Goal: Task Accomplishment & Management: Complete application form

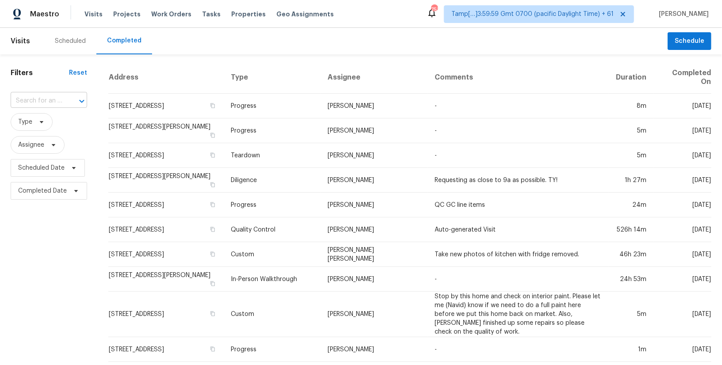
click at [45, 96] on input "text" at bounding box center [37, 101] width 52 height 14
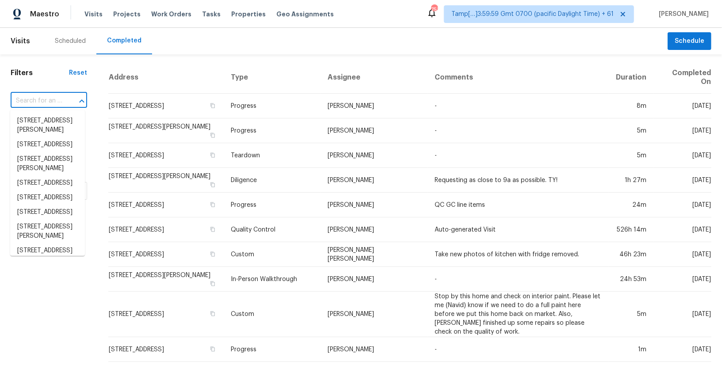
paste input "5334 Chesley Ave Los Angeles, CA, 90043"
type input "5334 Chesley Ave Los Angeles, CA, 90043"
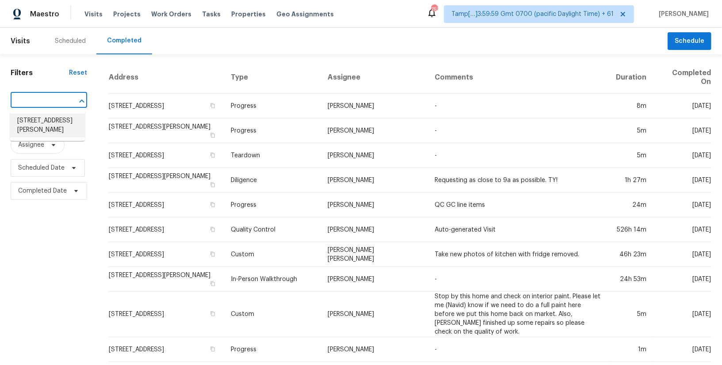
click at [32, 131] on li "5334 Chesley Ave, Los Angeles, CA 90043" at bounding box center [47, 126] width 75 height 24
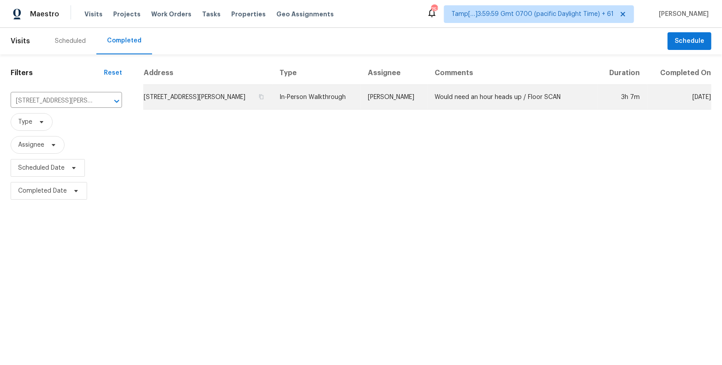
click at [316, 100] on td "In-Person Walkthrough" at bounding box center [317, 97] width 88 height 25
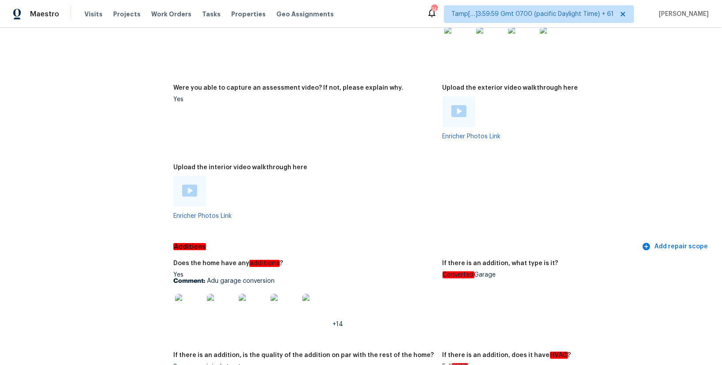
scroll to position [1957, 0]
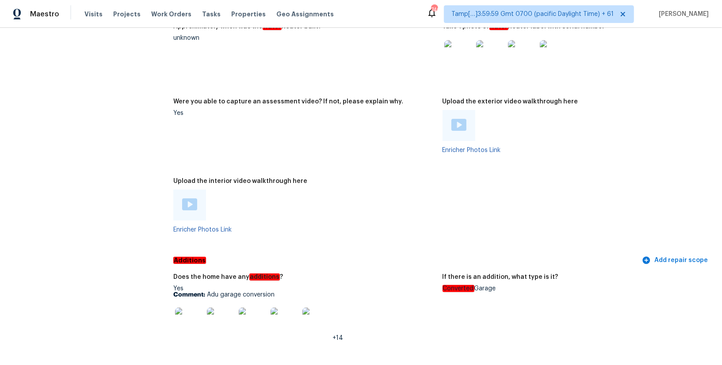
click at [195, 204] on img at bounding box center [189, 205] width 15 height 12
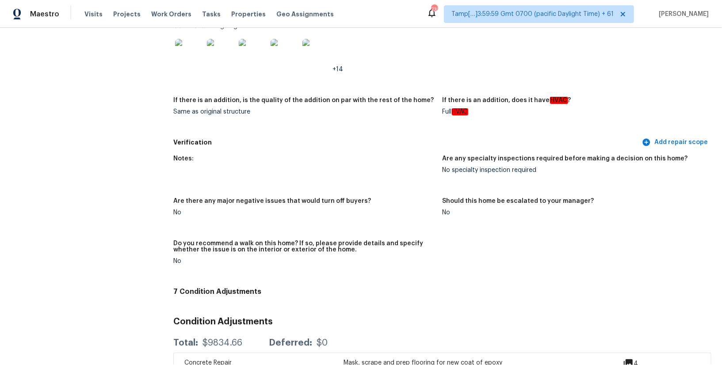
scroll to position [2001, 0]
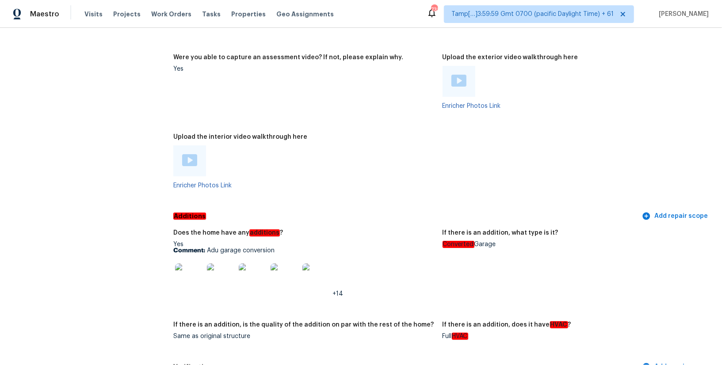
click at [192, 157] on img at bounding box center [189, 160] width 15 height 12
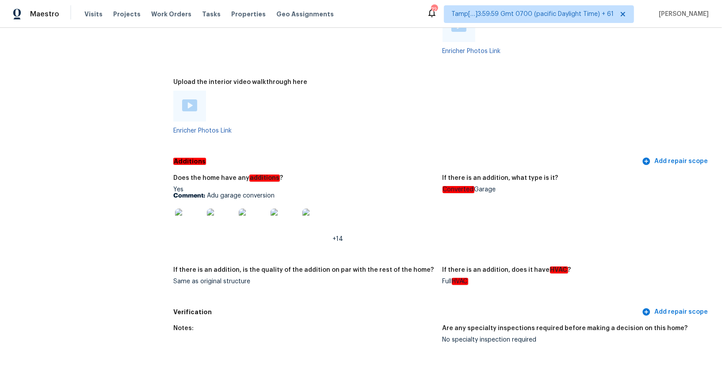
scroll to position [1930, 0]
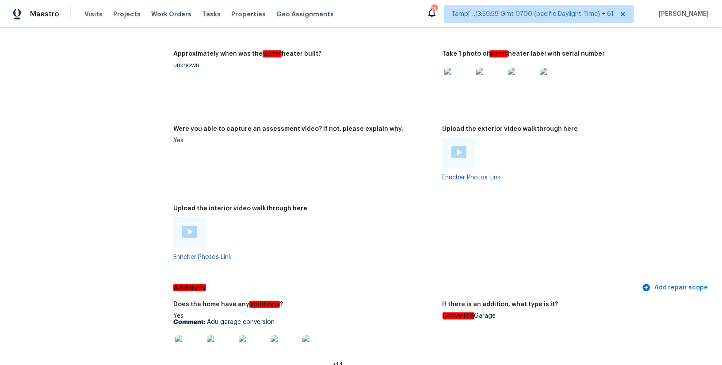
click at [181, 231] on div at bounding box center [189, 232] width 33 height 31
click at [196, 234] on img at bounding box center [189, 232] width 15 height 12
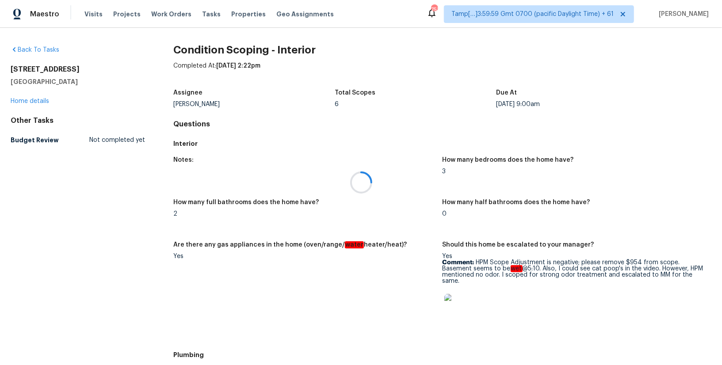
click at [204, 12] on div at bounding box center [361, 182] width 722 height 365
click at [203, 13] on span "Tasks" at bounding box center [211, 14] width 19 height 6
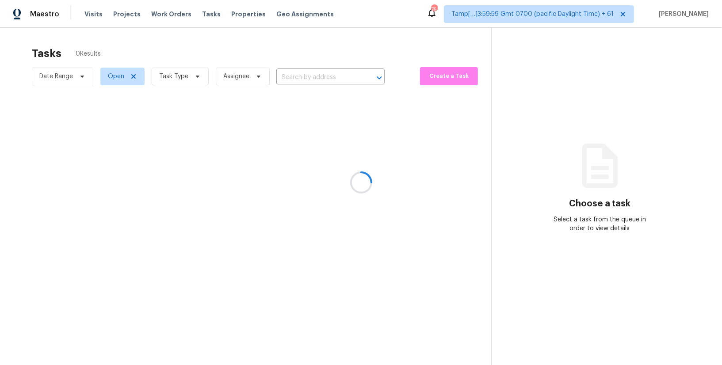
click at [290, 83] on div at bounding box center [361, 182] width 722 height 365
click at [292, 74] on div at bounding box center [361, 182] width 722 height 365
click at [291, 75] on div at bounding box center [361, 182] width 722 height 365
click at [292, 77] on div at bounding box center [361, 182] width 722 height 365
click at [301, 77] on div at bounding box center [361, 182] width 722 height 365
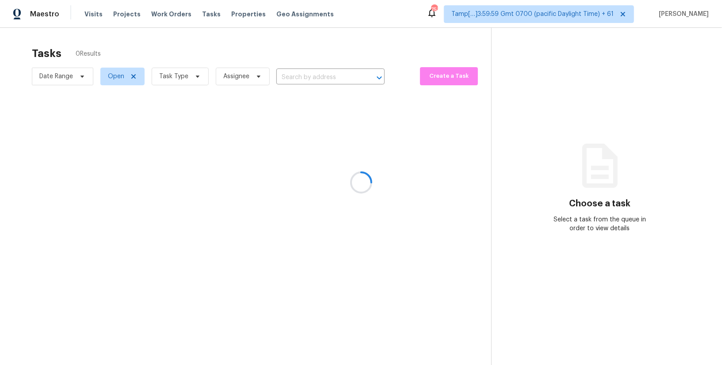
click at [295, 78] on div at bounding box center [361, 182] width 722 height 365
click at [291, 77] on div at bounding box center [361, 182] width 722 height 365
click at [293, 82] on div at bounding box center [361, 182] width 722 height 365
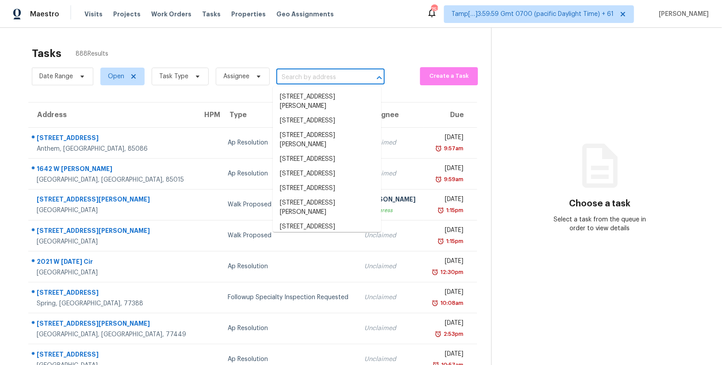
click at [292, 77] on input "text" at bounding box center [319, 78] width 84 height 14
paste input "5334 Chesley Ave Los Angeles, CA, 90043"
type input "5334 Chesley Ave Los Angeles, CA, 90043"
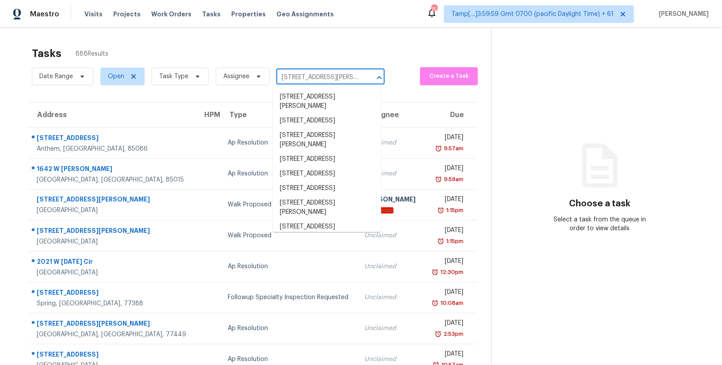
scroll to position [0, 45]
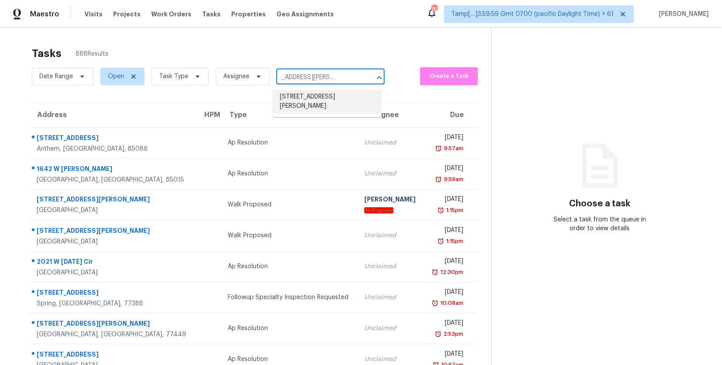
click at [300, 102] on li "5334 Chesley Ave, Los Angeles, CA 90043" at bounding box center [327, 102] width 108 height 24
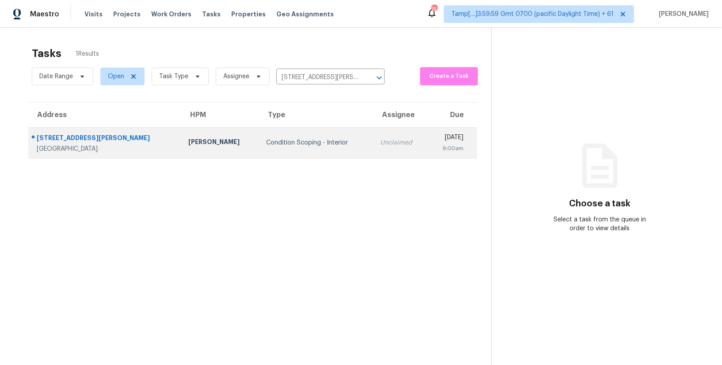
click at [380, 146] on div "Unclaimed" at bounding box center [400, 142] width 41 height 9
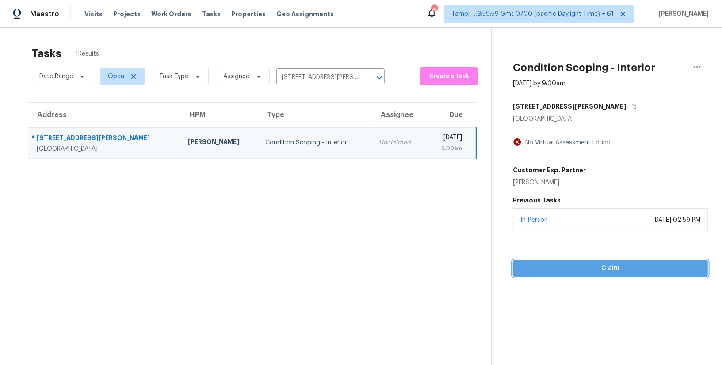
click at [589, 268] on span "Claim" at bounding box center [610, 268] width 181 height 11
click at [596, 269] on span "Start Assessment" at bounding box center [610, 268] width 181 height 11
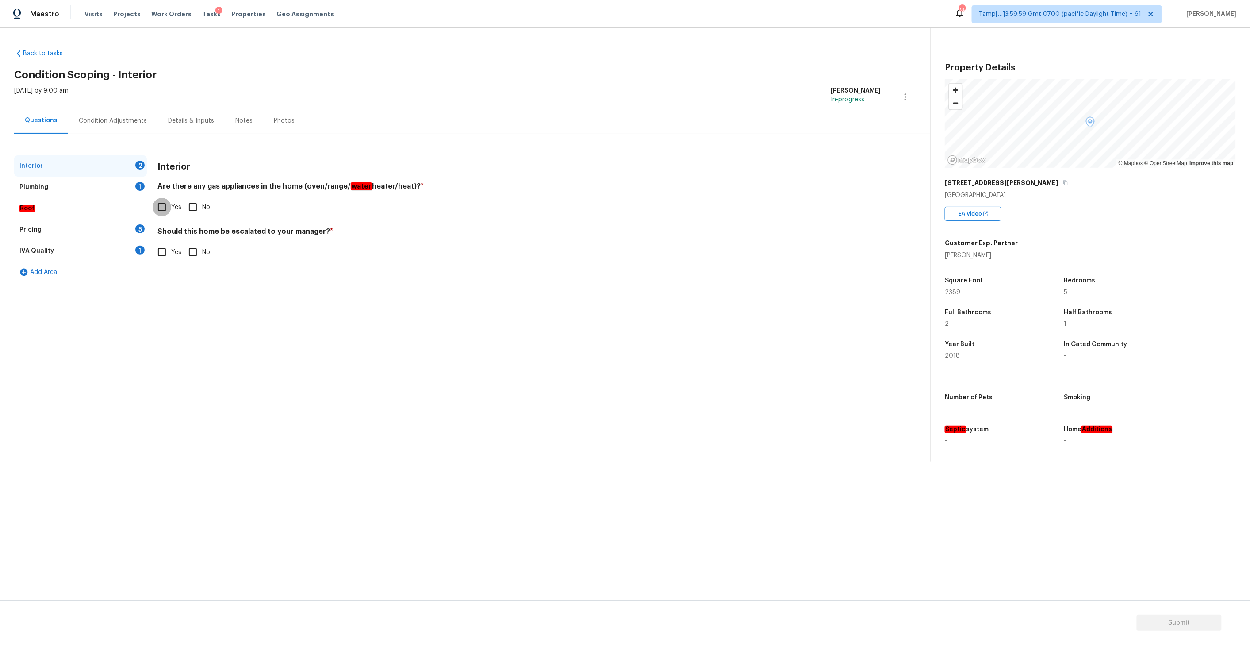
click at [160, 208] on input "Yes" at bounding box center [162, 207] width 19 height 19
checkbox input "true"
click at [194, 254] on input "No" at bounding box center [193, 252] width 19 height 19
checkbox input "true"
click at [51, 183] on div "Plumbing 1" at bounding box center [80, 187] width 133 height 21
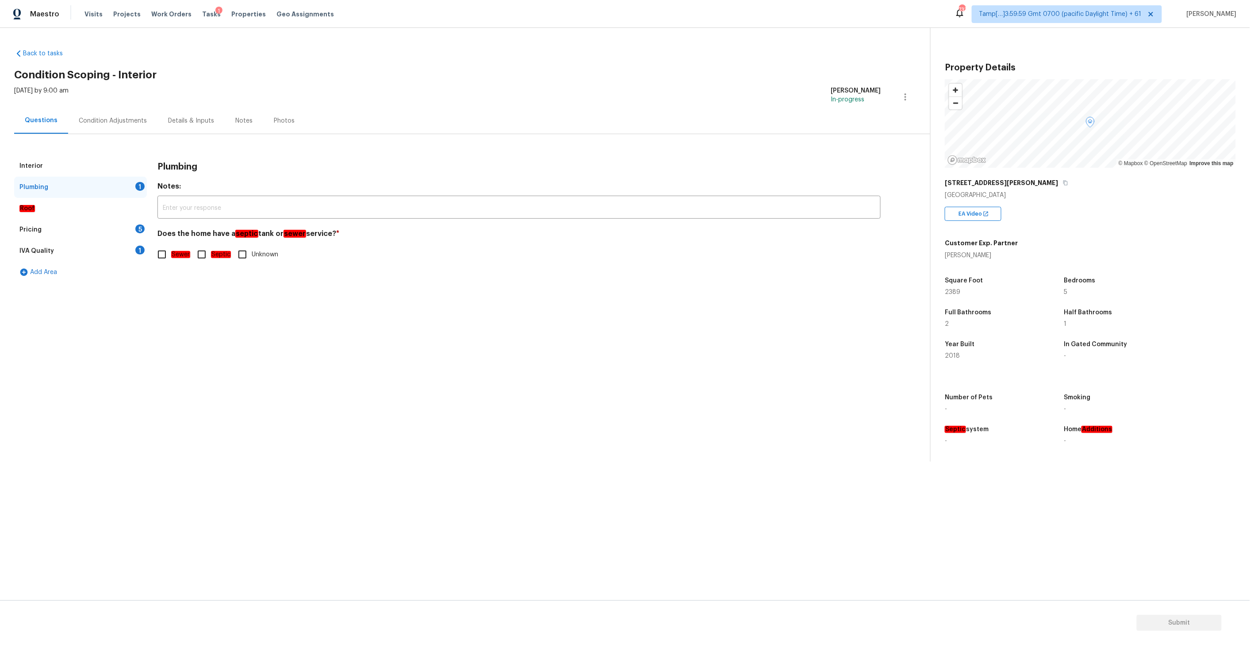
click at [158, 251] on input "Sewer" at bounding box center [162, 254] width 19 height 19
checkbox input "true"
click at [61, 234] on div "Pricing 5" at bounding box center [80, 229] width 133 height 21
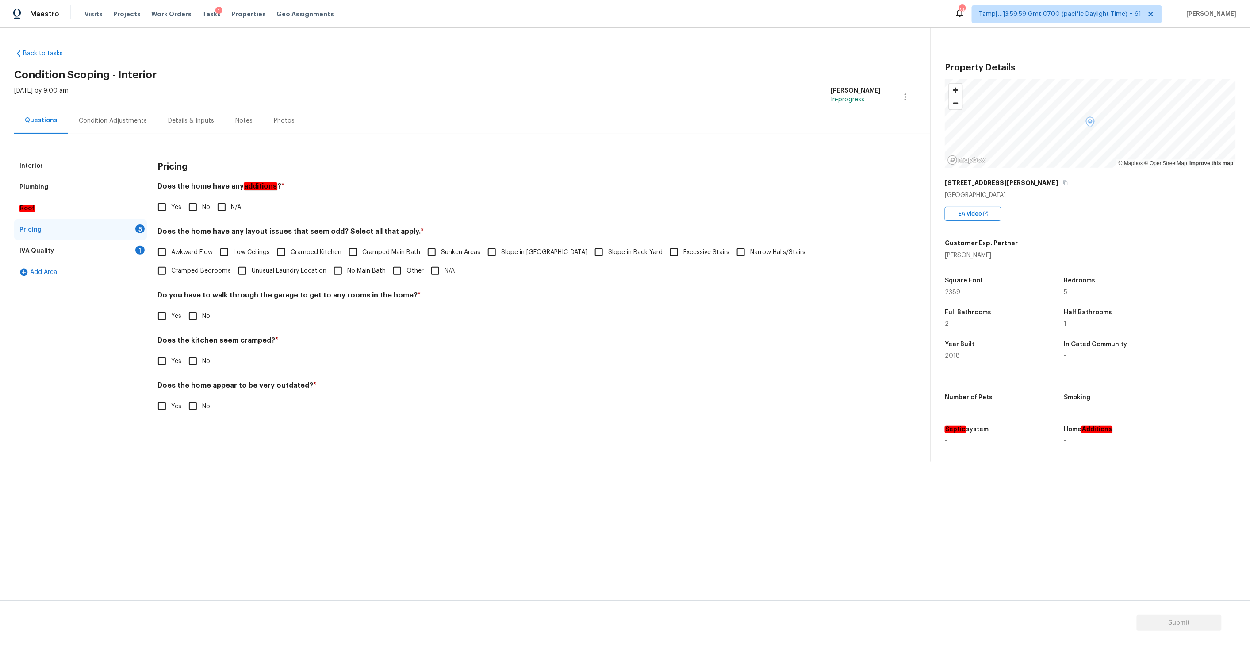
click at [61, 209] on div "Roof" at bounding box center [80, 208] width 133 height 21
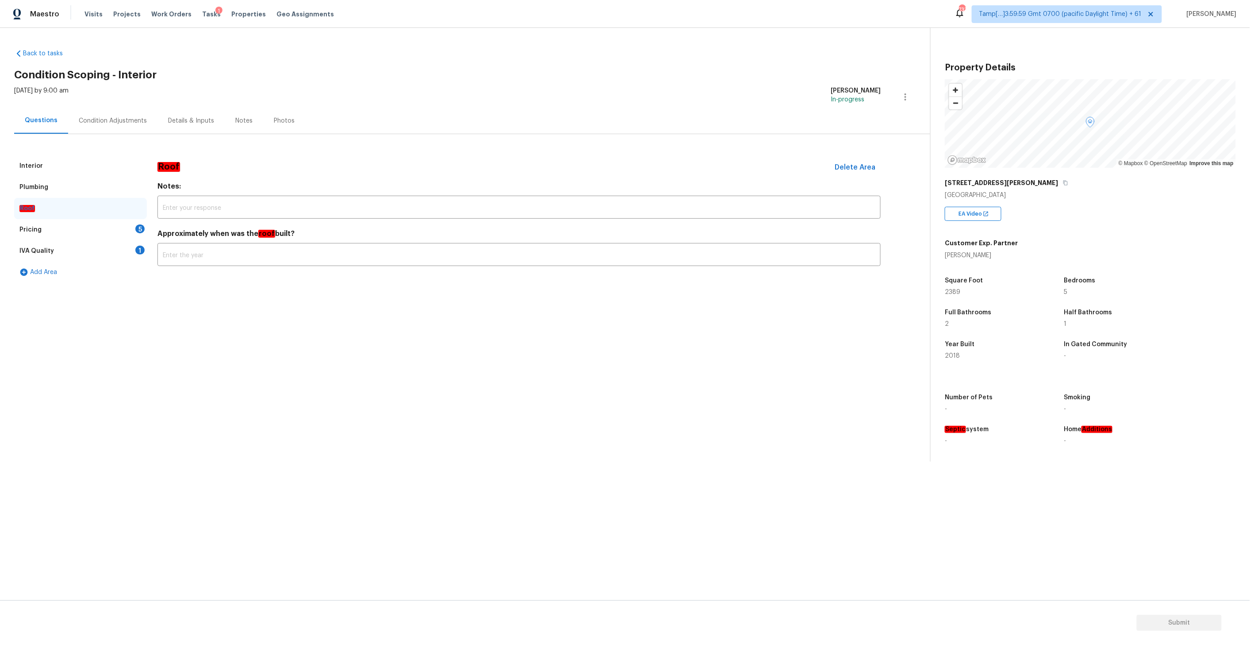
click at [65, 232] on div "Pricing 5" at bounding box center [80, 229] width 133 height 21
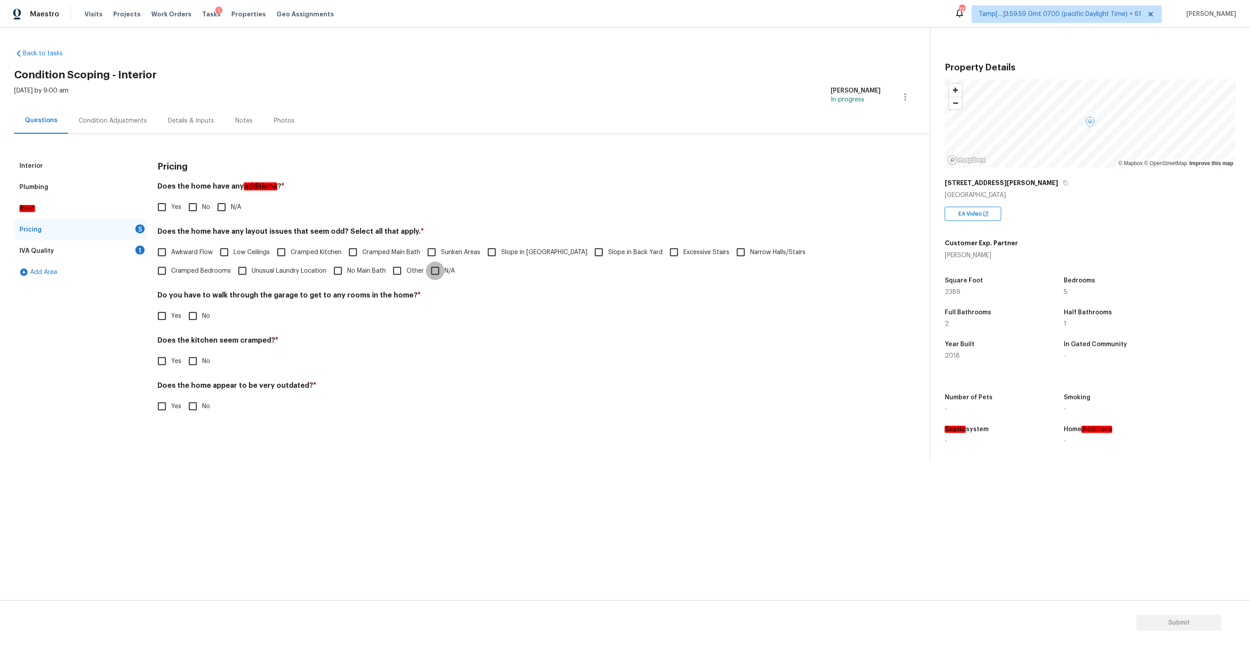
click at [426, 269] on input "N/A" at bounding box center [435, 270] width 19 height 19
checkbox input "true"
click at [192, 315] on input "No" at bounding box center [193, 316] width 19 height 19
checkbox input "true"
click at [192, 361] on input "No" at bounding box center [193, 361] width 19 height 19
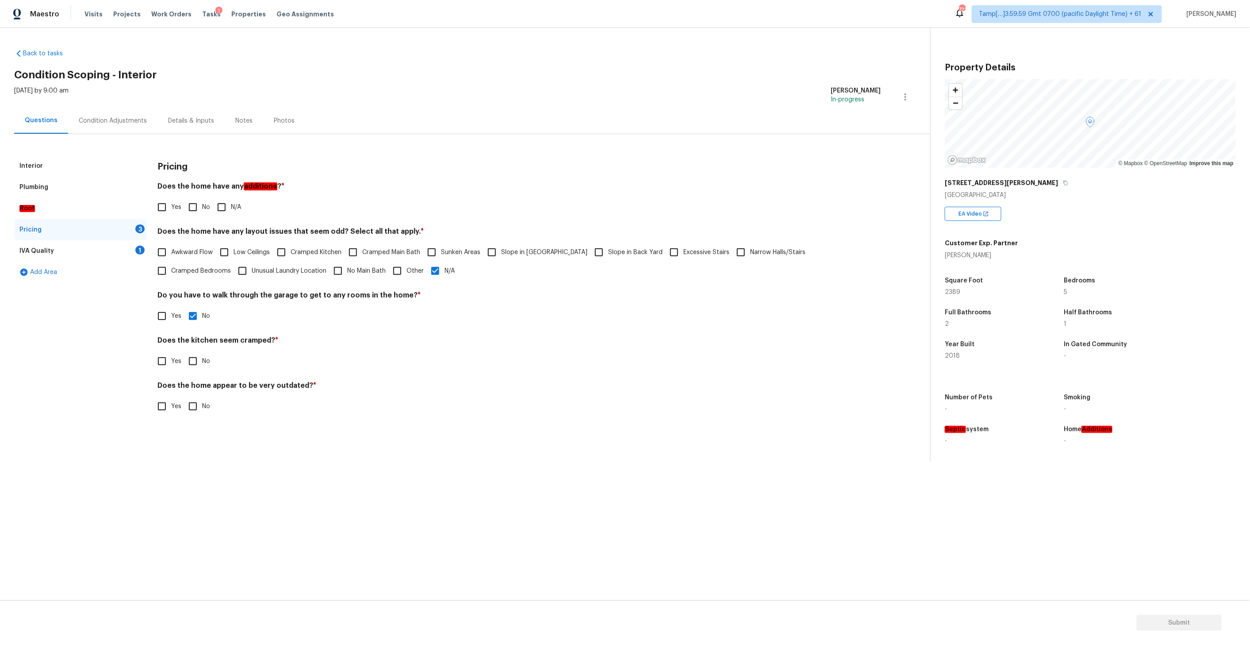
checkbox input "true"
click at [194, 365] on input "No" at bounding box center [193, 406] width 19 height 19
checkbox input "true"
click at [117, 244] on div "IVA Quality 1" at bounding box center [80, 250] width 133 height 21
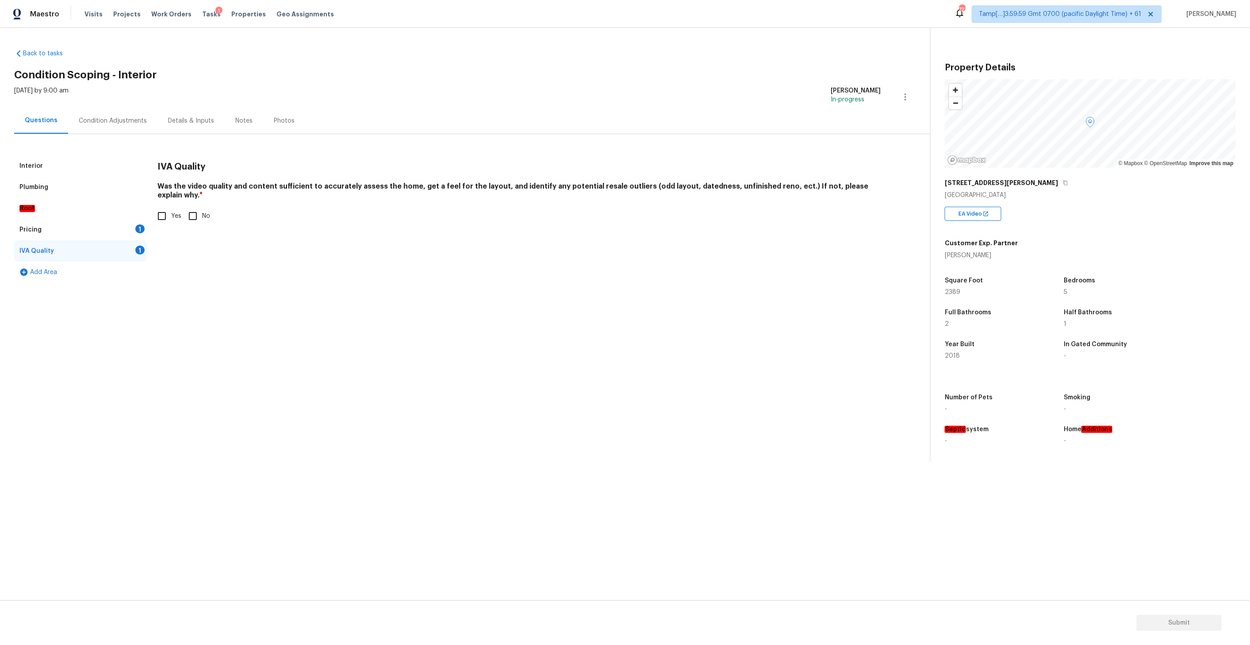
click at [164, 207] on input "Yes" at bounding box center [162, 216] width 19 height 19
checkbox input "true"
click at [103, 225] on div "Pricing 1" at bounding box center [80, 229] width 133 height 21
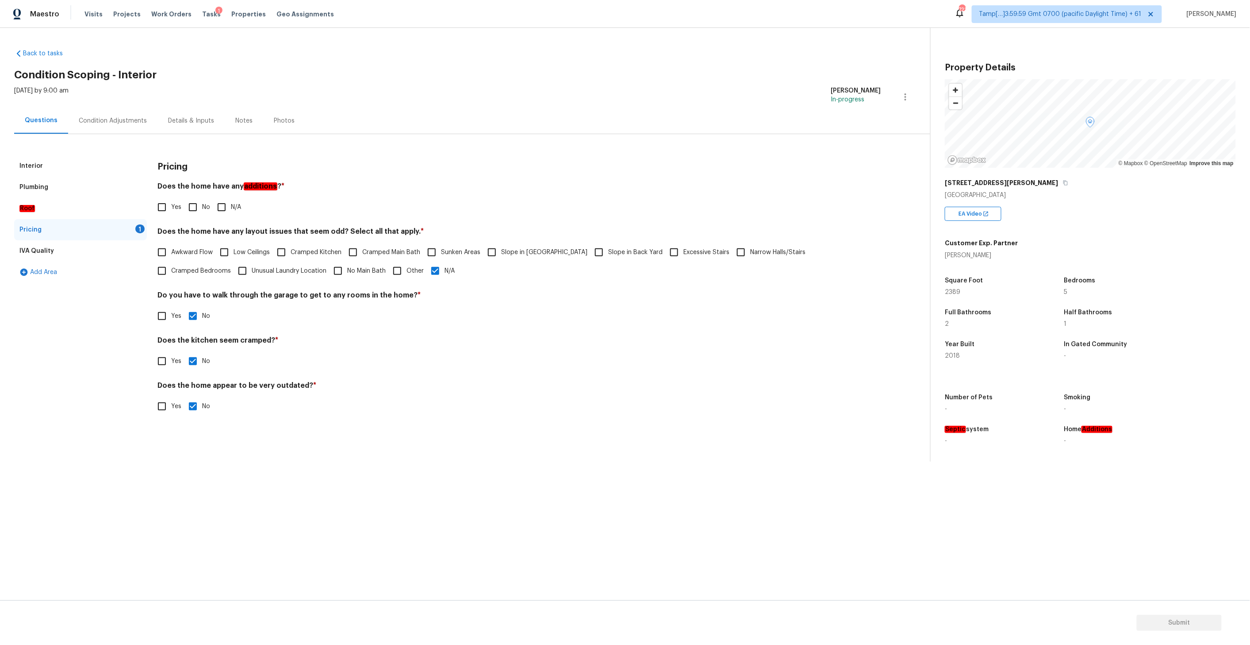
click at [90, 187] on div "Plumbing" at bounding box center [80, 187] width 133 height 21
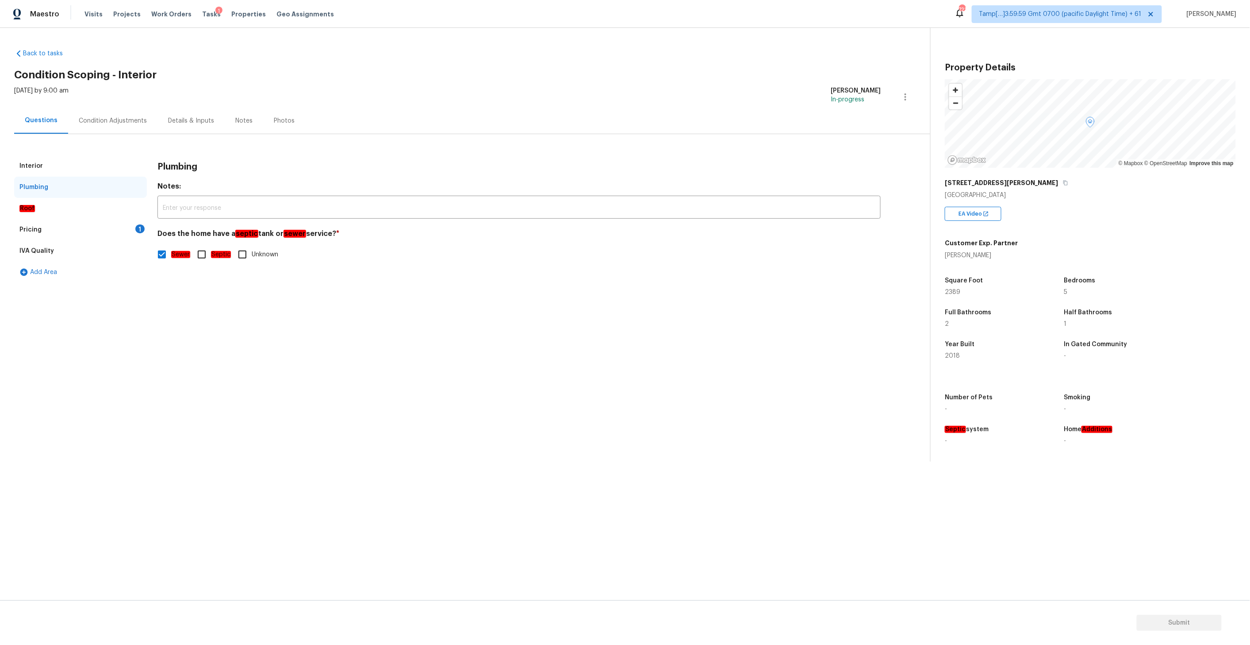
click at [127, 109] on div "Condition Adjustments" at bounding box center [112, 121] width 89 height 26
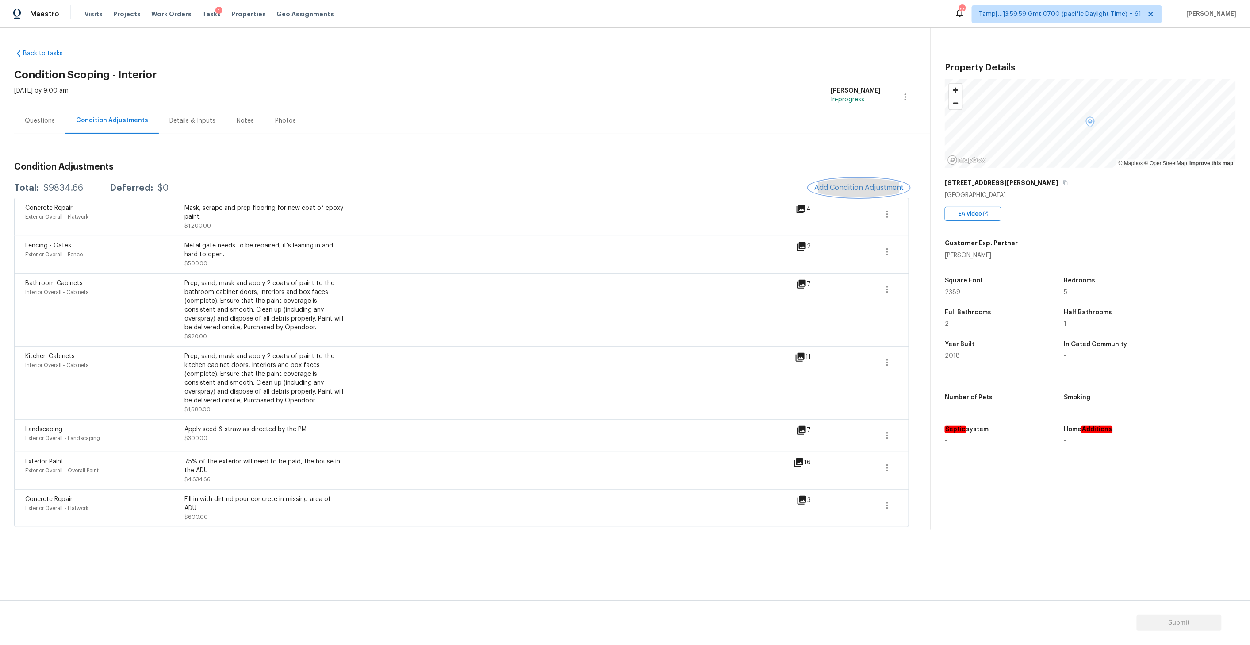
click at [722, 191] on span "Add Condition Adjustment" at bounding box center [858, 188] width 89 height 8
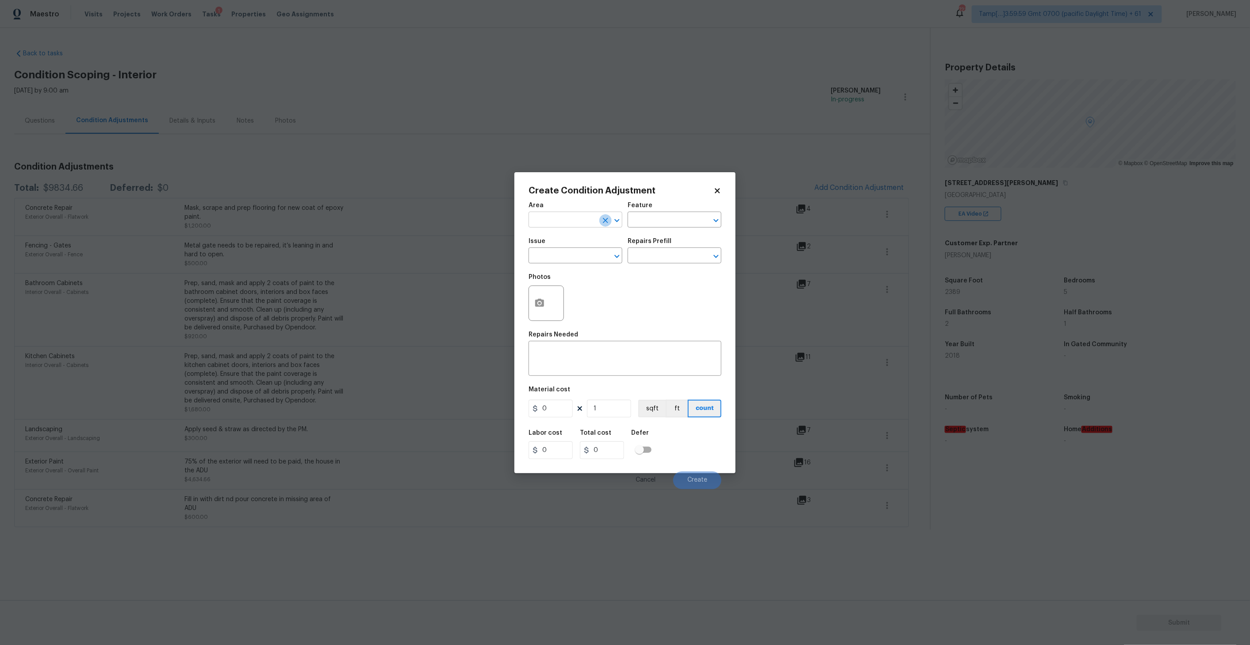
click at [601, 222] on icon "Clear" at bounding box center [605, 220] width 9 height 9
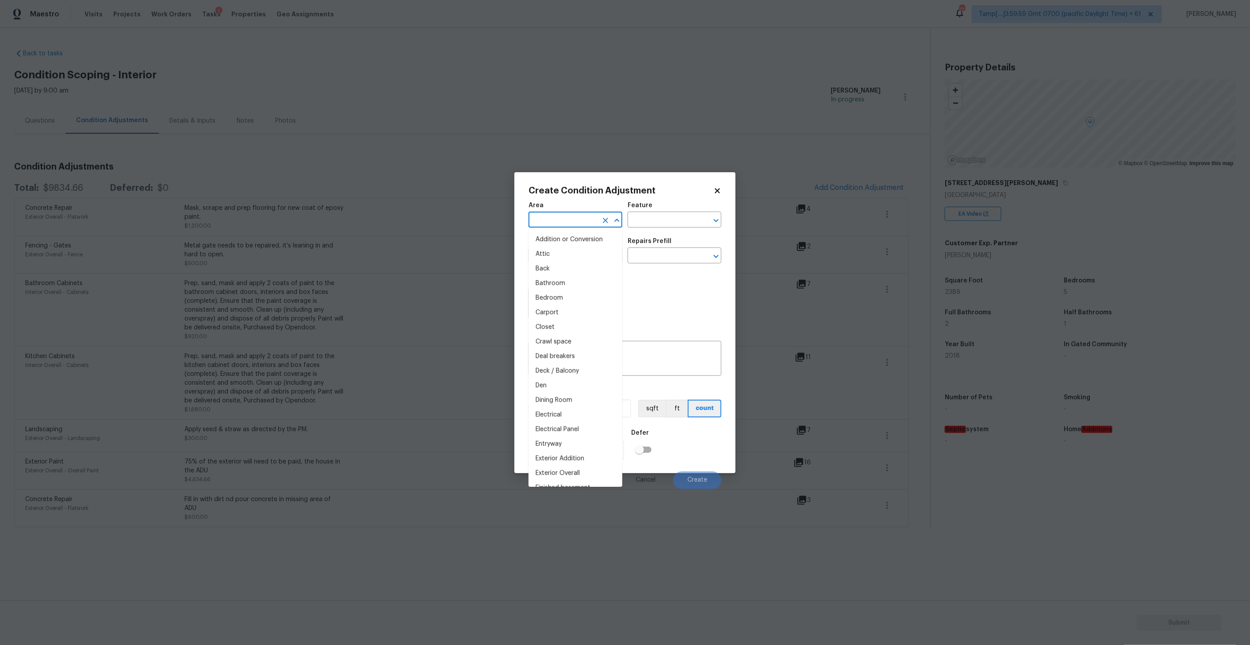
click at [586, 220] on input "text" at bounding box center [563, 221] width 69 height 14
click at [575, 253] on li "Interior Overall" at bounding box center [576, 254] width 94 height 15
type input "Interior Overall"
click at [655, 225] on input "text" at bounding box center [662, 221] width 69 height 14
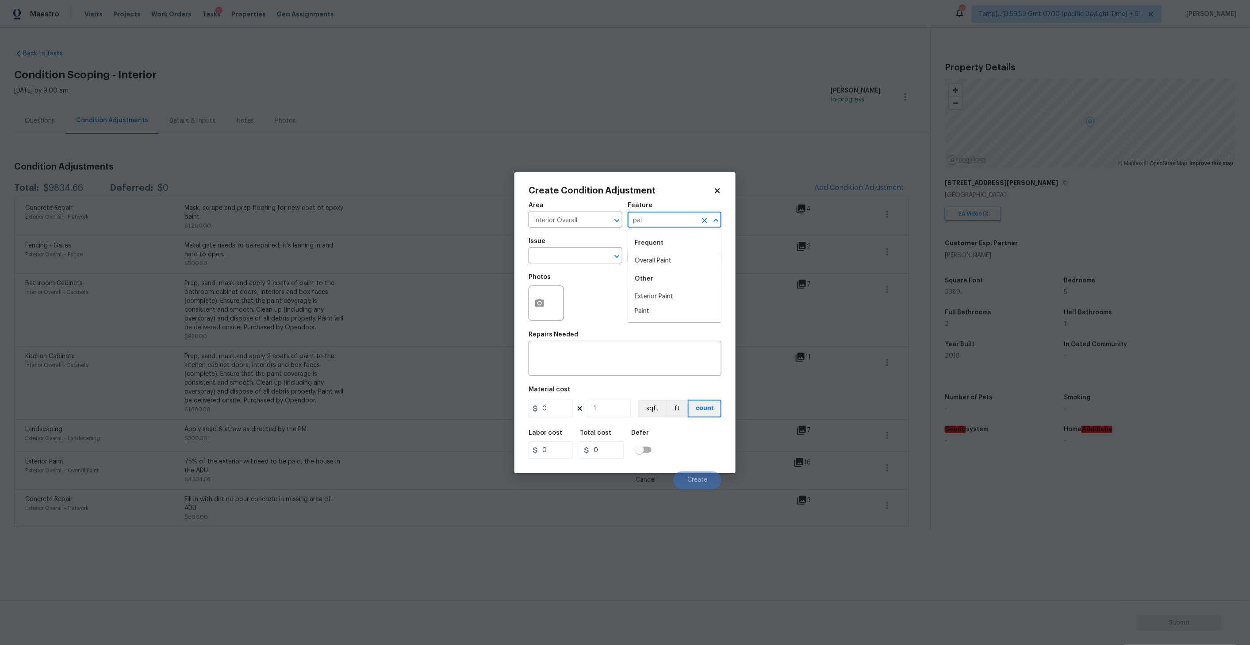
click at [660, 218] on input "pai" at bounding box center [662, 221] width 69 height 14
type input "p"
click at [642, 261] on li "Interior" at bounding box center [675, 261] width 94 height 15
type input "Interior"
click at [536, 253] on input "text" at bounding box center [563, 257] width 69 height 14
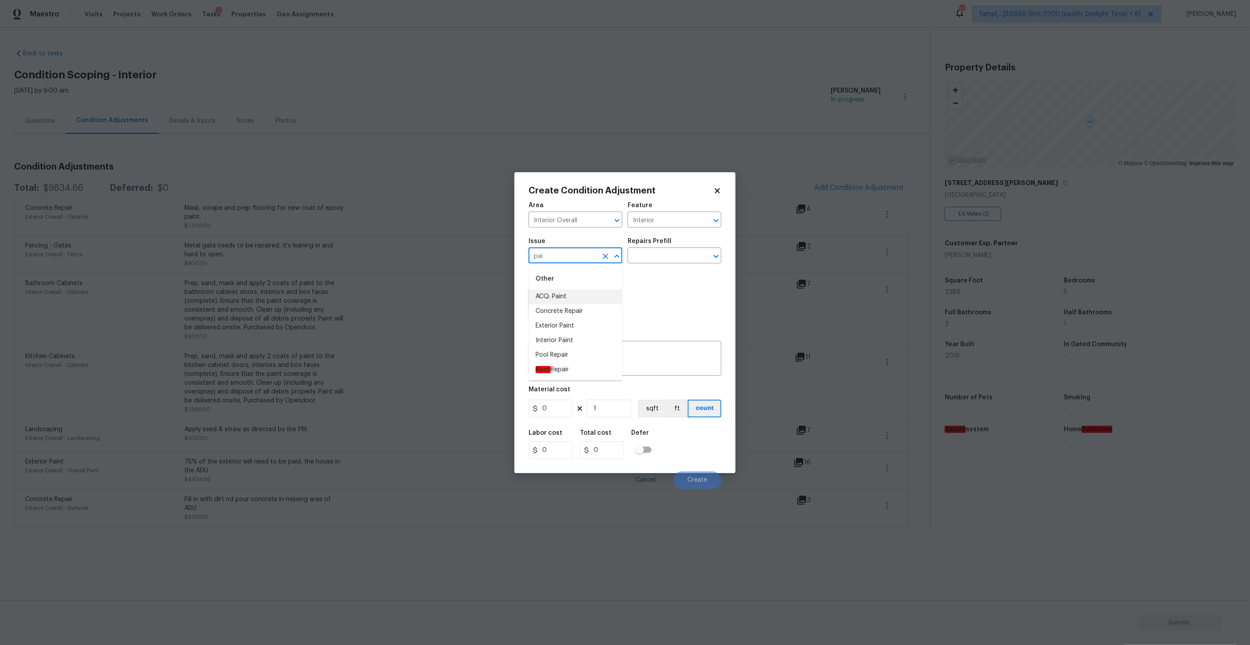
click at [562, 296] on li "ACQ: Paint" at bounding box center [576, 296] width 94 height 15
type input "ACQ: Paint"
click at [670, 260] on input "text" at bounding box center [662, 257] width 69 height 14
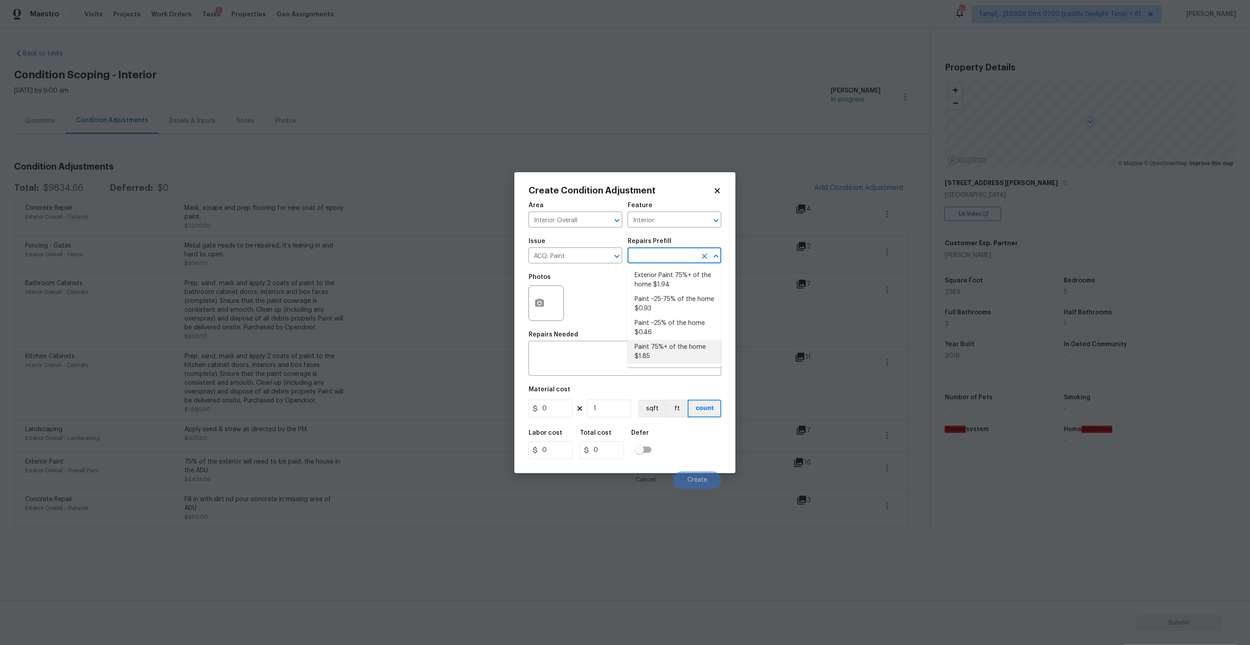
click at [665, 348] on li "Paint 75%+ of the home $1.85" at bounding box center [675, 352] width 94 height 24
type input "Acquisition"
type textarea "Acquisition Scope: 75%+ of the home will likely require interior paint"
type input "1.85"
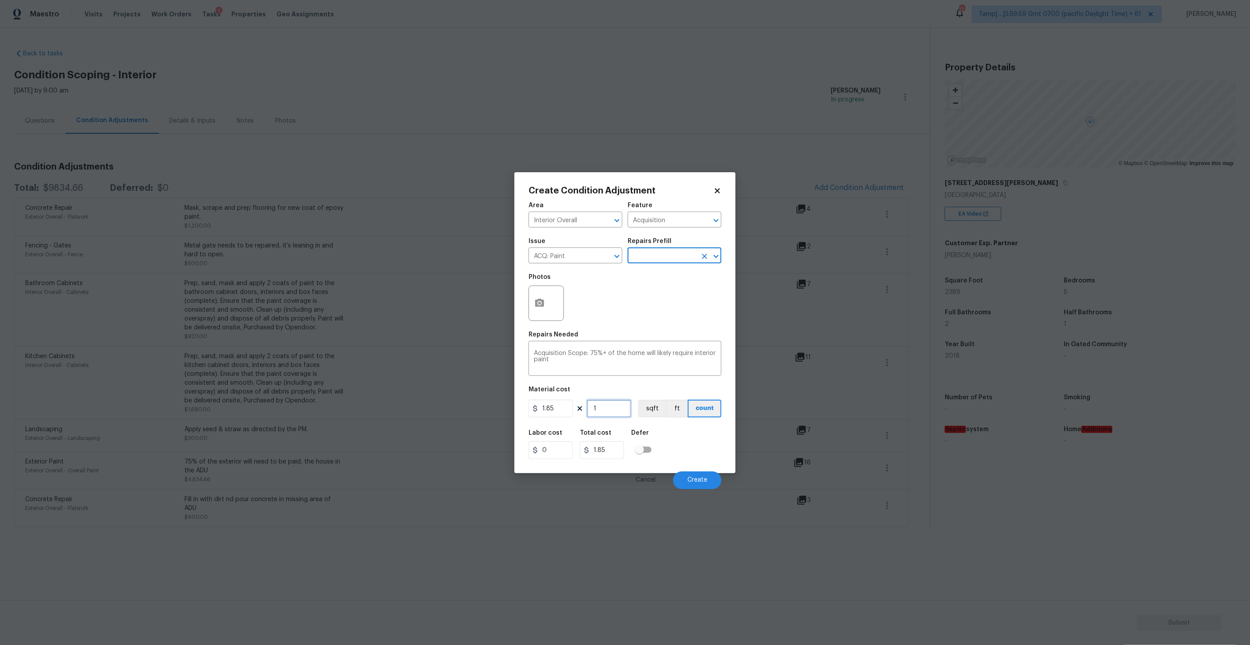
click at [599, 365] on input "1" at bounding box center [609, 409] width 44 height 18
type input "2"
type input "3.7"
type input "23"
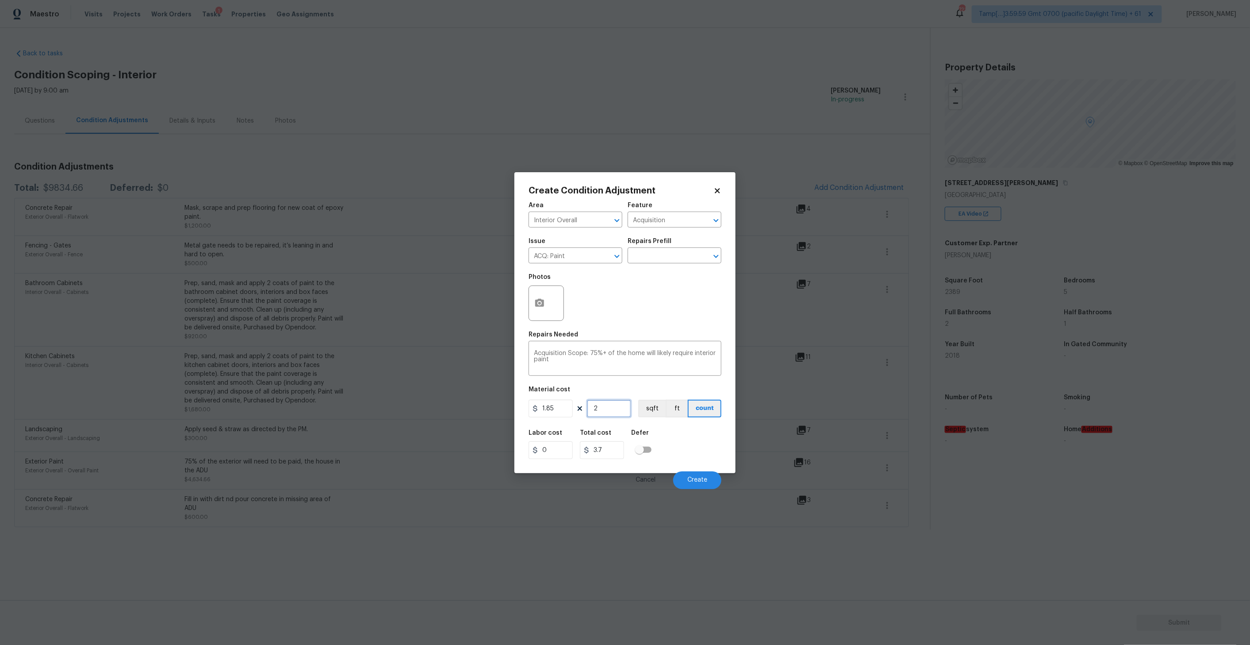
type input "42.55"
type input "238"
type input "440.3"
type input "2389"
type input "4419.65"
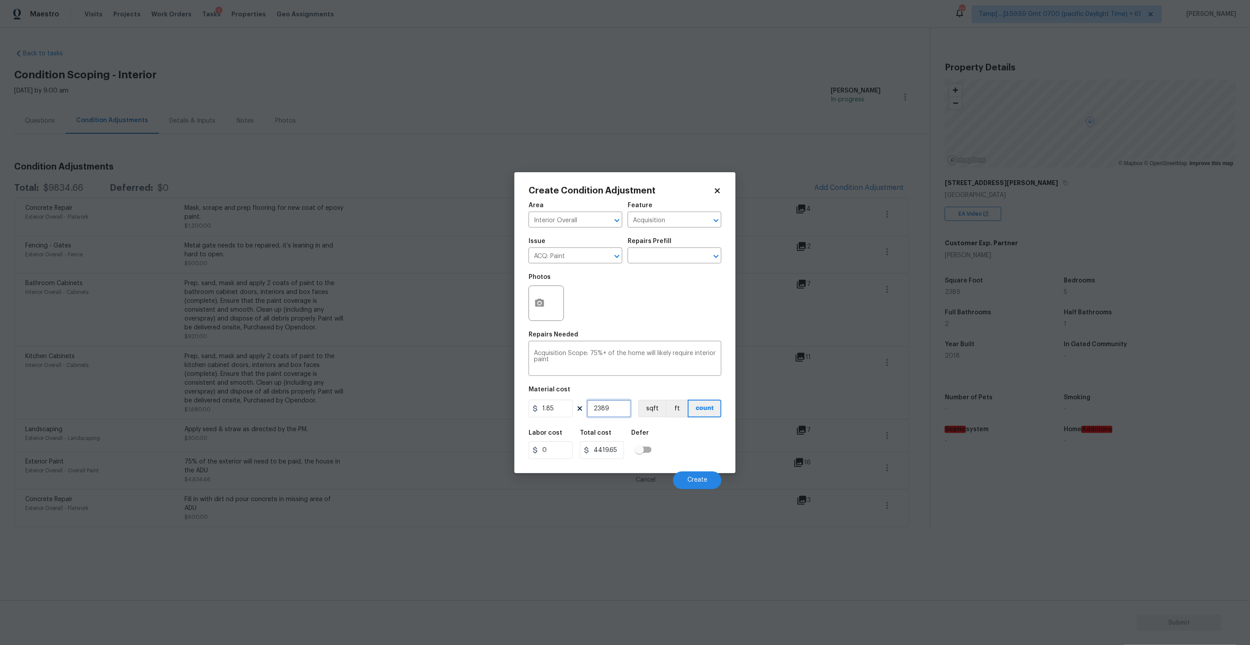
type input "2389"
click at [544, 298] on icon "button" at bounding box center [539, 303] width 11 height 11
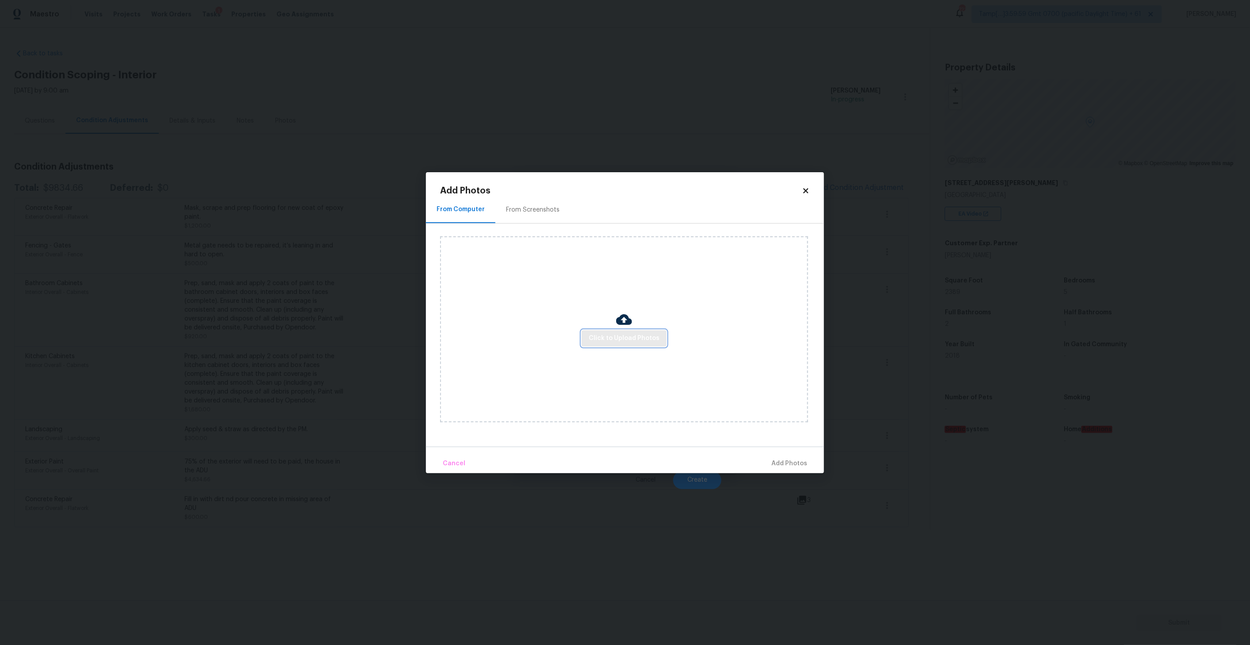
click at [619, 335] on span "Click to Upload Photos" at bounding box center [624, 338] width 71 height 11
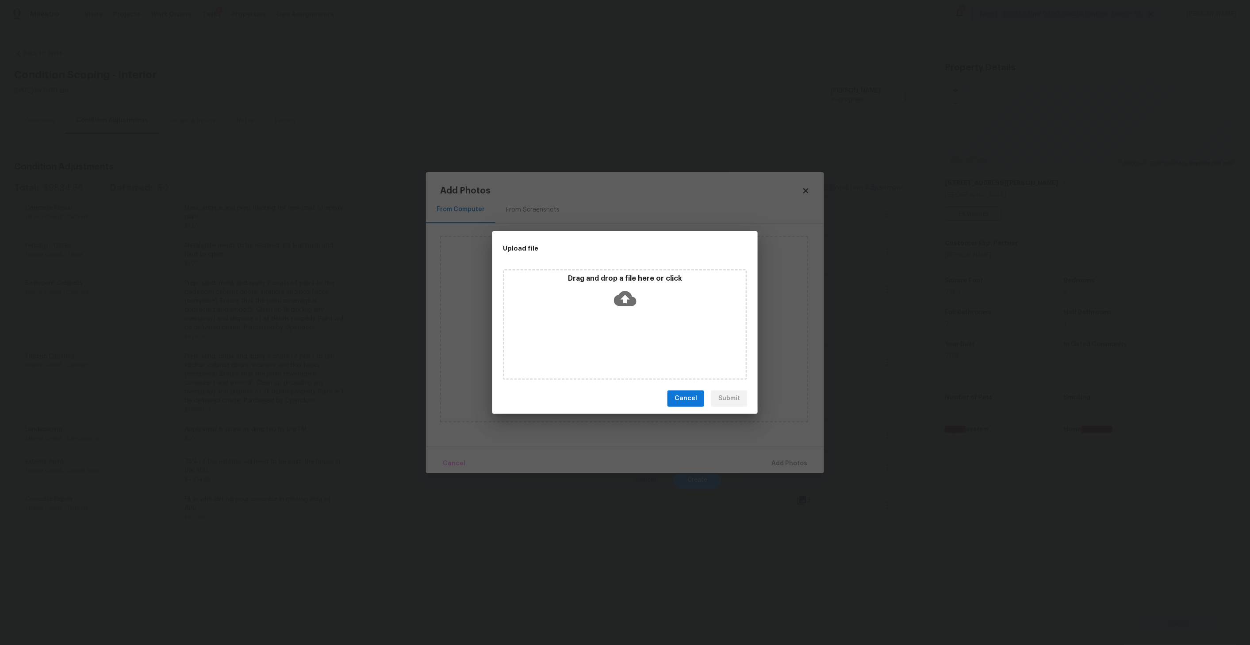
click at [634, 297] on icon at bounding box center [625, 298] width 23 height 15
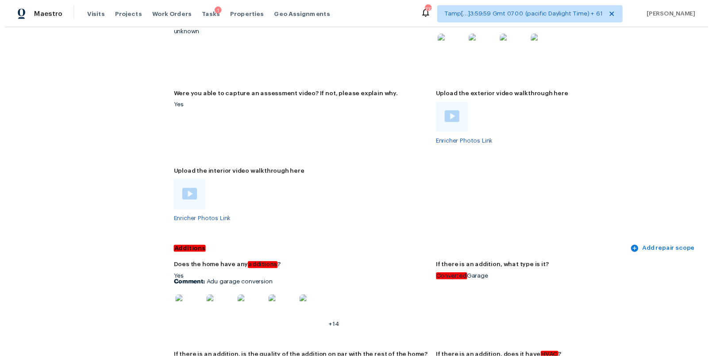
scroll to position [1991, 0]
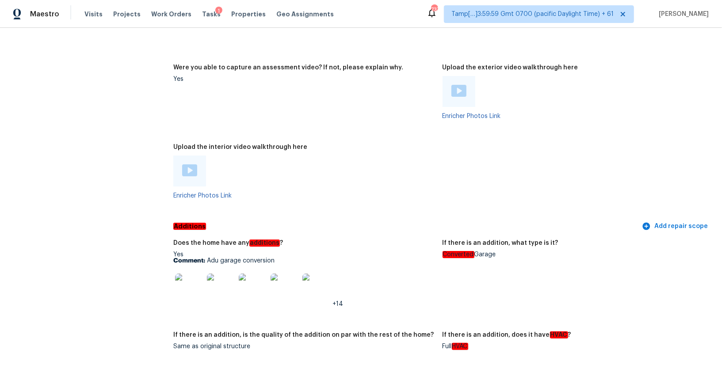
click at [198, 173] on div at bounding box center [189, 171] width 33 height 31
click at [189, 171] on img at bounding box center [189, 171] width 15 height 12
click at [398, 168] on div at bounding box center [304, 171] width 262 height 31
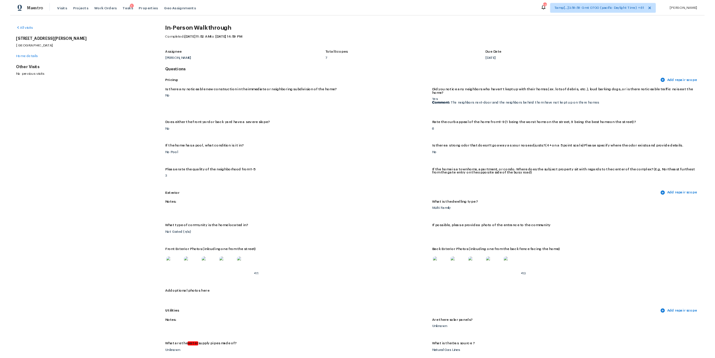
scroll to position [1800, 0]
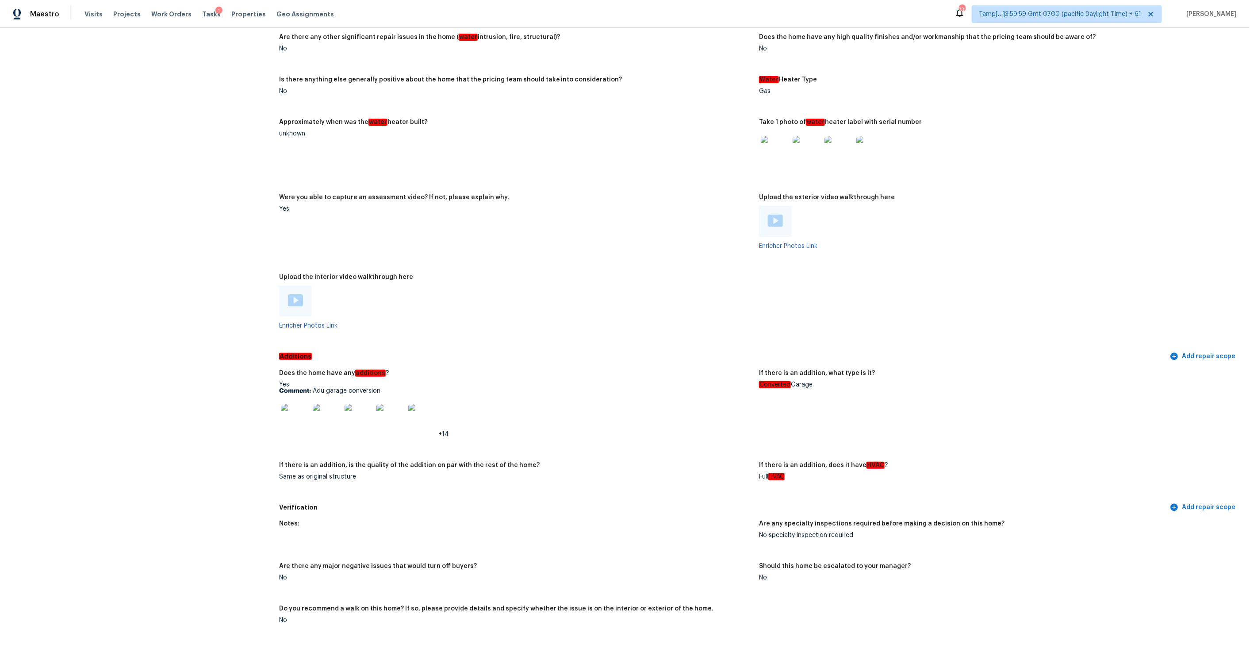
click at [292, 365] on img at bounding box center [295, 417] width 28 height 28
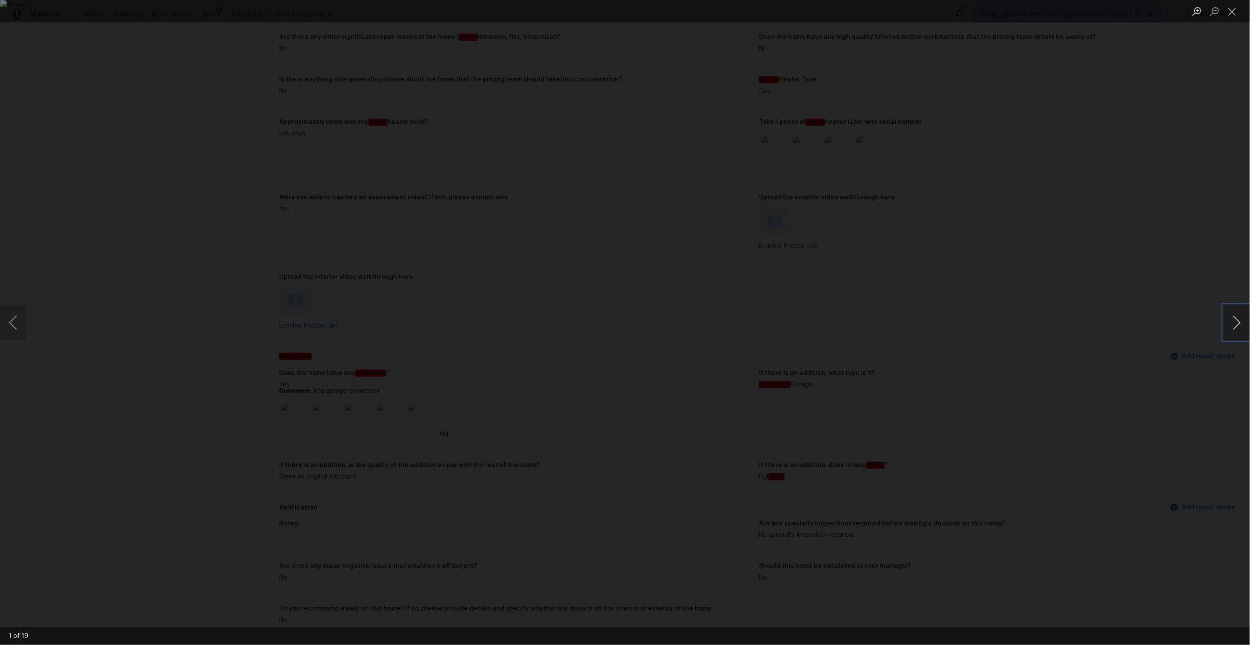
click at [722, 328] on button "Next image" at bounding box center [1237, 322] width 27 height 35
click at [722, 13] on button "Close lightbox" at bounding box center [1233, 11] width 18 height 15
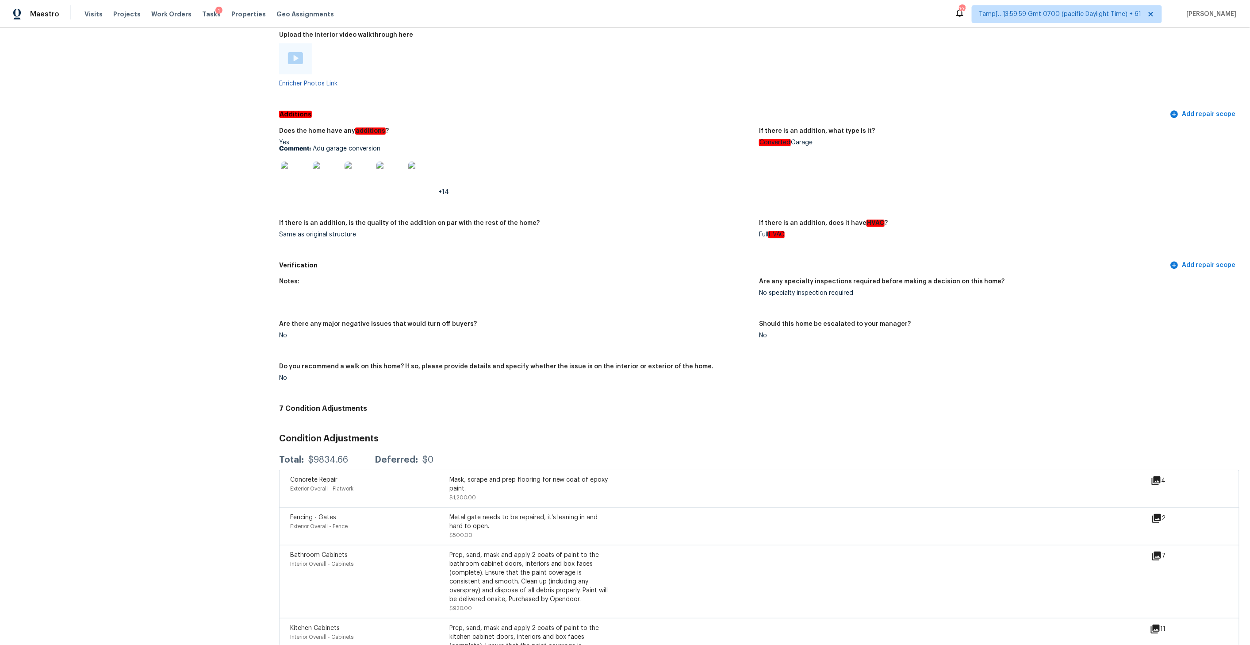
scroll to position [2205, 0]
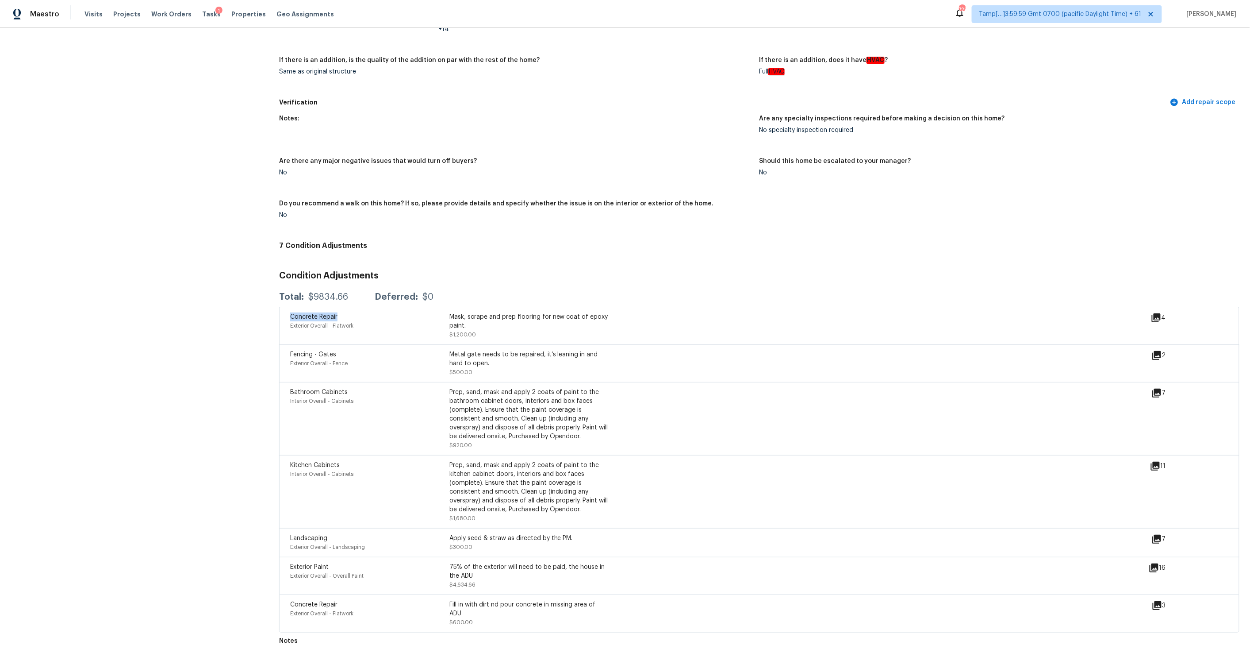
drag, startPoint x: 338, startPoint y: 299, endPoint x: 281, endPoint y: 299, distance: 57.5
click at [281, 307] on div "Concrete Repair Exterior Overall - Flatwork Mask, scrape and prep flooring for …" at bounding box center [759, 326] width 960 height 38
drag, startPoint x: 339, startPoint y: 334, endPoint x: 283, endPoint y: 333, distance: 56.2
click at [283, 344] on div "Fencing - Gates Exterior Overall - Fence Metal gate needs to be repaired, it’s …" at bounding box center [759, 363] width 960 height 38
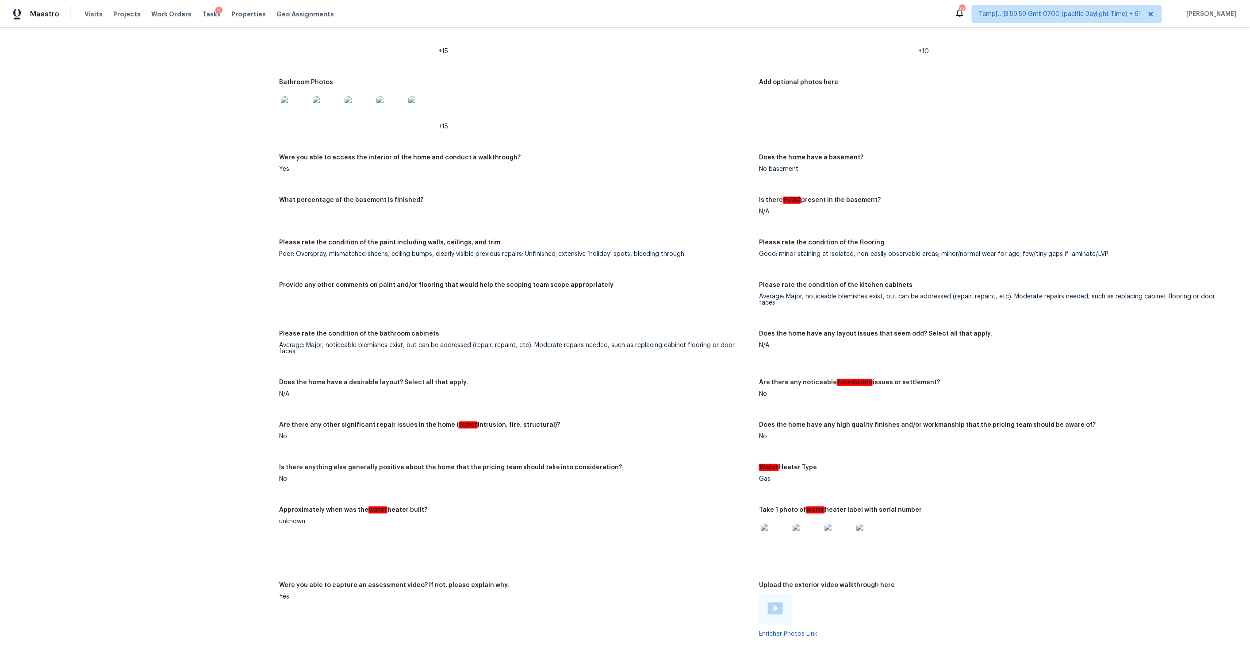
scroll to position [1421, 0]
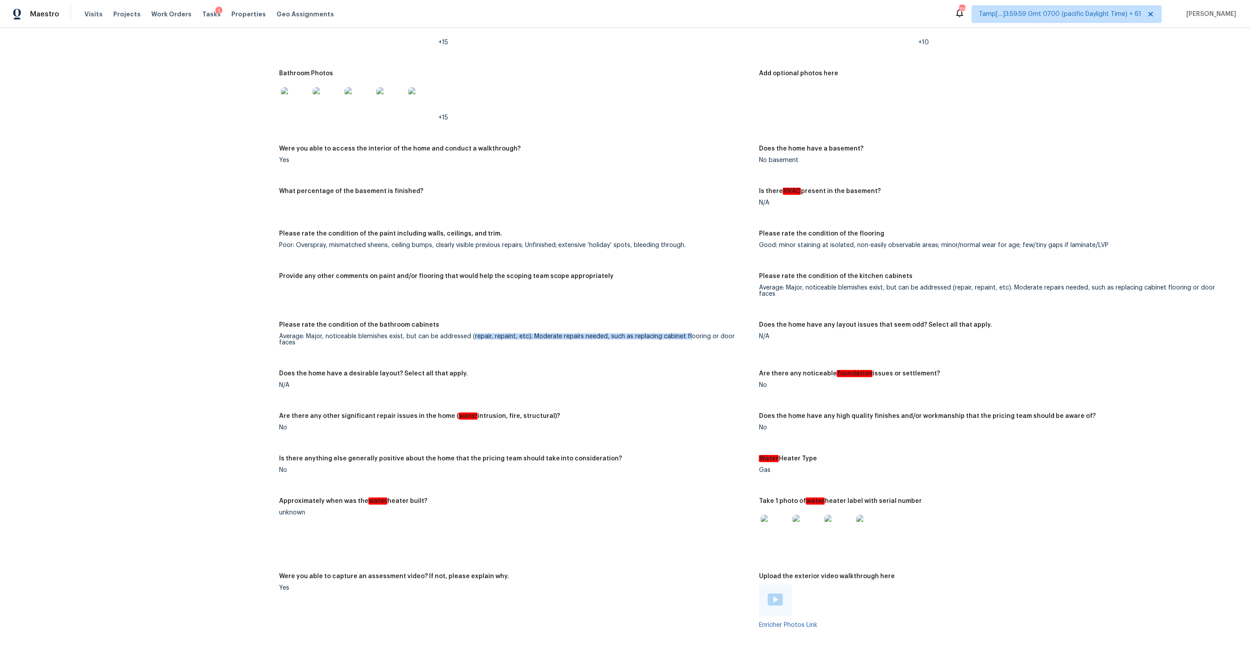
drag, startPoint x: 473, startPoint y: 323, endPoint x: 686, endPoint y: 323, distance: 213.2
click at [686, 333] on div "Average: Major, noticeable blemishes exist, but can be addressed (repair, repai…" at bounding box center [515, 339] width 473 height 12
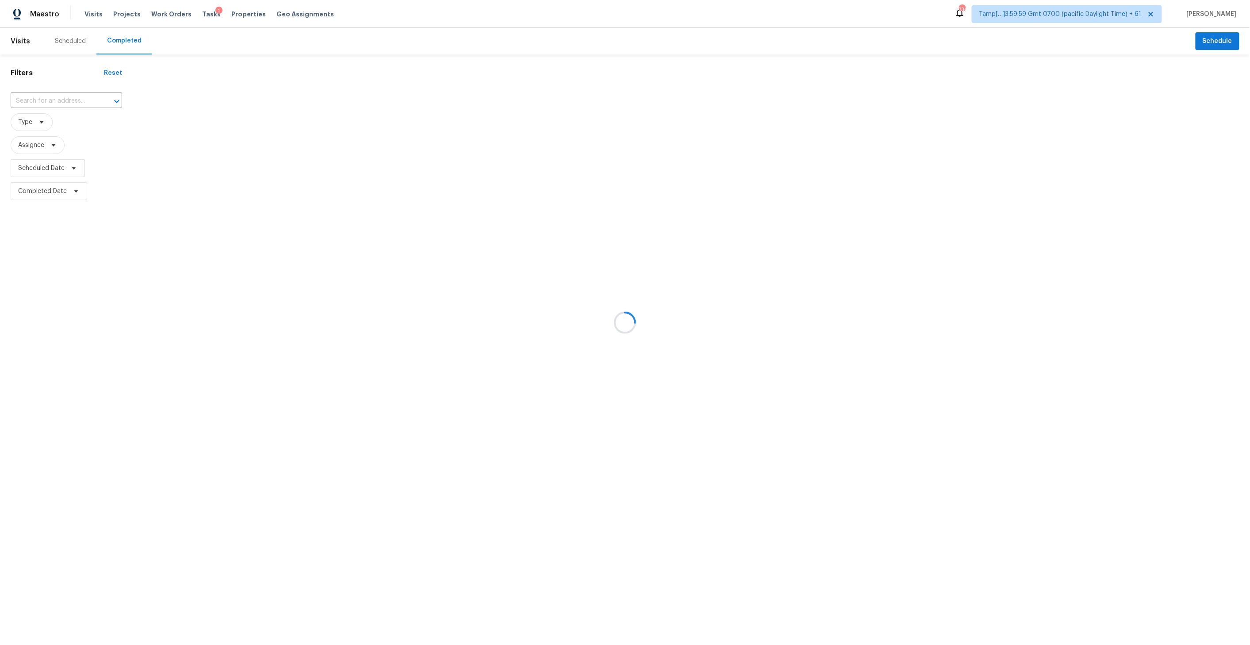
click at [67, 106] on div at bounding box center [625, 322] width 1250 height 645
click at [62, 100] on div at bounding box center [625, 322] width 1250 height 645
click at [59, 99] on div at bounding box center [625, 322] width 1250 height 645
click at [42, 100] on div at bounding box center [625, 322] width 1250 height 645
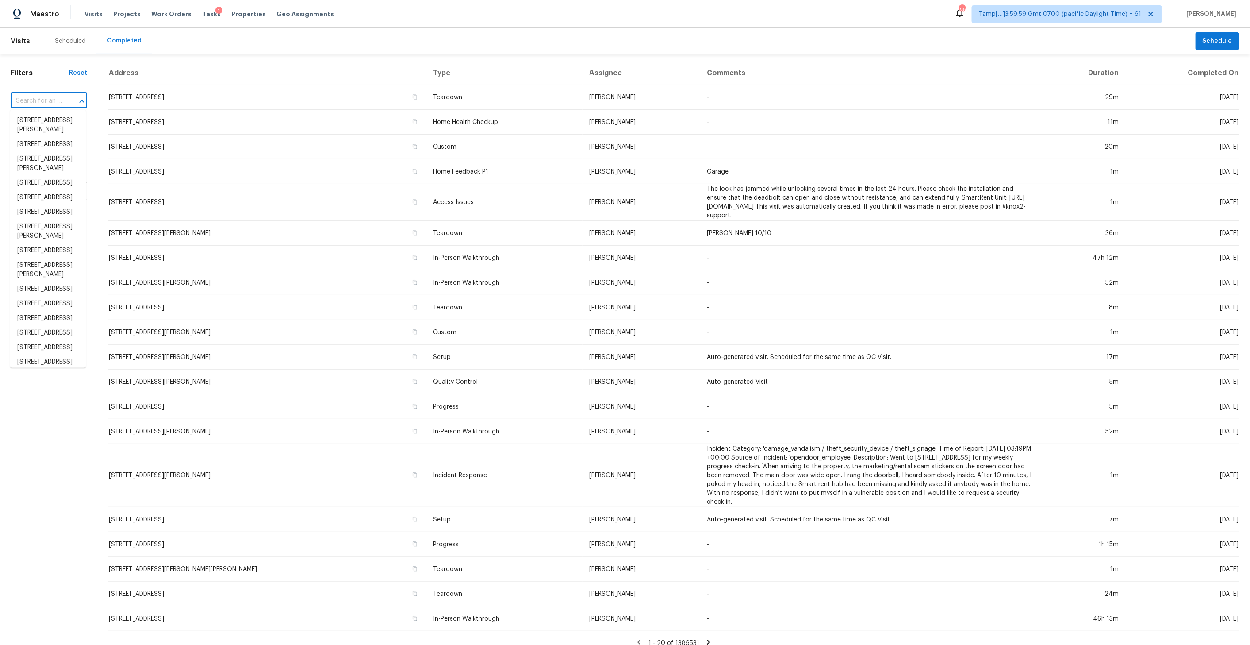
click at [58, 100] on input "text" at bounding box center [37, 101] width 52 height 14
click at [51, 100] on input "text" at bounding box center [37, 101] width 52 height 14
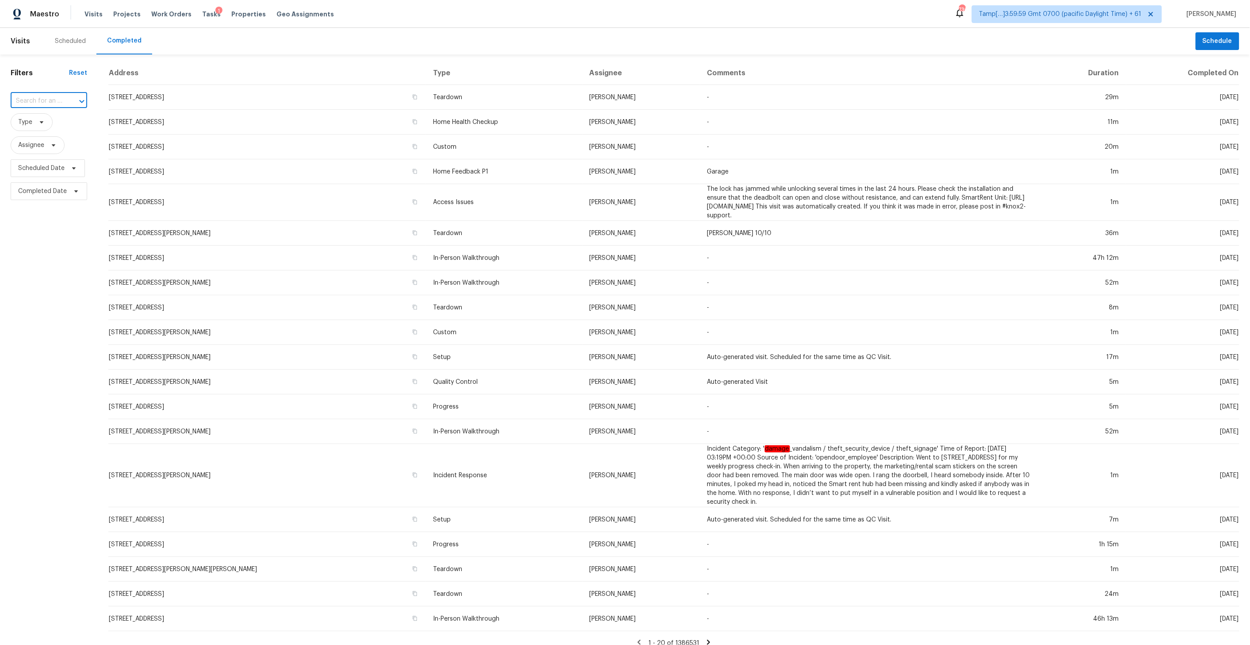
paste input "[STREET_ADDRESS][PERSON_NAME]"
type input "[STREET_ADDRESS][PERSON_NAME]"
click at [46, 123] on li "[STREET_ADDRESS][PERSON_NAME]" at bounding box center [48, 125] width 76 height 24
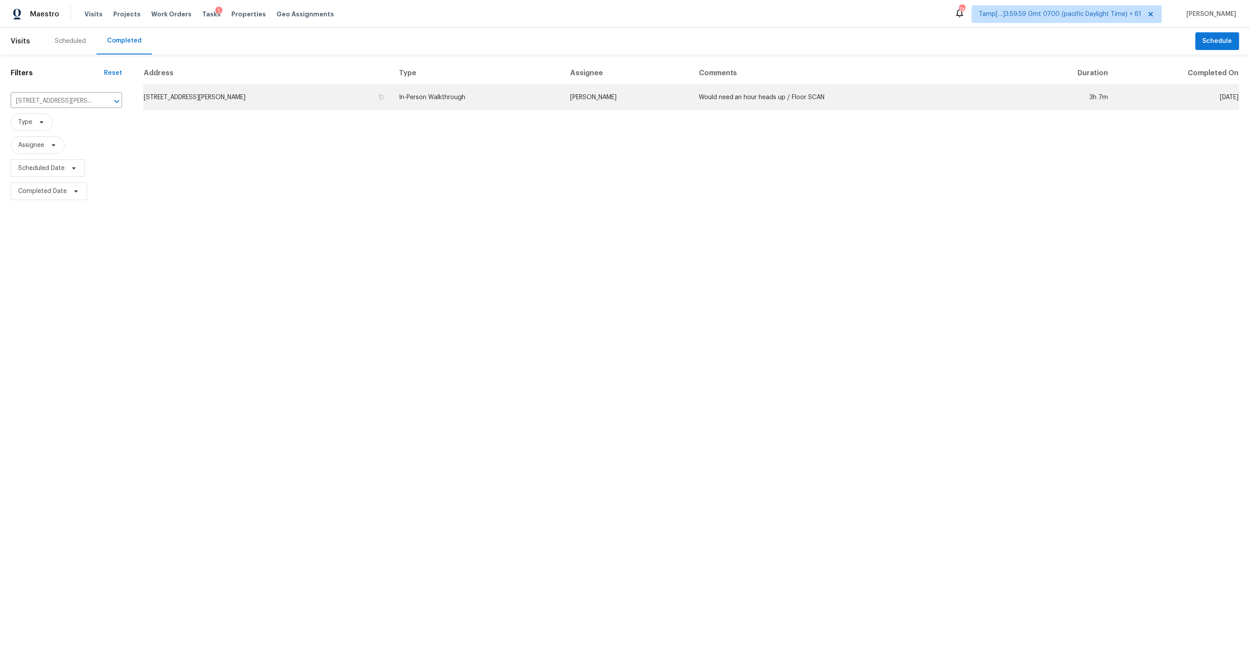
click at [350, 97] on td "[STREET_ADDRESS][PERSON_NAME]" at bounding box center [267, 97] width 249 height 25
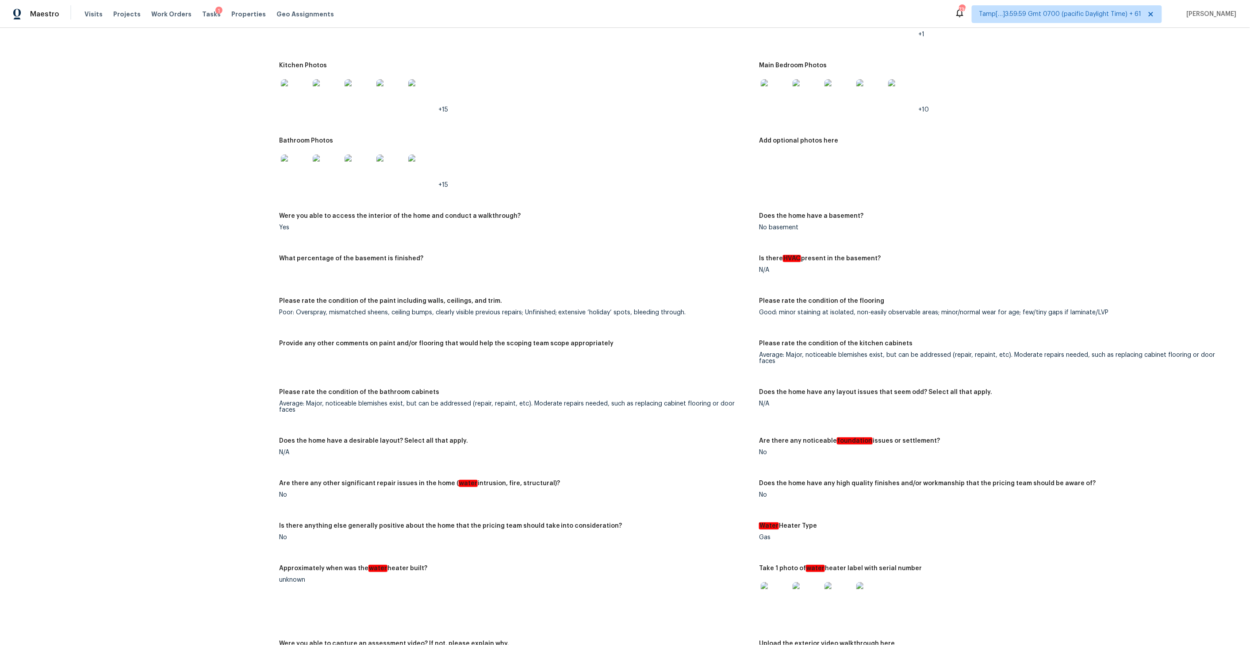
scroll to position [2205, 0]
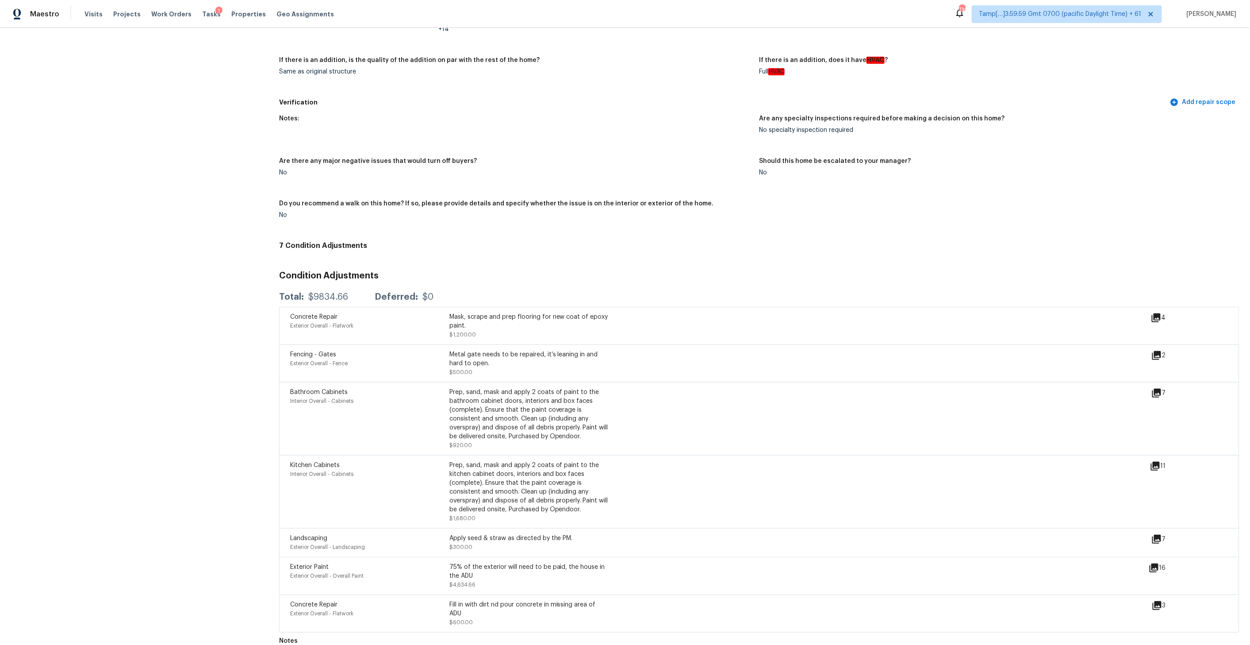
click at [1162, 350] on icon at bounding box center [1157, 355] width 11 height 11
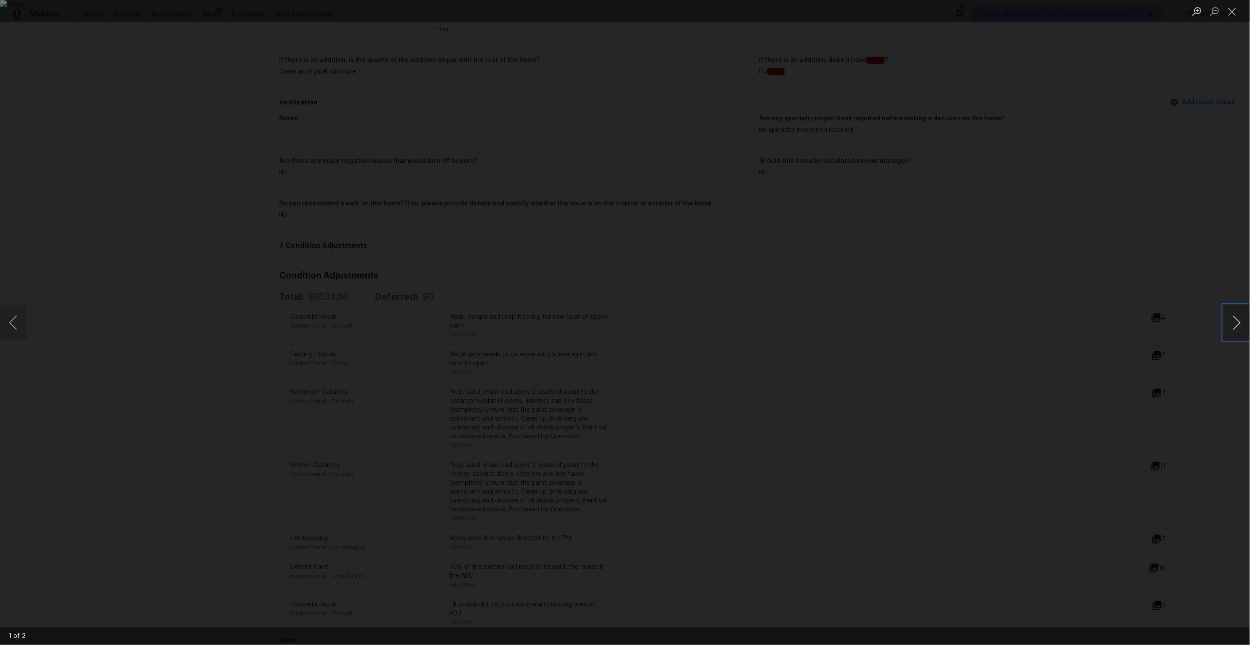
click at [1240, 324] on button "Next image" at bounding box center [1237, 322] width 27 height 35
click at [1234, 10] on button "Close lightbox" at bounding box center [1233, 11] width 18 height 15
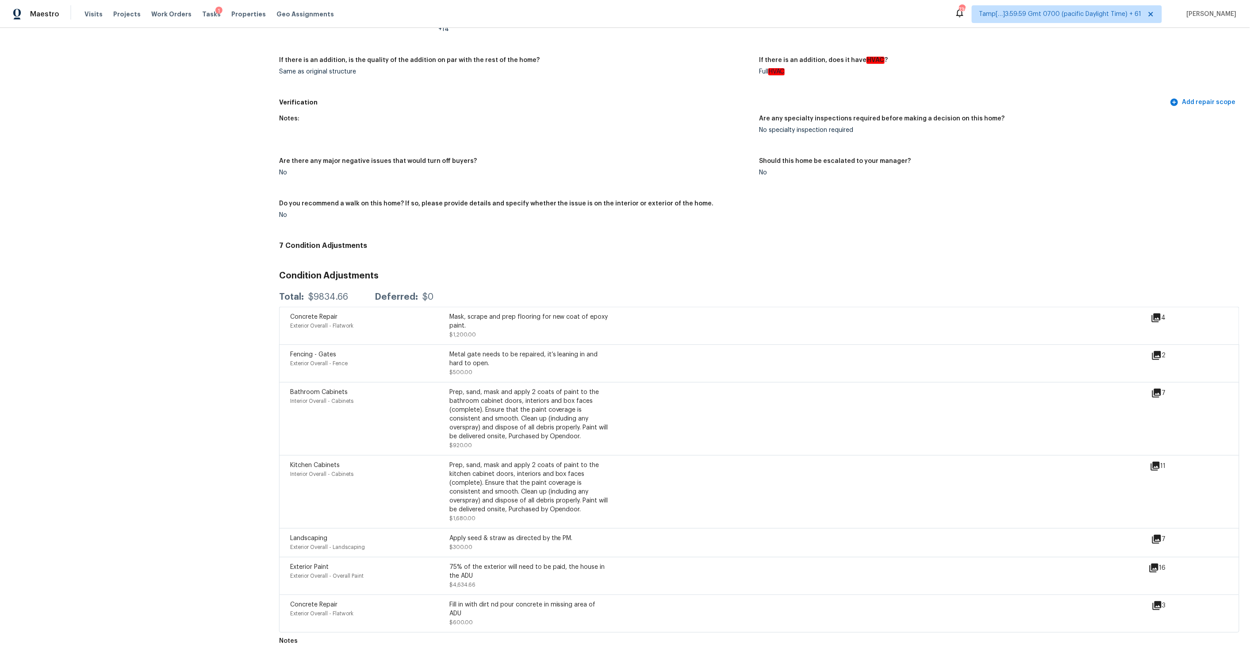
click at [1160, 313] on icon at bounding box center [1156, 317] width 9 height 9
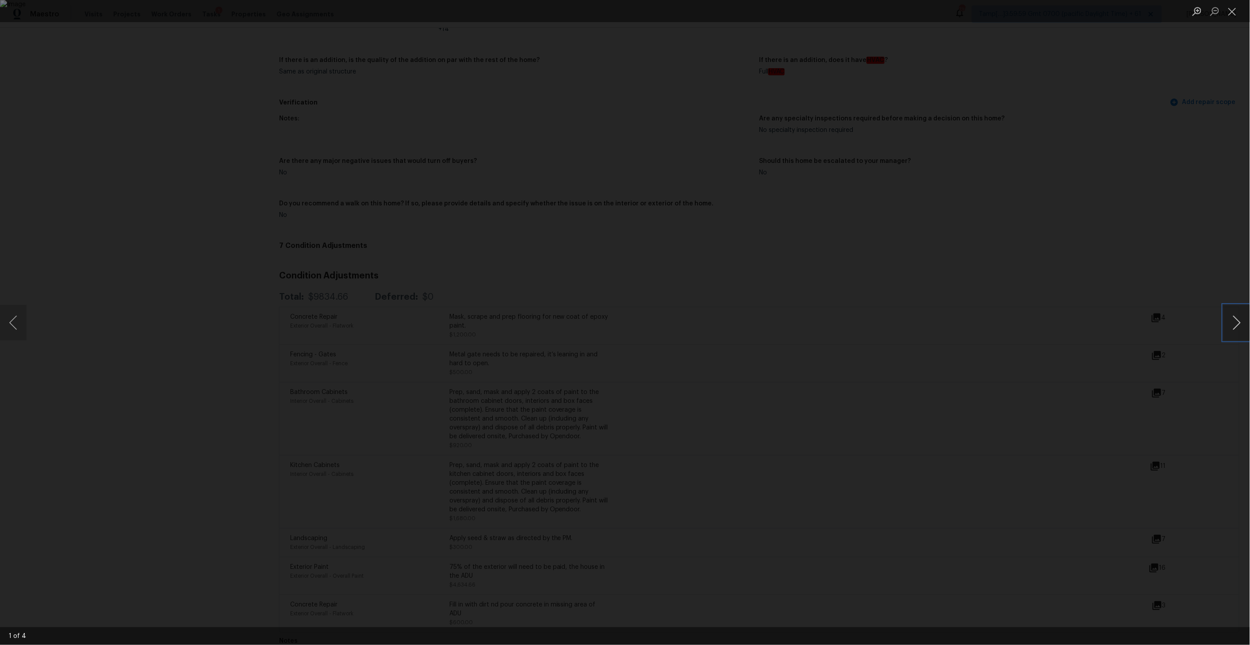
click at [1240, 327] on button "Next image" at bounding box center [1237, 322] width 27 height 35
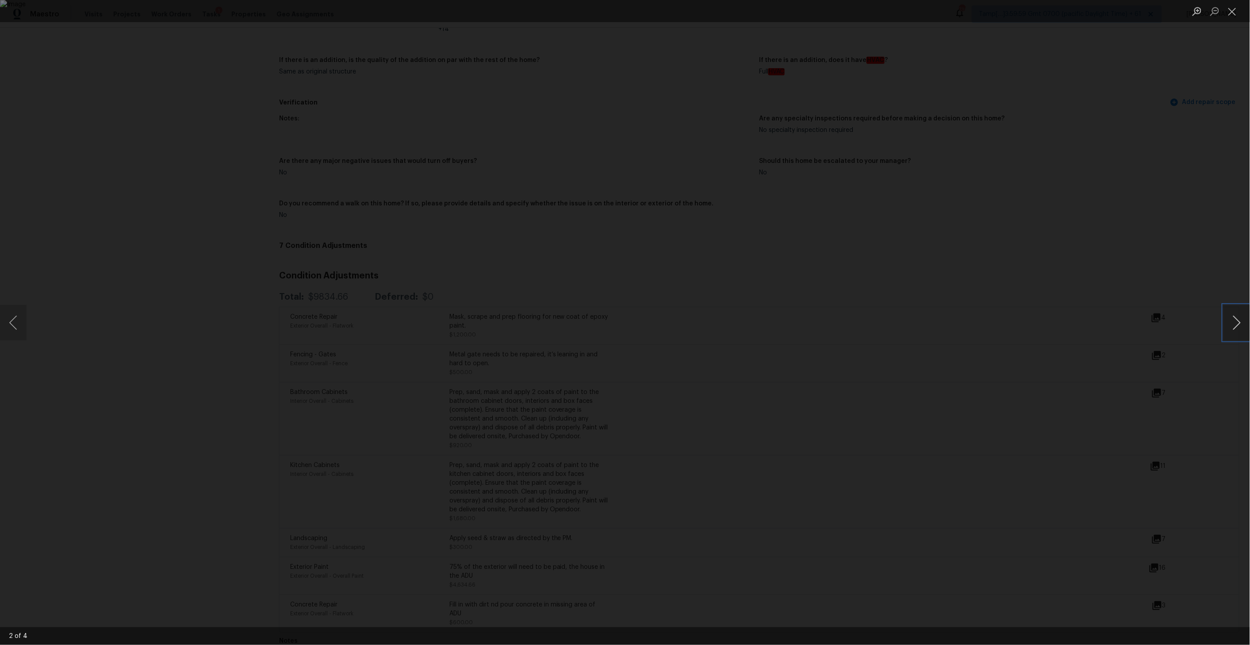
click at [1240, 327] on button "Next image" at bounding box center [1237, 322] width 27 height 35
click at [1233, 15] on button "Close lightbox" at bounding box center [1233, 11] width 18 height 15
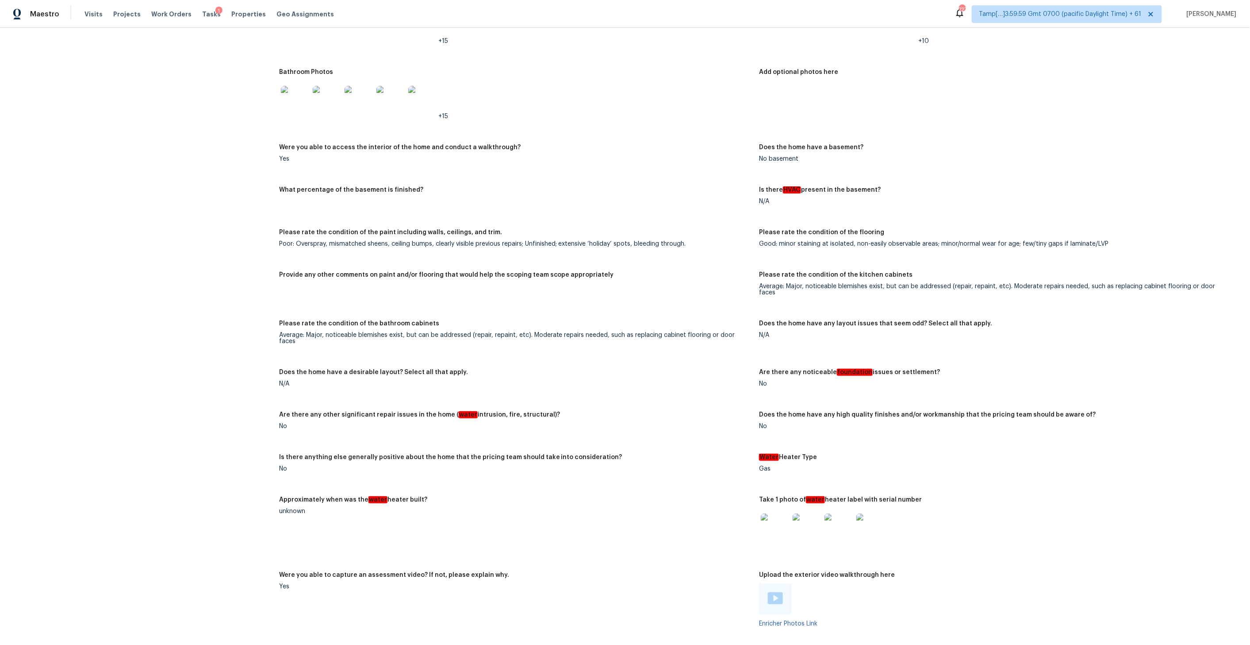
scroll to position [1800, 0]
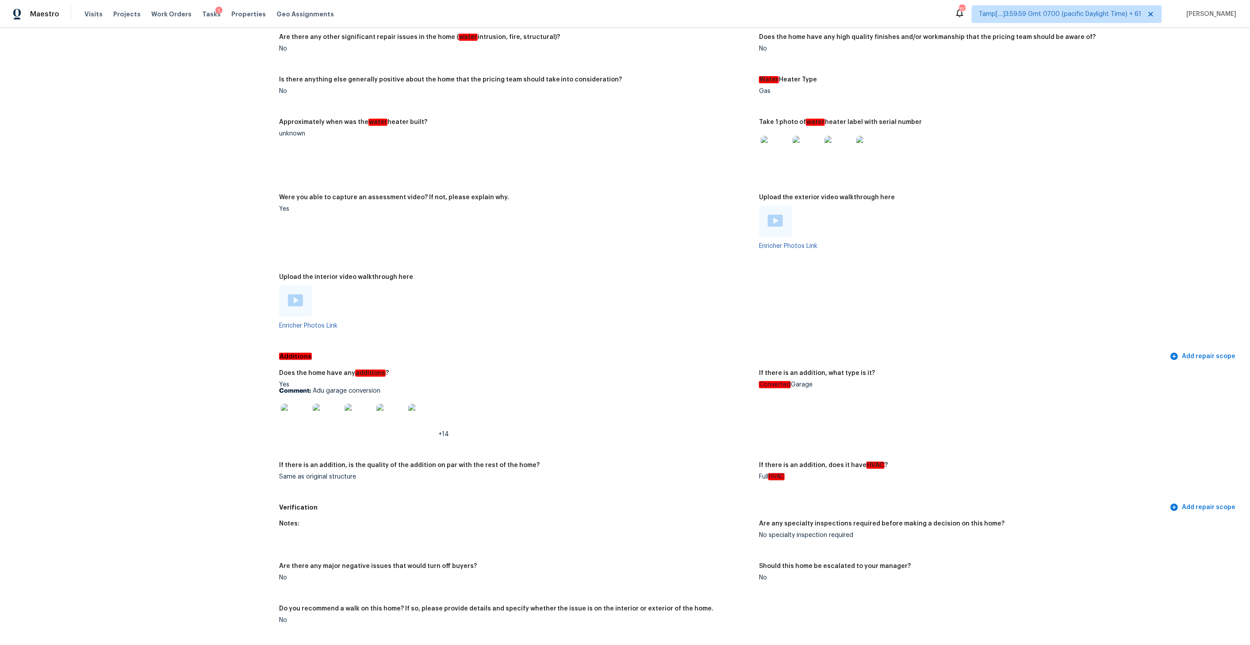
click at [423, 403] on img at bounding box center [422, 417] width 28 height 28
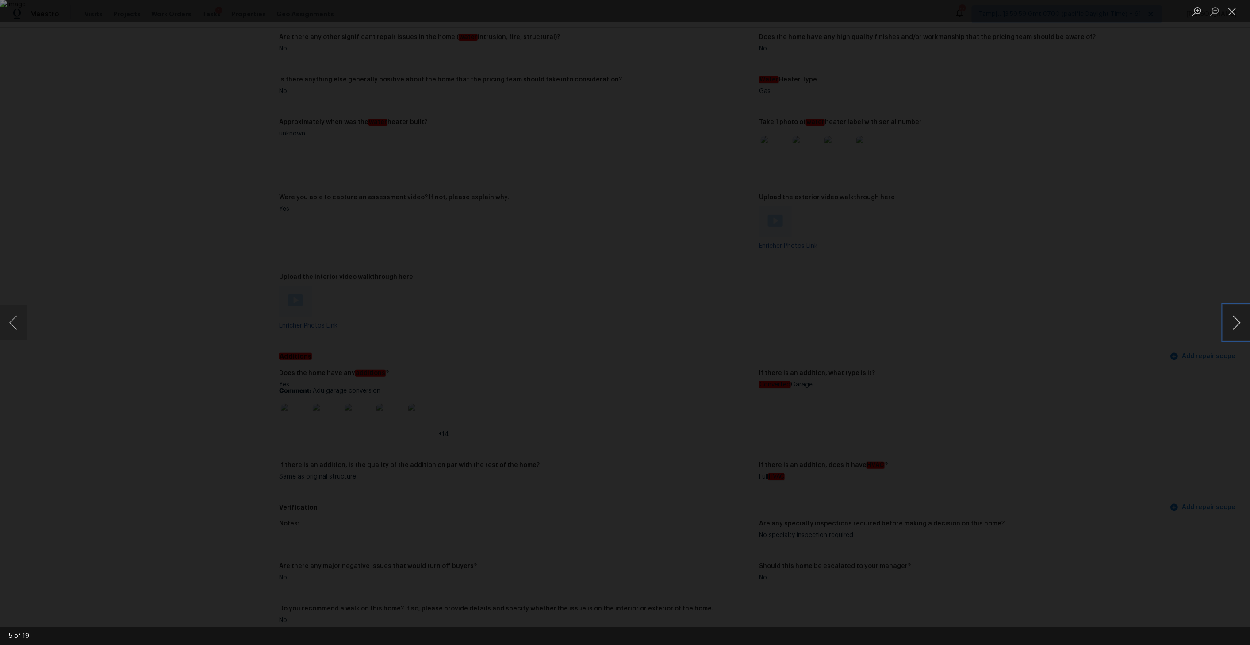
click at [1234, 314] on button "Next image" at bounding box center [1237, 322] width 27 height 35
click at [19, 321] on button "Previous image" at bounding box center [13, 322] width 27 height 35
click at [1233, 12] on button "Close lightbox" at bounding box center [1233, 11] width 18 height 15
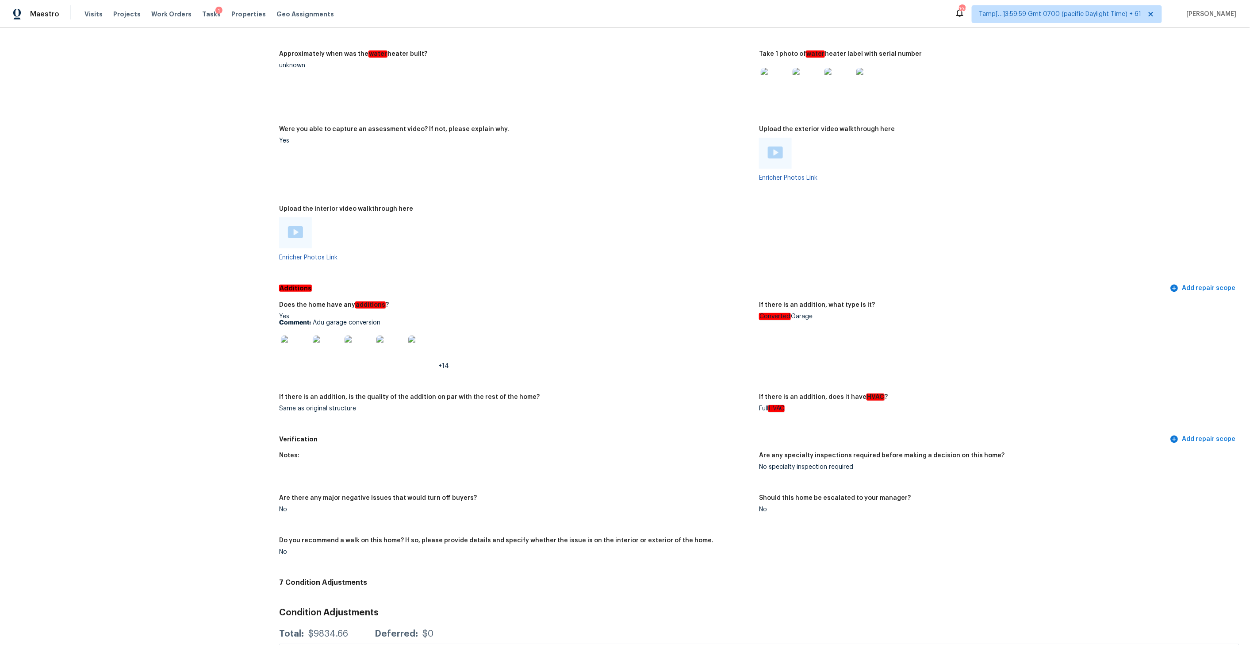
scroll to position [1919, 0]
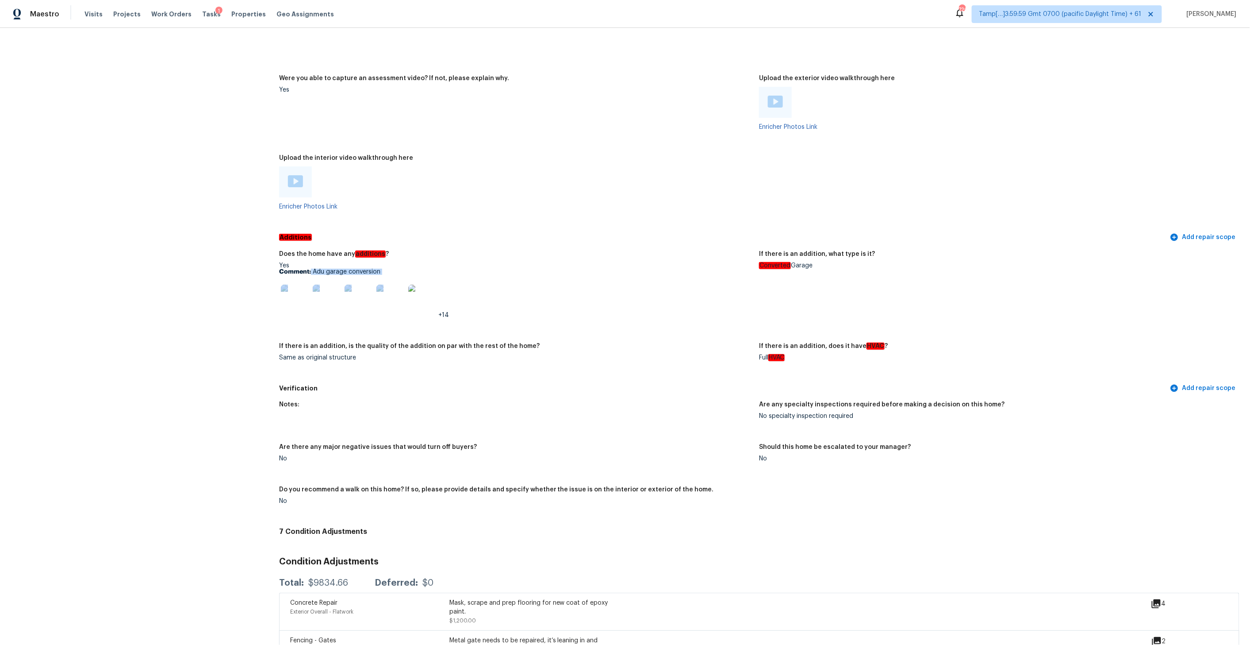
drag, startPoint x: 311, startPoint y: 251, endPoint x: 431, endPoint y: 254, distance: 120.8
click at [431, 262] on div "Yes Comment: Adu garage conversion +14" at bounding box center [515, 290] width 473 height 56
click at [419, 307] on figure "Does the home have any additions ? Yes Comment: Adu garage conversion +14" at bounding box center [519, 291] width 480 height 81
drag, startPoint x: 312, startPoint y: 249, endPoint x: 381, endPoint y: 250, distance: 68.6
click at [381, 269] on p "Comment: Adu garage conversion" at bounding box center [515, 272] width 473 height 6
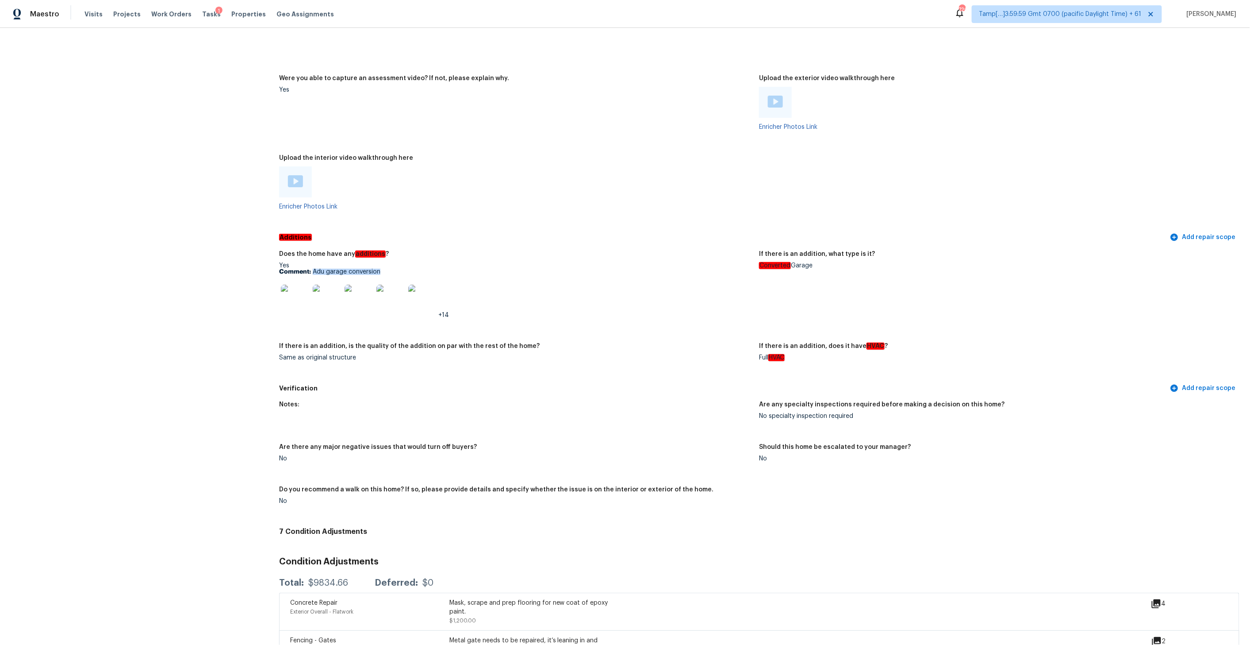
copy p "Adu garage conversion"
click at [350, 284] on img at bounding box center [359, 298] width 28 height 28
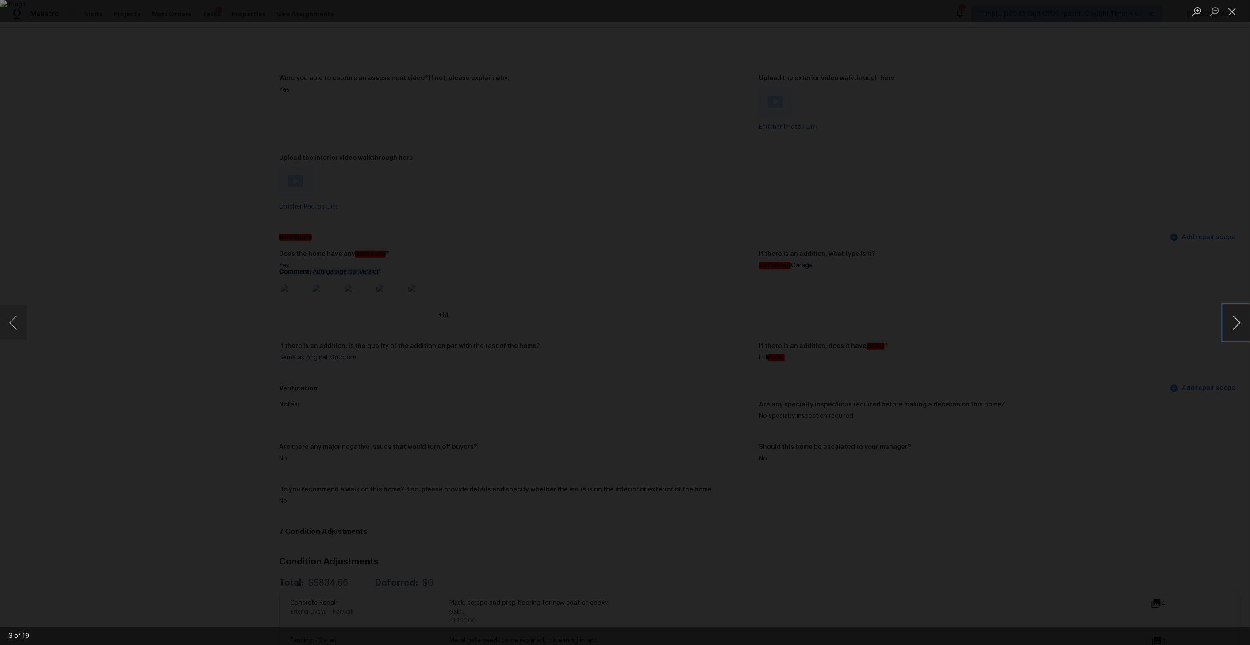
click at [1238, 329] on button "Next image" at bounding box center [1237, 322] width 27 height 35
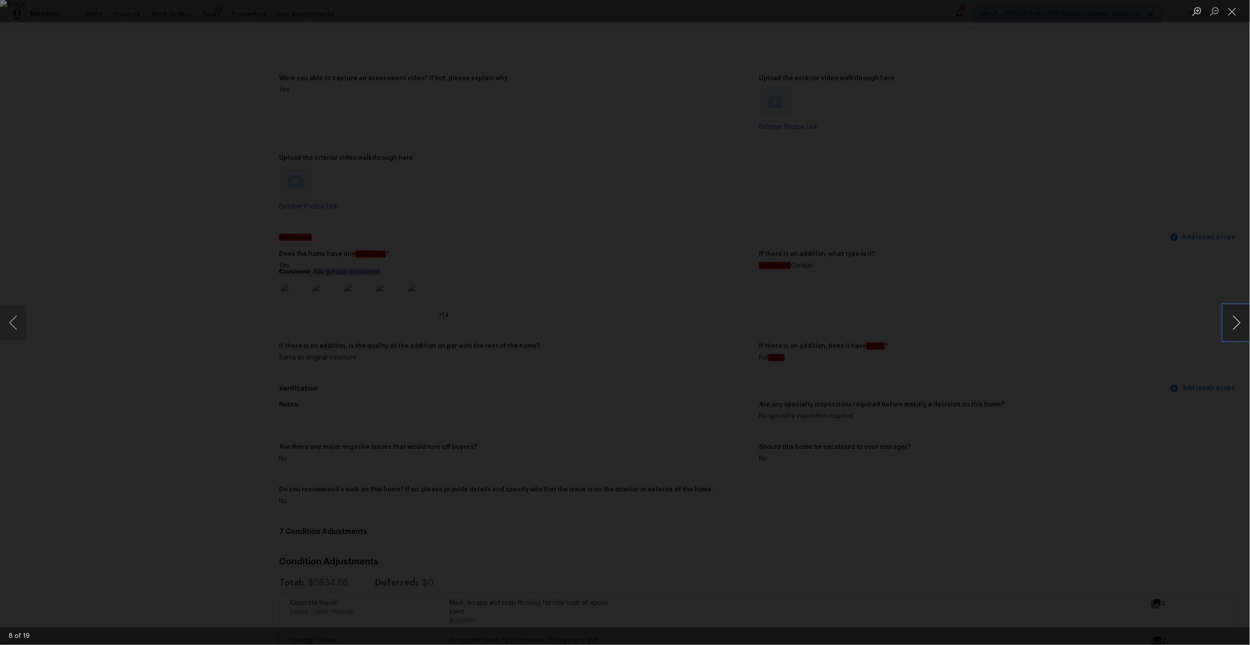
click at [1238, 329] on button "Next image" at bounding box center [1237, 322] width 27 height 35
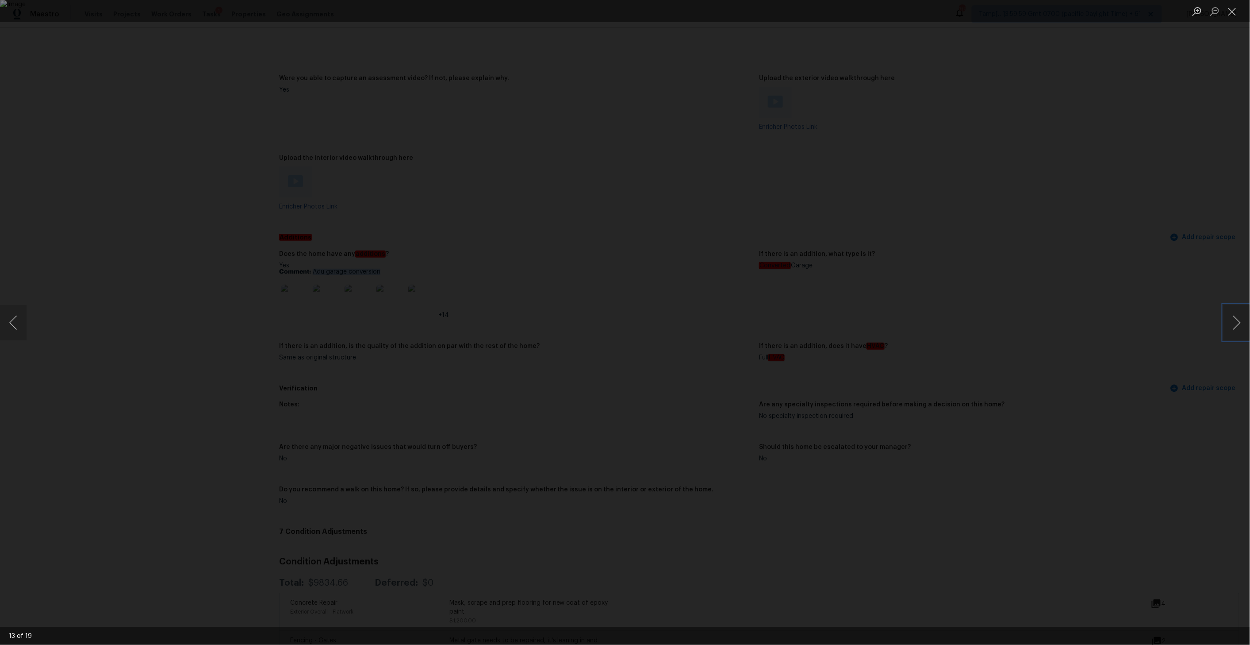
click at [725, 360] on img "Lightbox" at bounding box center [625, 322] width 1250 height 645
click at [1229, 15] on button "Close lightbox" at bounding box center [1233, 11] width 18 height 15
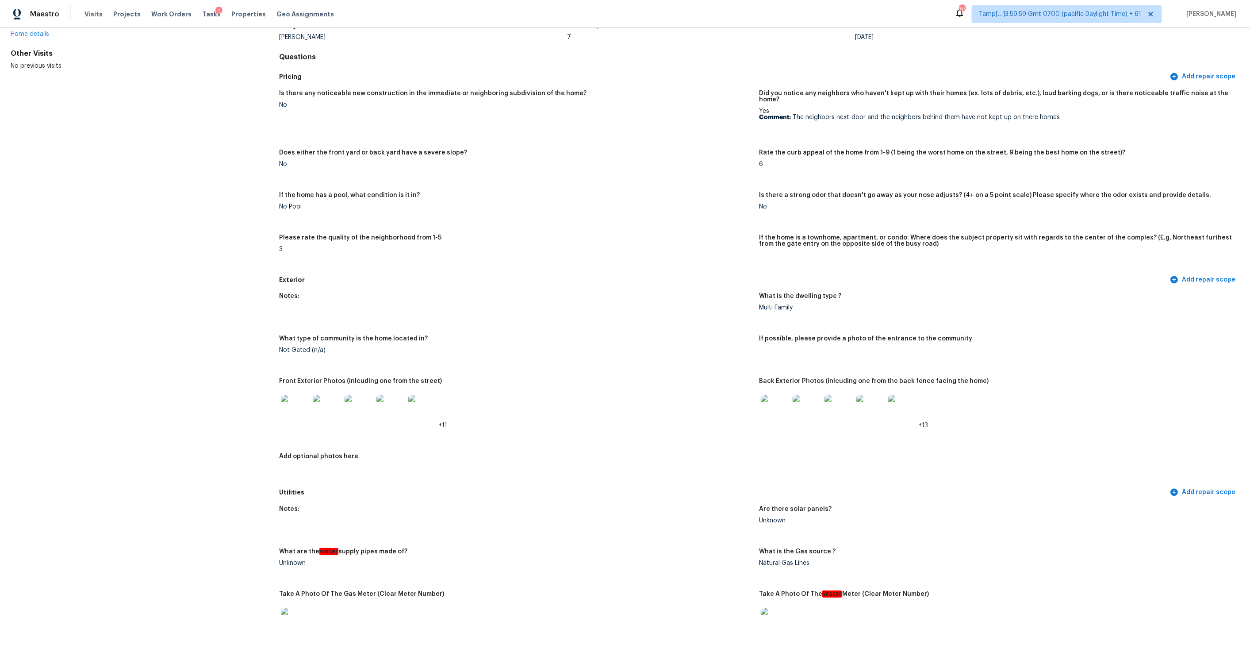
scroll to position [0, 0]
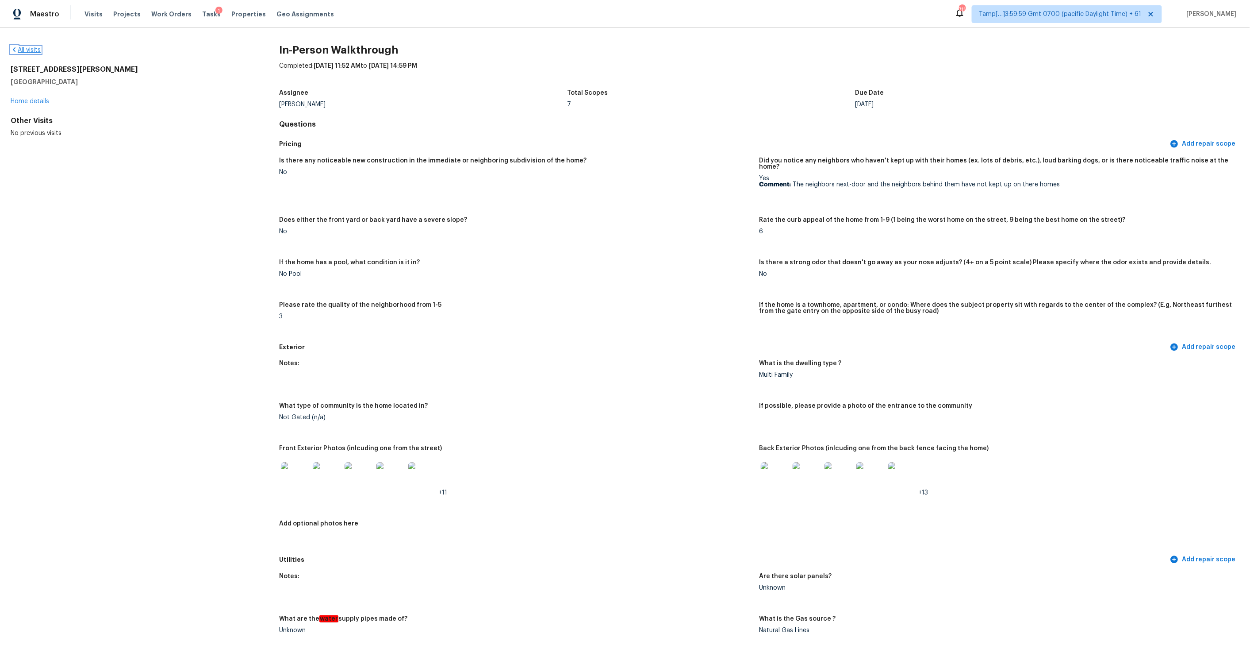
click at [14, 48] on icon at bounding box center [14, 49] width 7 height 7
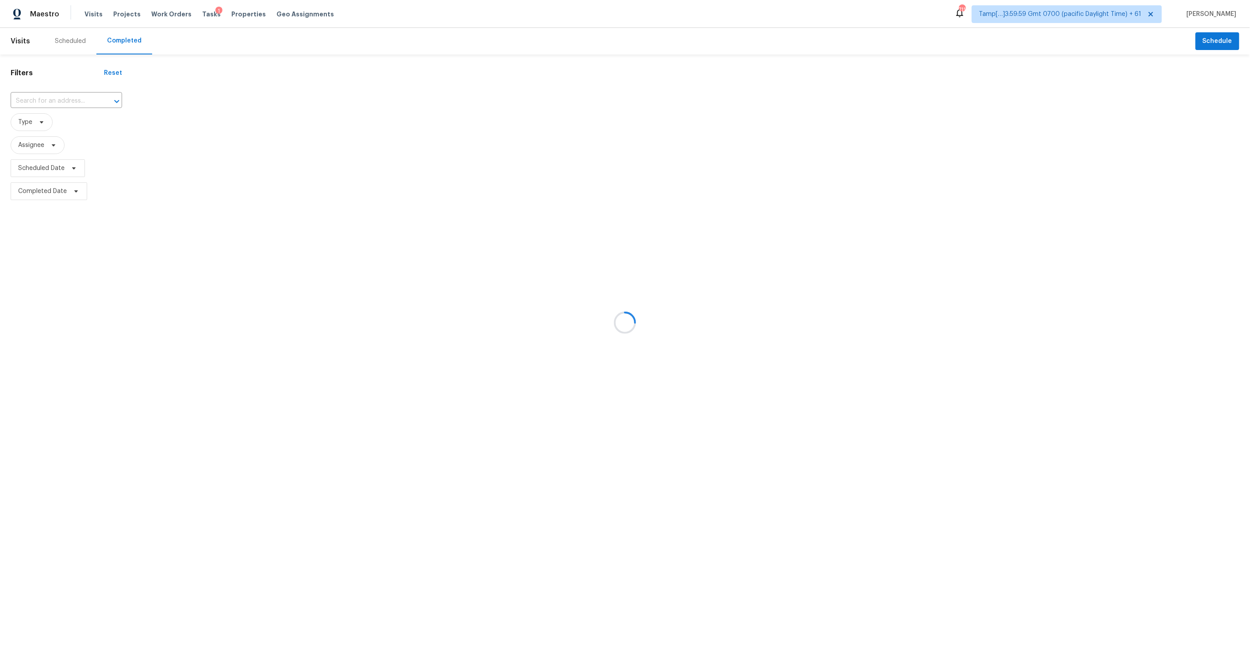
click at [44, 102] on div at bounding box center [625, 322] width 1250 height 645
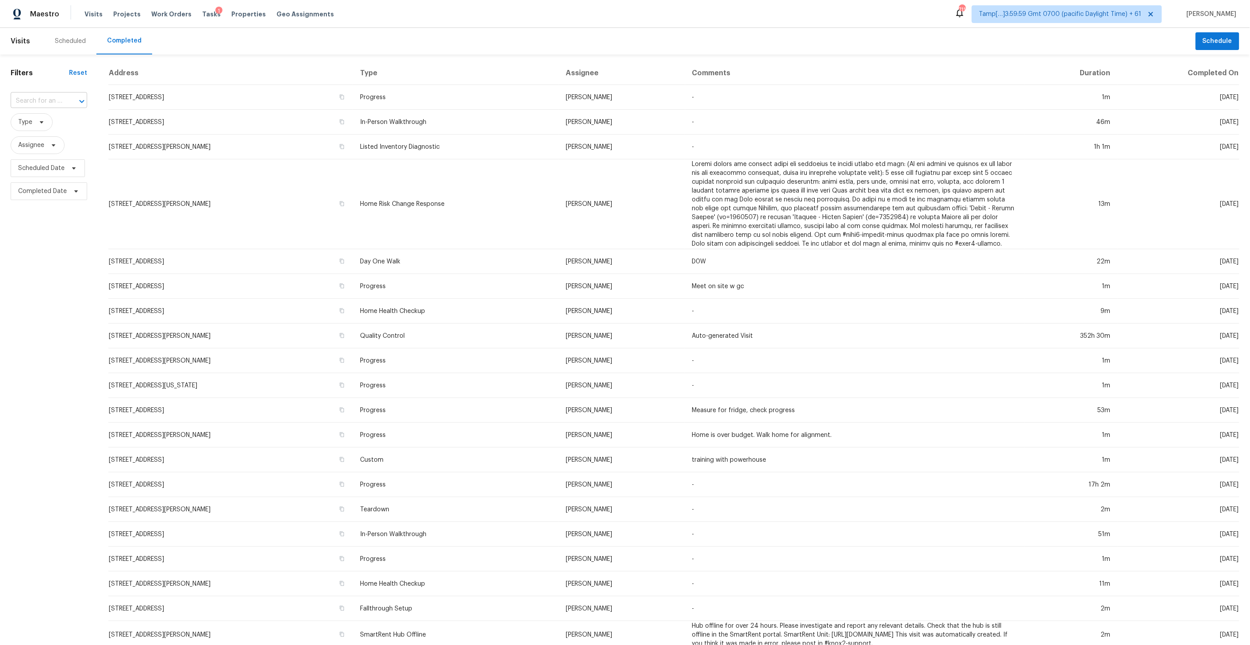
click at [51, 94] on input "text" at bounding box center [37, 101] width 52 height 14
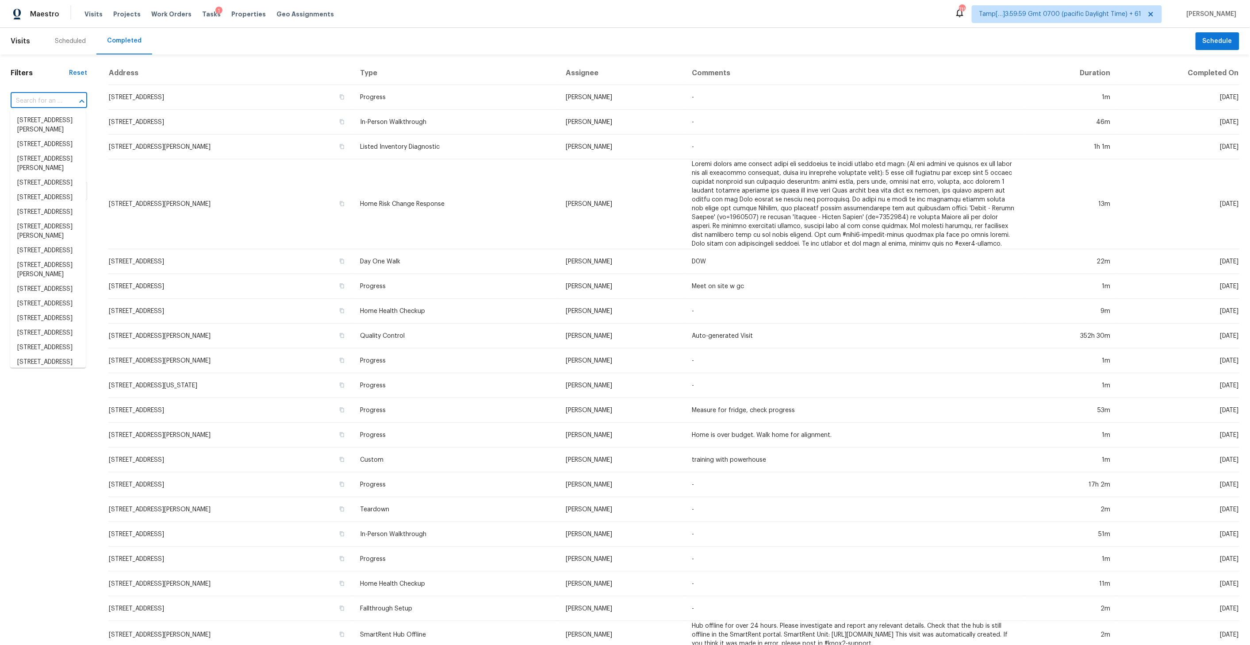
paste input "1905 E New Orleans Ave Tampa, FL, 33610"
type input "1905 E New Orleans Ave Tampa, FL, 33610"
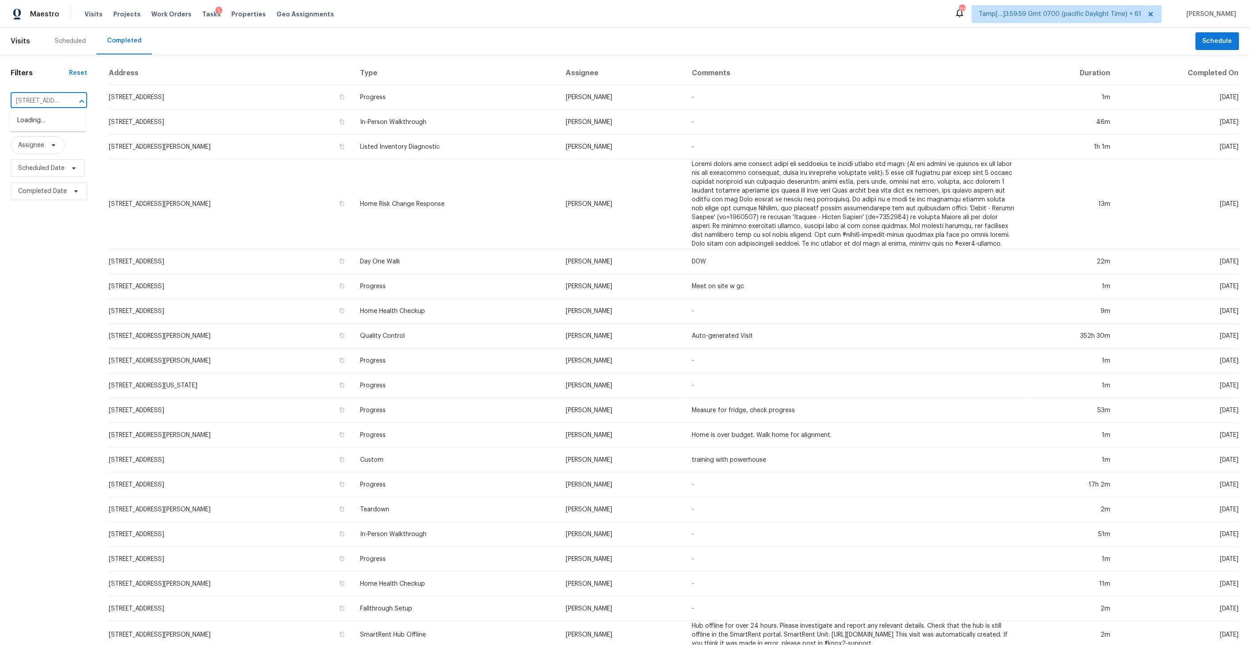
scroll to position [0, 77]
click at [48, 126] on li "1905 E New Orleans Ave, Tampa, FL 33610" at bounding box center [48, 120] width 76 height 15
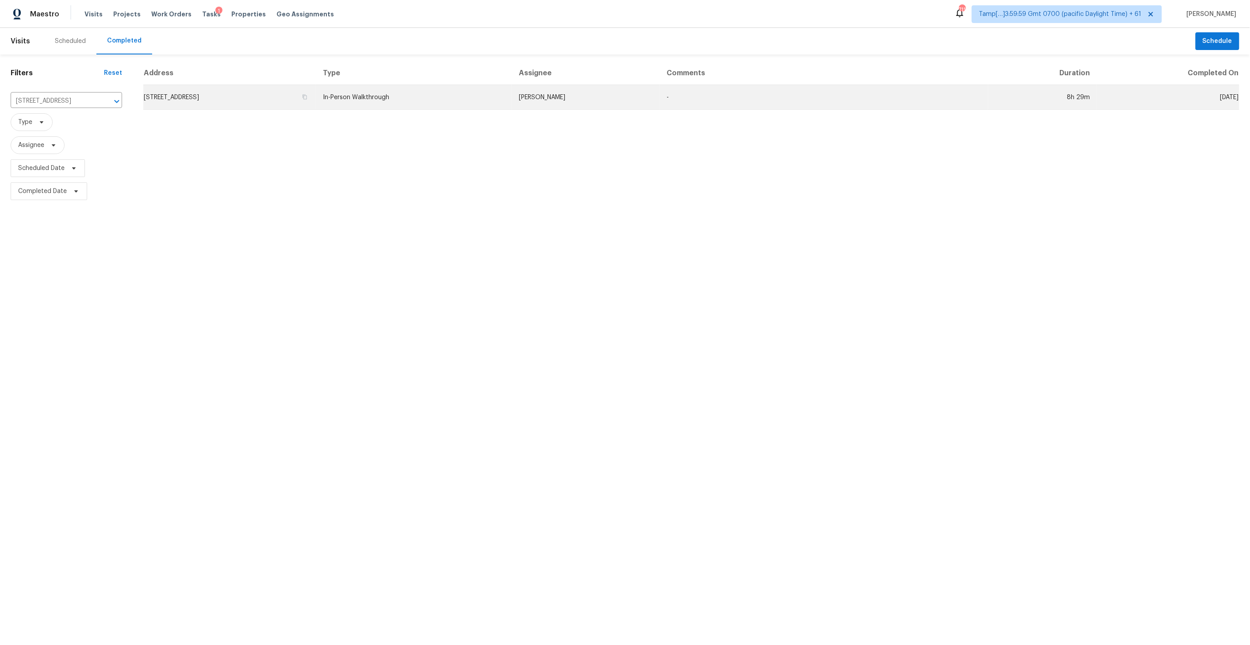
click at [311, 89] on td "1905 E New Orleans Ave, Tampa, FL 33610" at bounding box center [229, 97] width 173 height 25
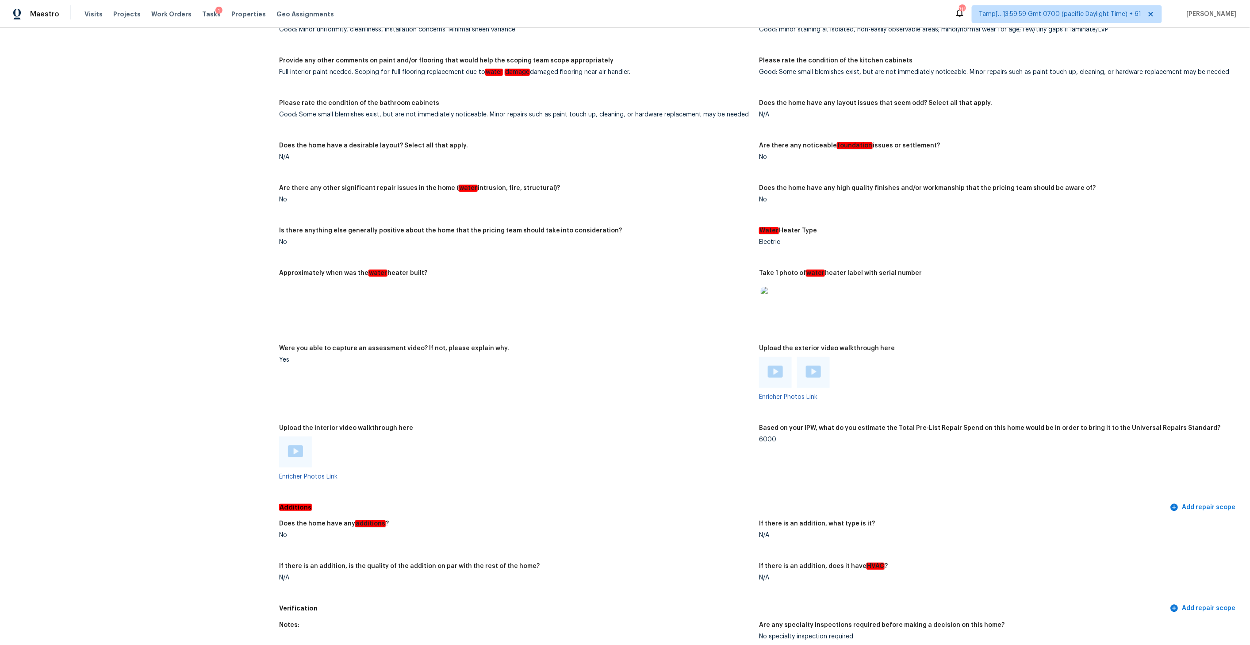
scroll to position [1479, 0]
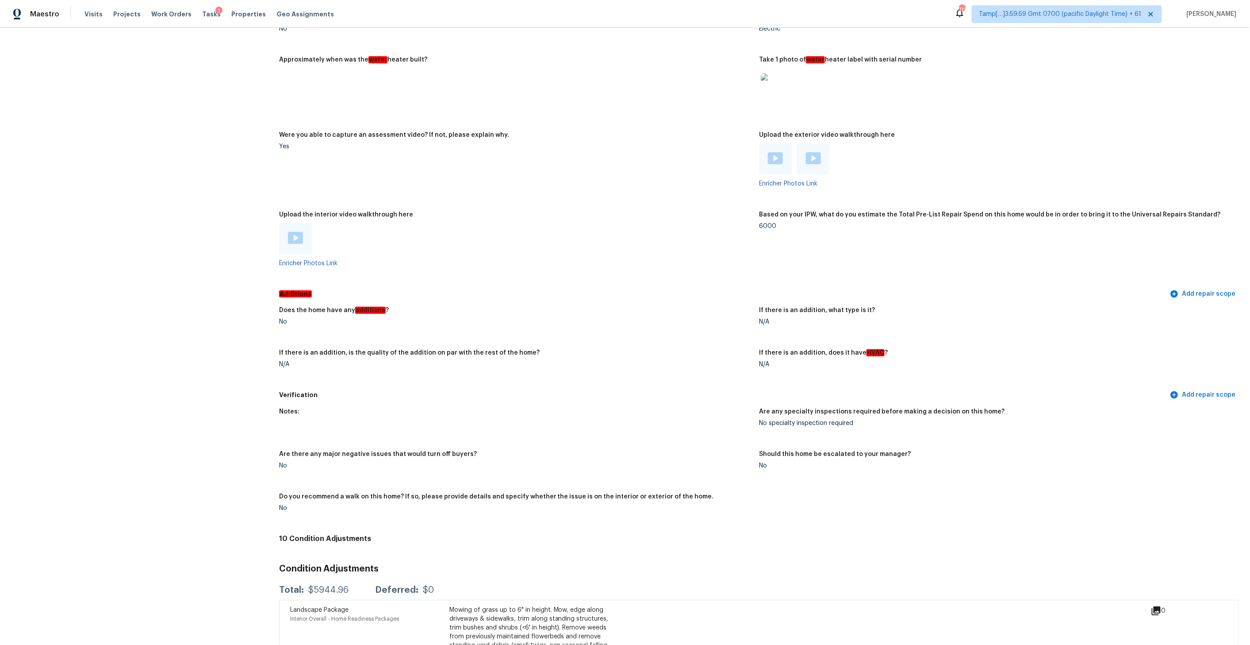
click at [295, 234] on img at bounding box center [295, 238] width 15 height 12
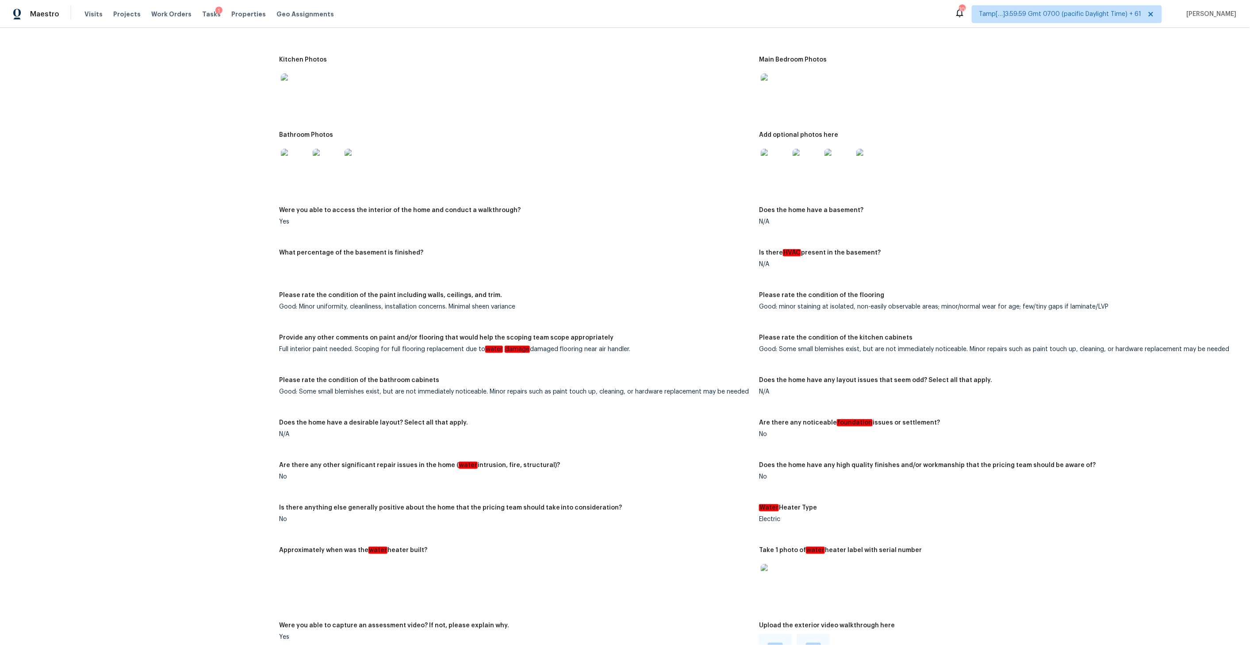
scroll to position [1963, 0]
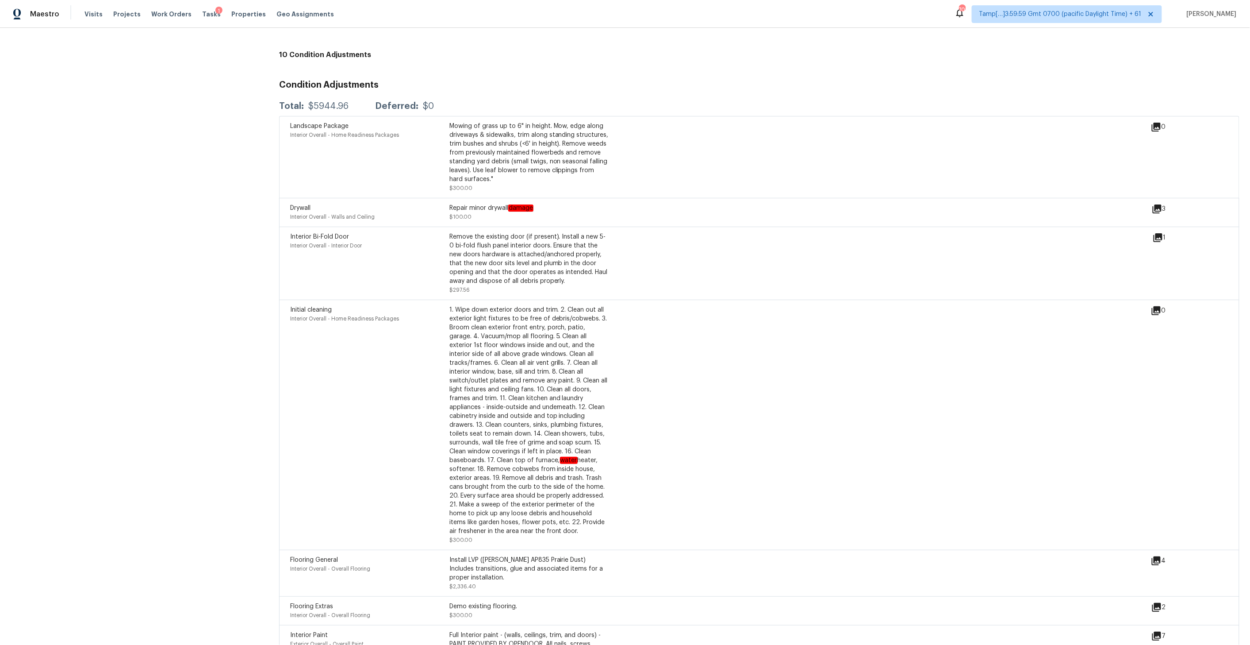
click at [1157, 209] on icon at bounding box center [1157, 209] width 11 height 11
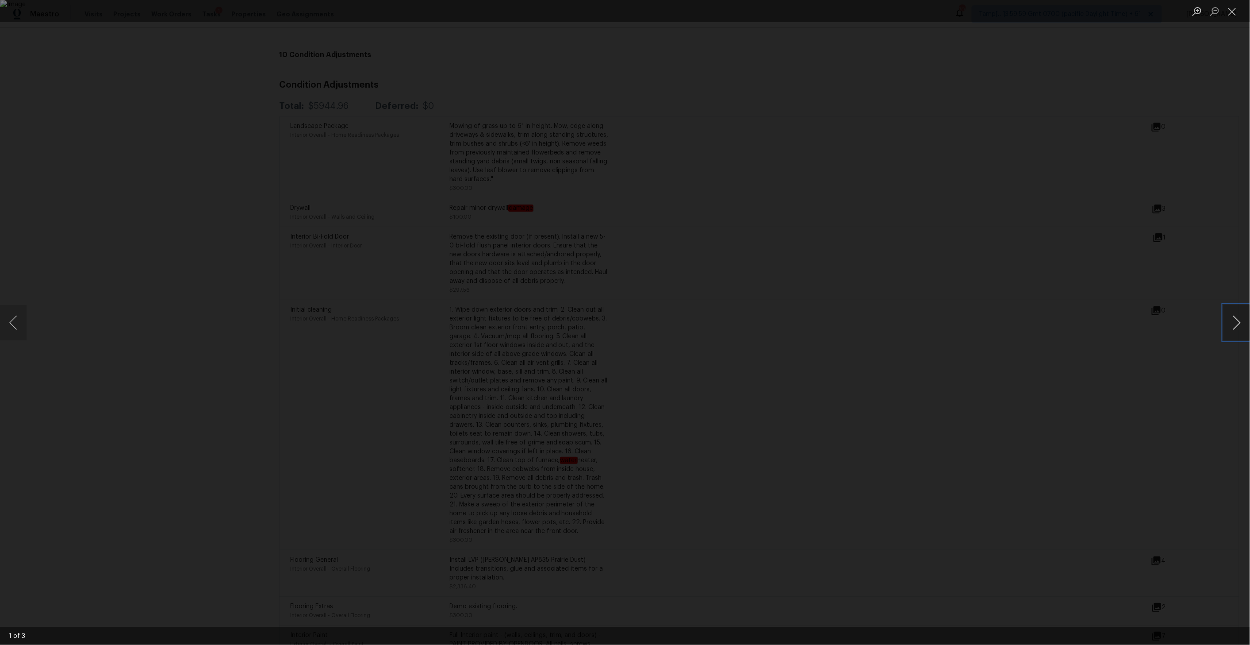
click at [1227, 327] on button "Next image" at bounding box center [1237, 322] width 27 height 35
click at [1226, 327] on button "Next image" at bounding box center [1237, 322] width 27 height 35
click at [1232, 9] on button "Close lightbox" at bounding box center [1233, 11] width 18 height 15
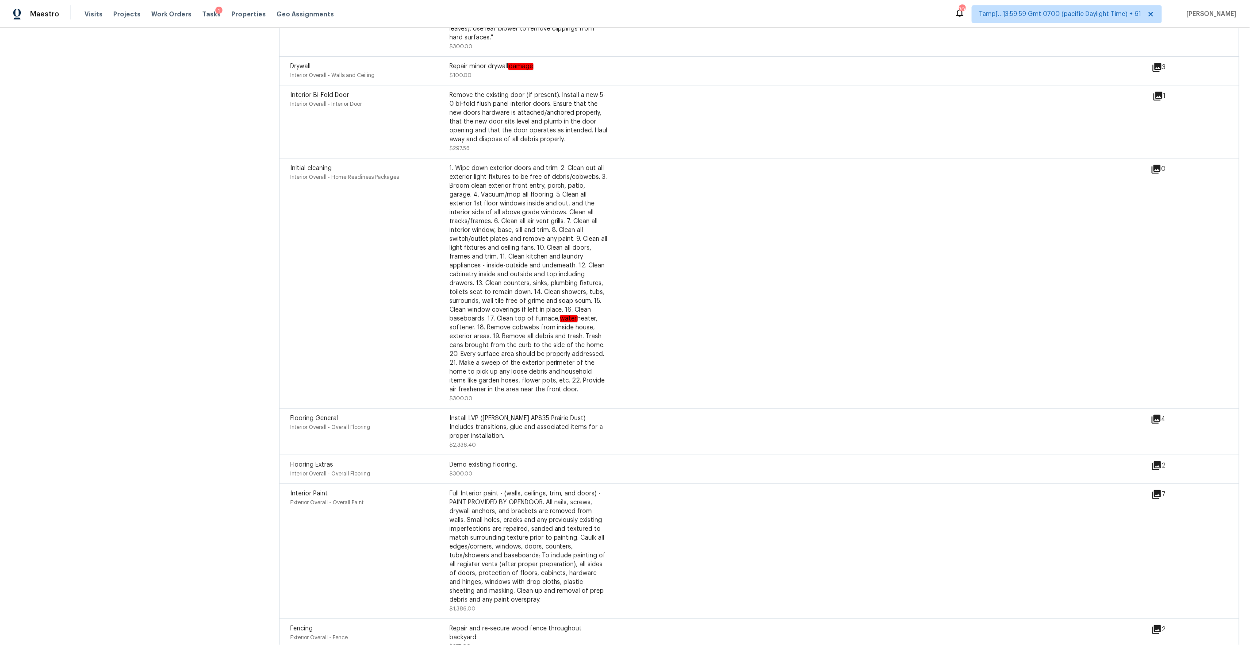
scroll to position [2170, 0]
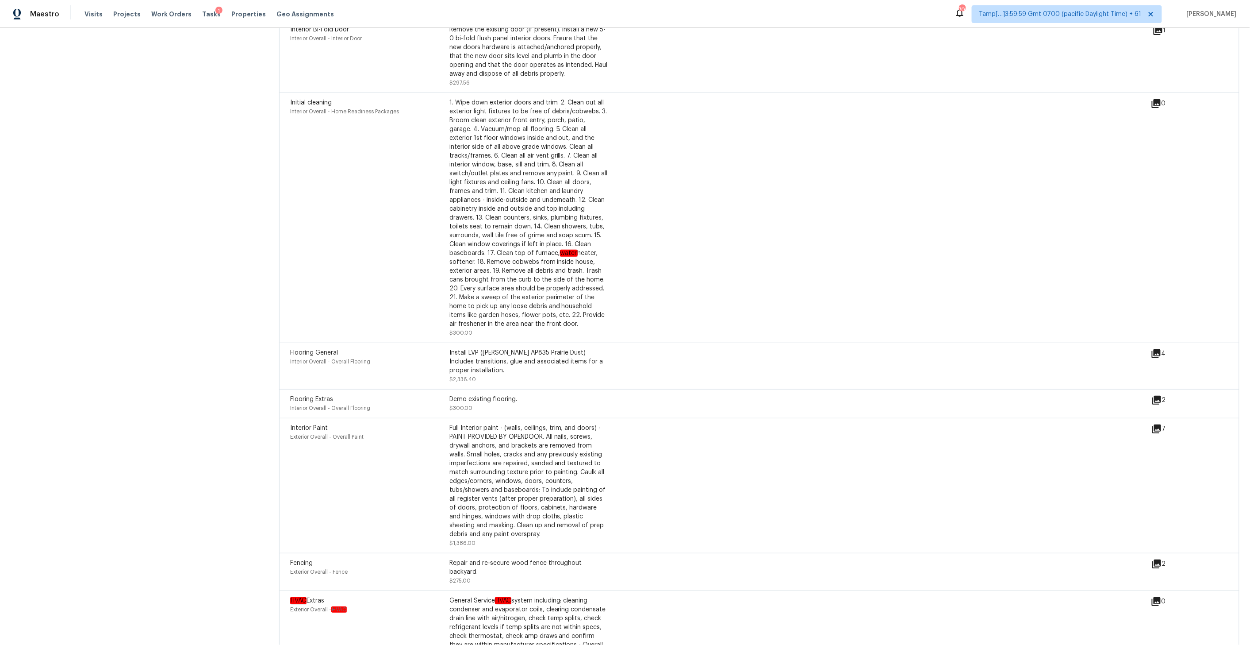
click at [1158, 357] on icon at bounding box center [1156, 353] width 11 height 11
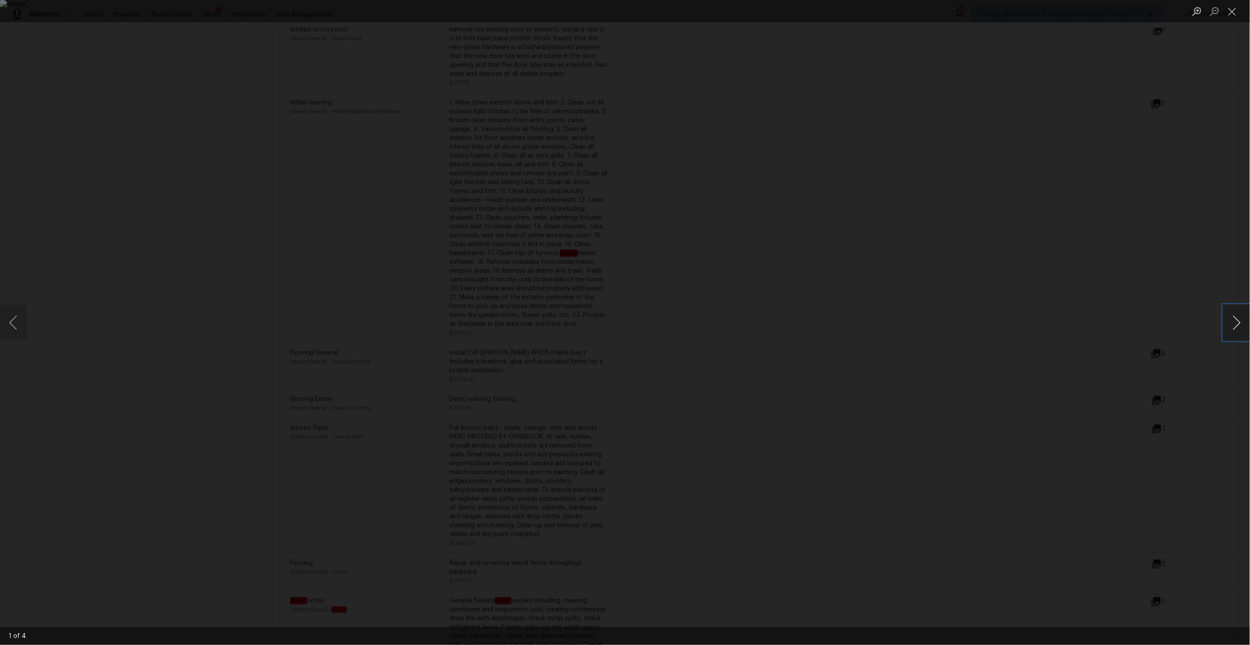
click at [1233, 326] on button "Next image" at bounding box center [1237, 322] width 27 height 35
click at [1234, 327] on button "Next image" at bounding box center [1237, 322] width 27 height 35
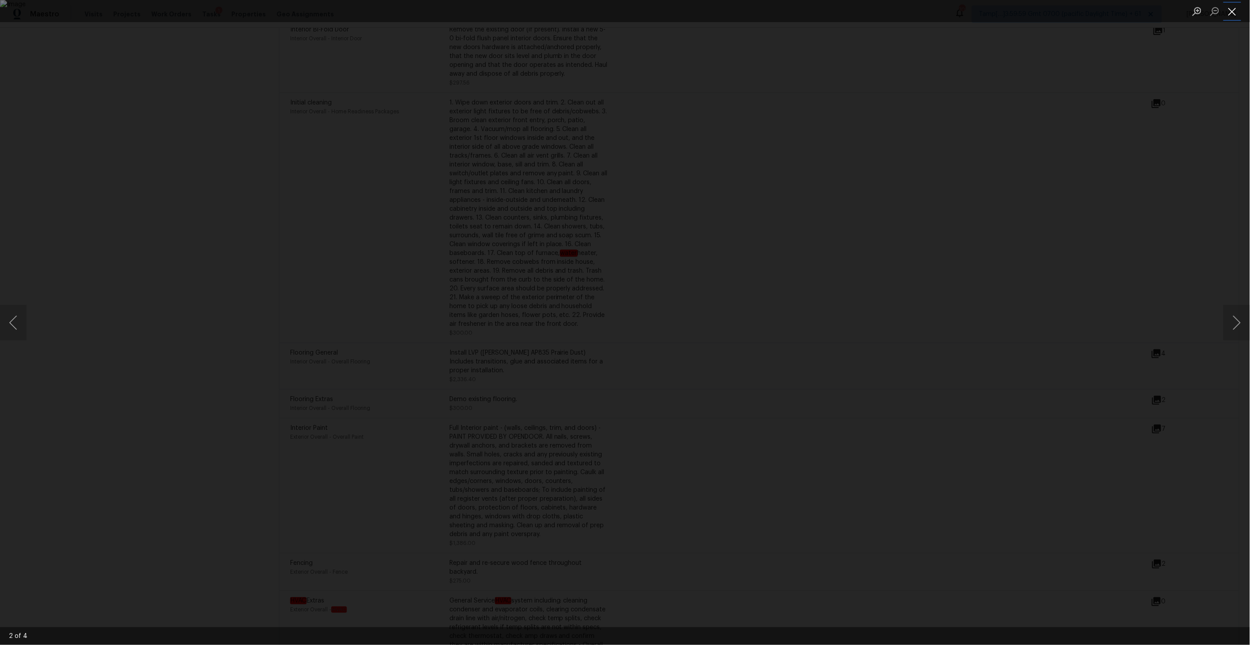
click at [1233, 12] on button "Close lightbox" at bounding box center [1233, 11] width 18 height 15
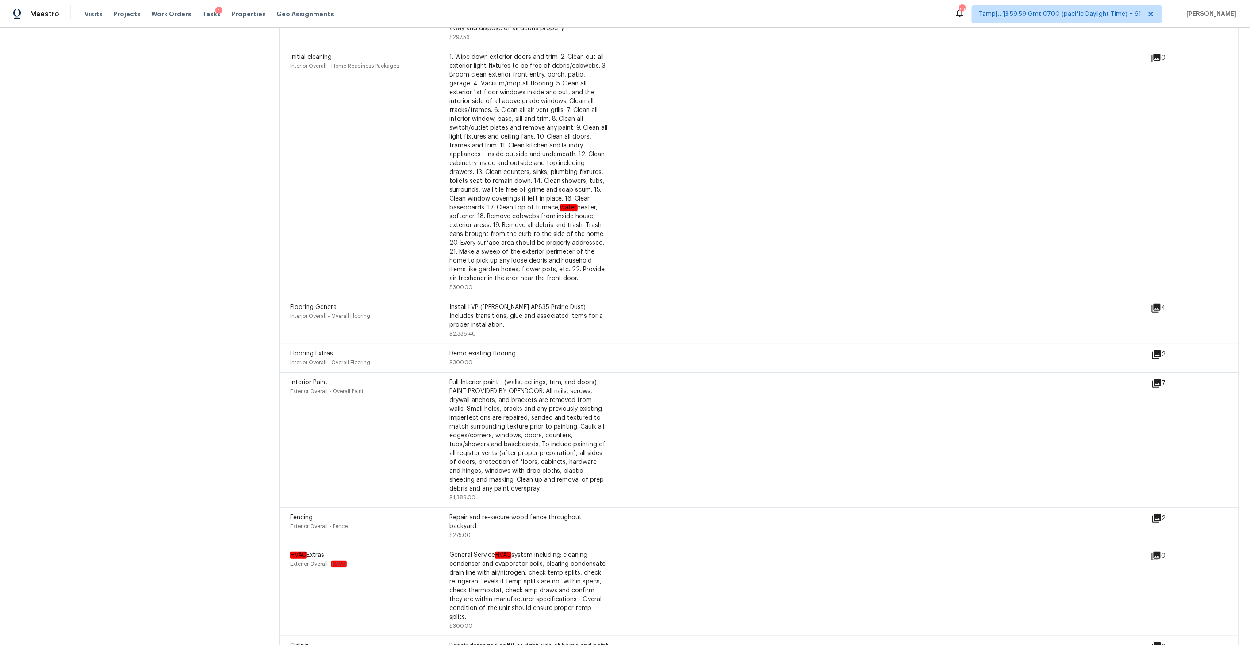
scroll to position [2262, 0]
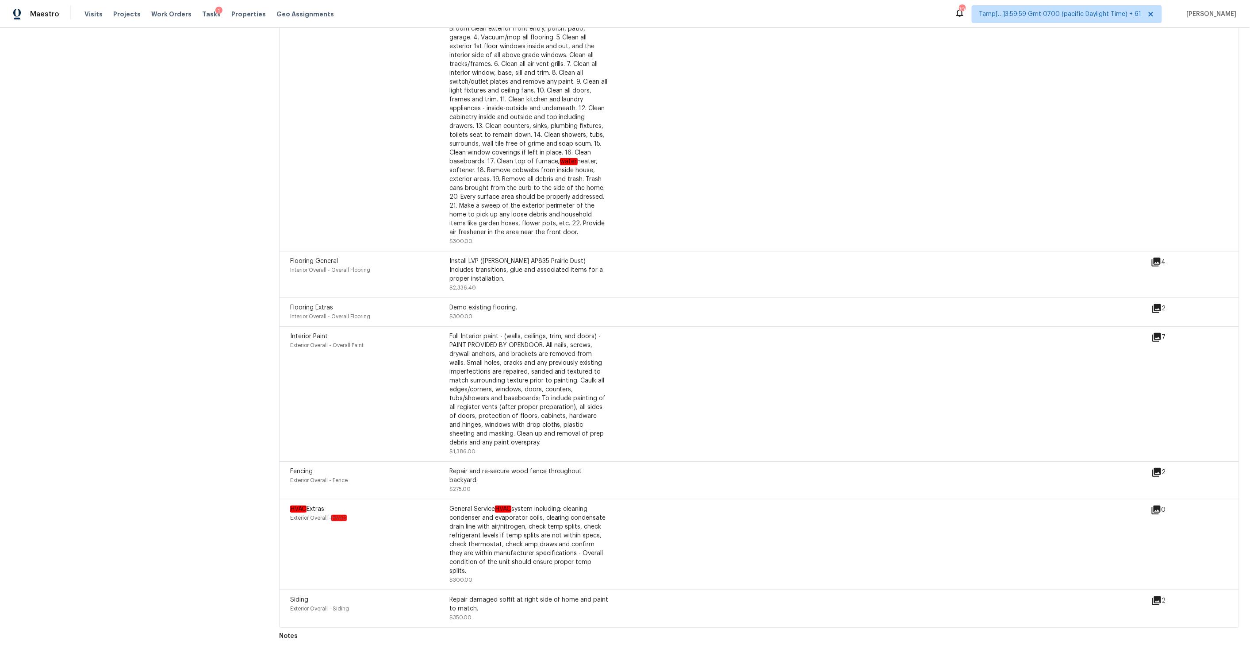
click at [1160, 310] on icon at bounding box center [1157, 308] width 11 height 11
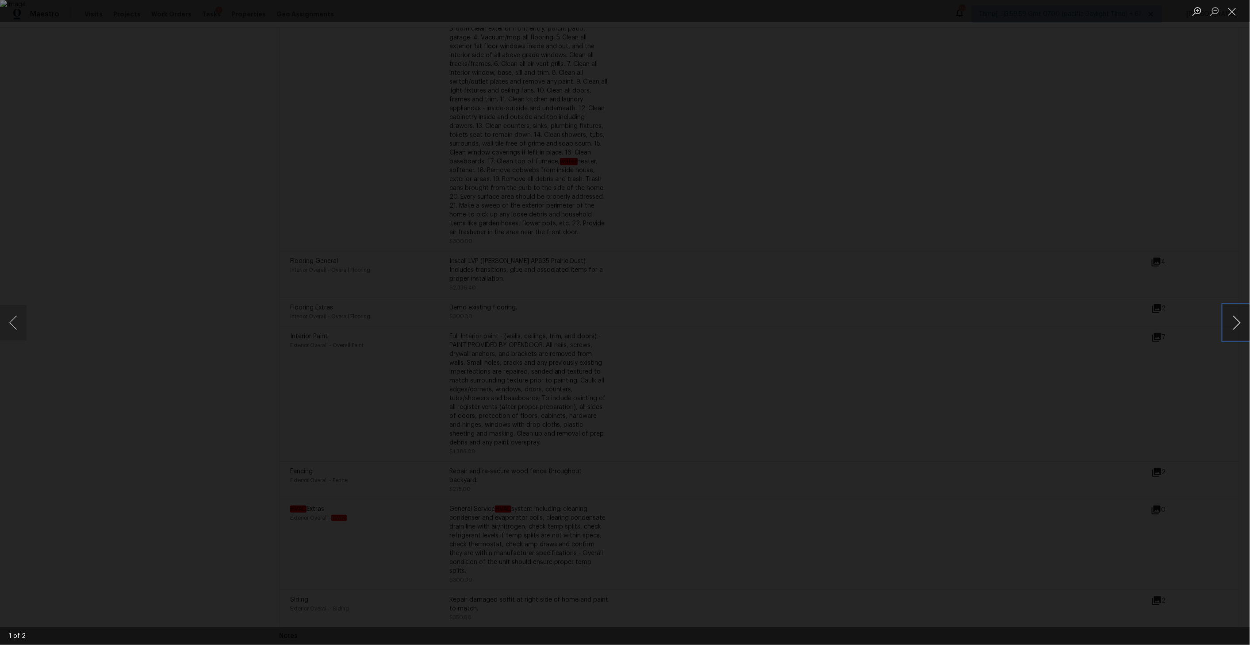
click at [1237, 319] on button "Next image" at bounding box center [1237, 322] width 27 height 35
click at [1227, 14] on button "Close lightbox" at bounding box center [1233, 11] width 18 height 15
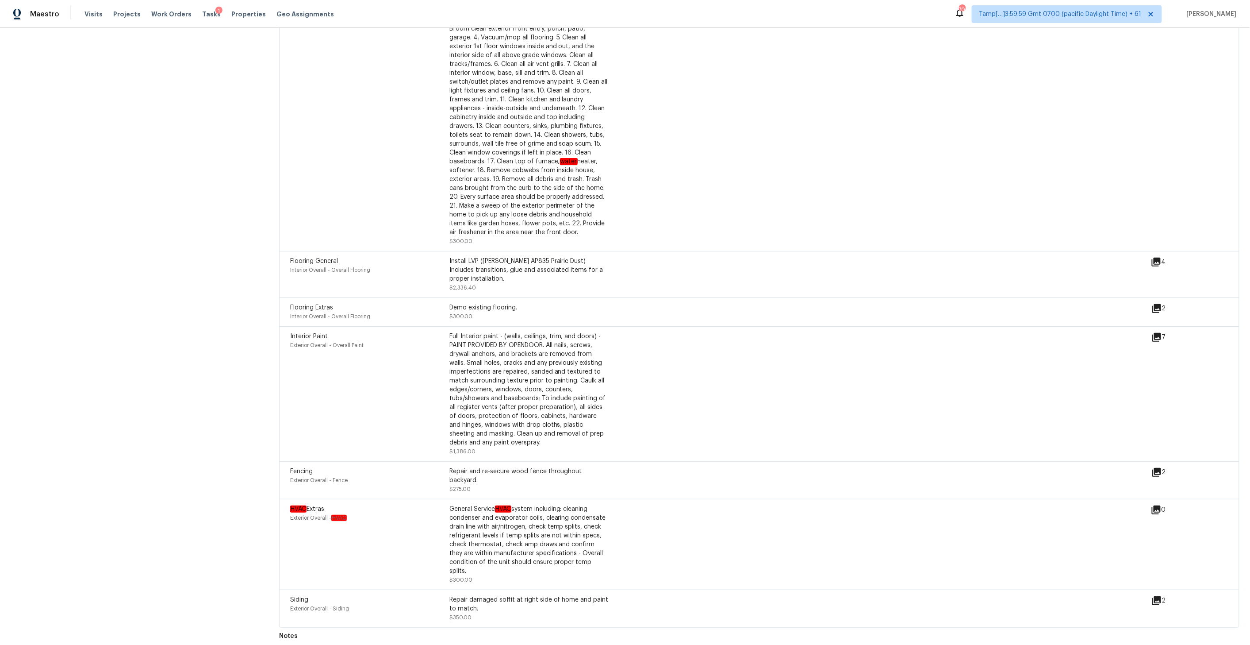
click at [1163, 342] on div "7" at bounding box center [1173, 337] width 43 height 11
click at [1148, 333] on div "Interior Paint Exterior Overall - Overall Paint Full Interior paint - (walls, c…" at bounding box center [759, 393] width 960 height 135
click at [1161, 341] on icon at bounding box center [1156, 337] width 9 height 9
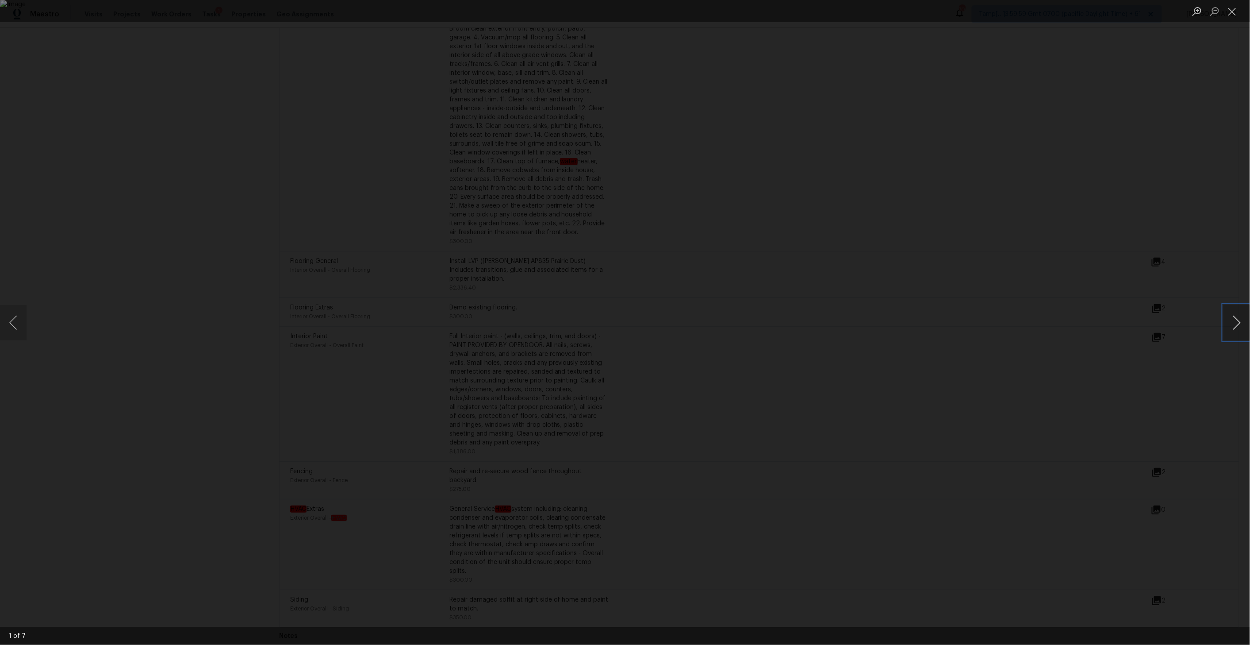
click at [1238, 327] on button "Next image" at bounding box center [1237, 322] width 27 height 35
click at [1236, 9] on button "Close lightbox" at bounding box center [1233, 11] width 18 height 15
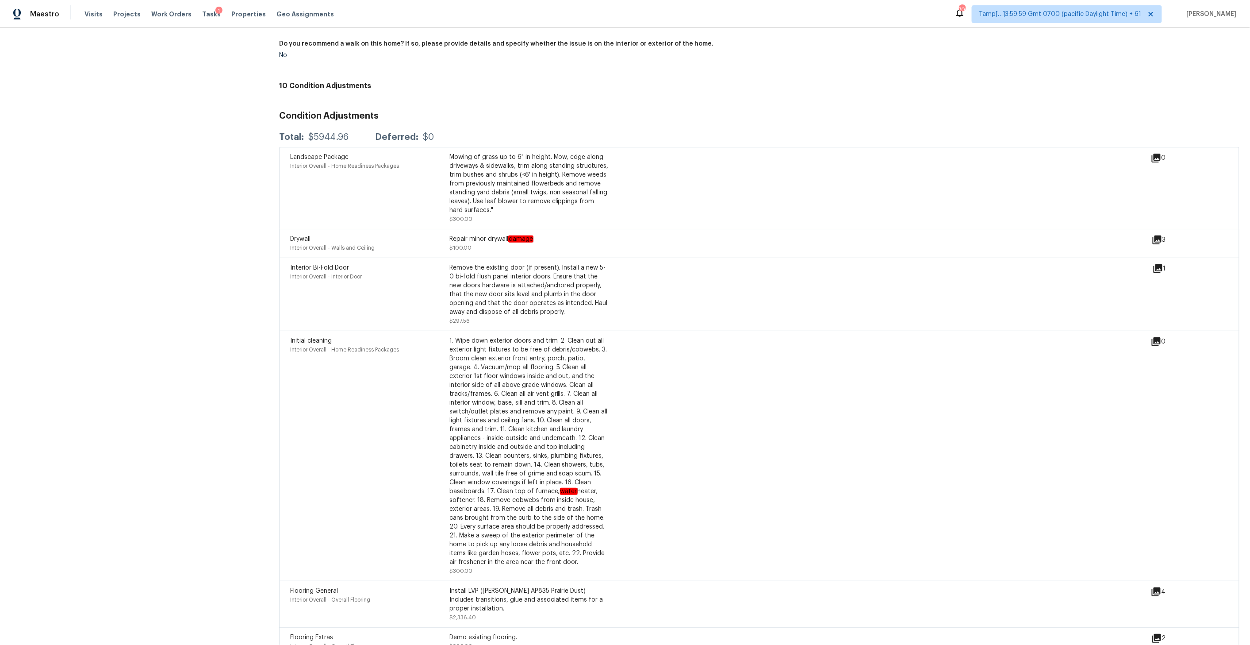
scroll to position [1930, 0]
drag, startPoint x: 288, startPoint y: 241, endPoint x: 334, endPoint y: 240, distance: 45.6
click at [336, 240] on div "Drywall Interior Overall - Walls and Ceiling Repair minor drywall damage $100.0…" at bounding box center [759, 244] width 960 height 29
drag, startPoint x: 354, startPoint y: 269, endPoint x: 286, endPoint y: 269, distance: 68.1
click at [286, 269] on div "Interior Bi-Fold Door Interior Overall - Interior Door Remove the existing door…" at bounding box center [759, 295] width 960 height 73
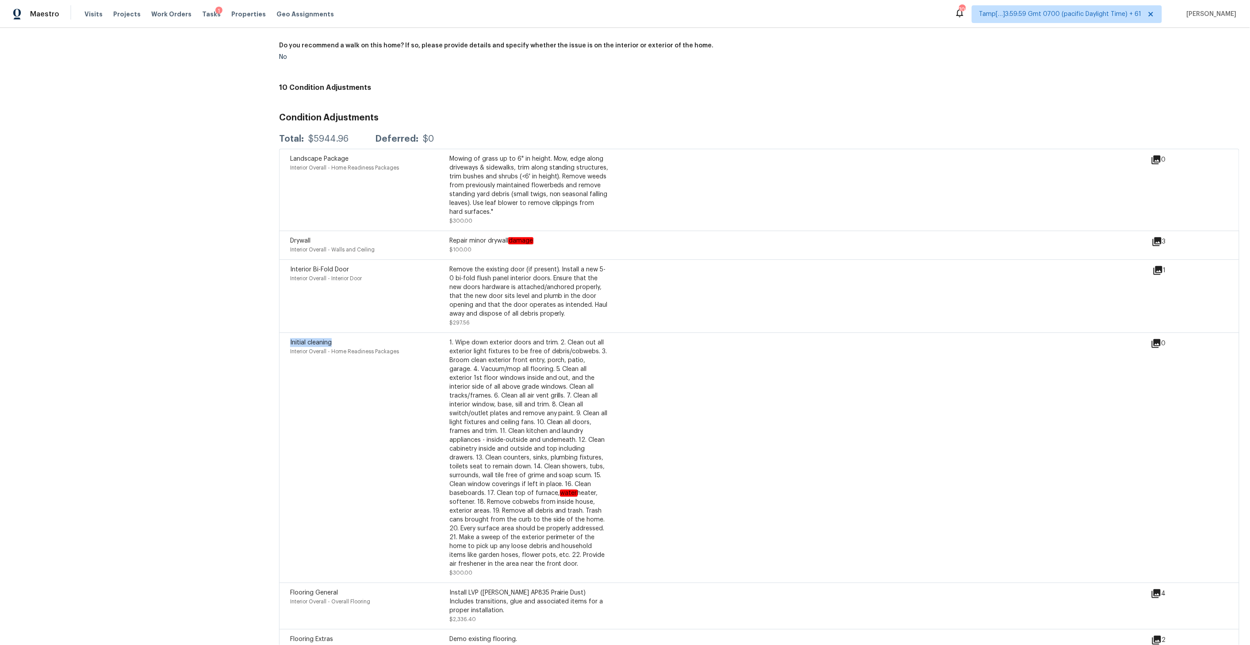
drag, startPoint x: 333, startPoint y: 344, endPoint x: 285, endPoint y: 344, distance: 47.8
click at [285, 344] on div "Initial cleaning Interior Overall - Home Readiness Packages 1. Wipe down exteri…" at bounding box center [759, 457] width 960 height 250
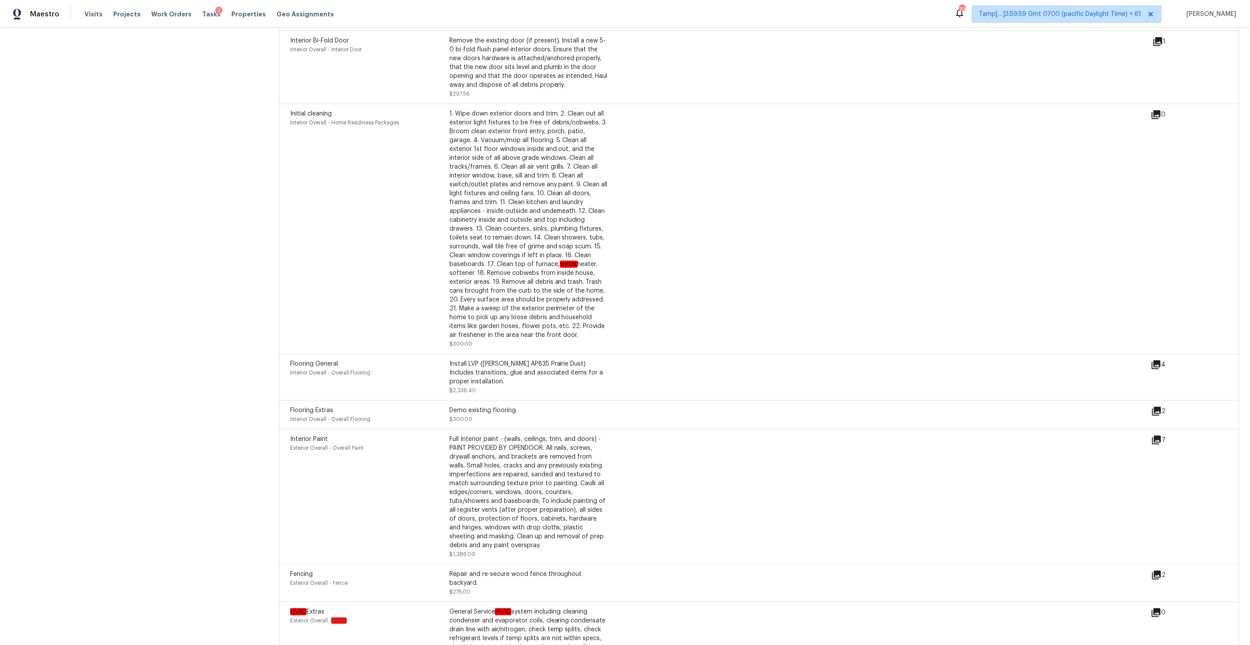
drag, startPoint x: 341, startPoint y: 364, endPoint x: 280, endPoint y: 375, distance: 62.5
click at [280, 375] on div "Flooring General Interior Overall - Overall Flooring Install LVP (Knighton AP83…" at bounding box center [759, 376] width 960 height 46
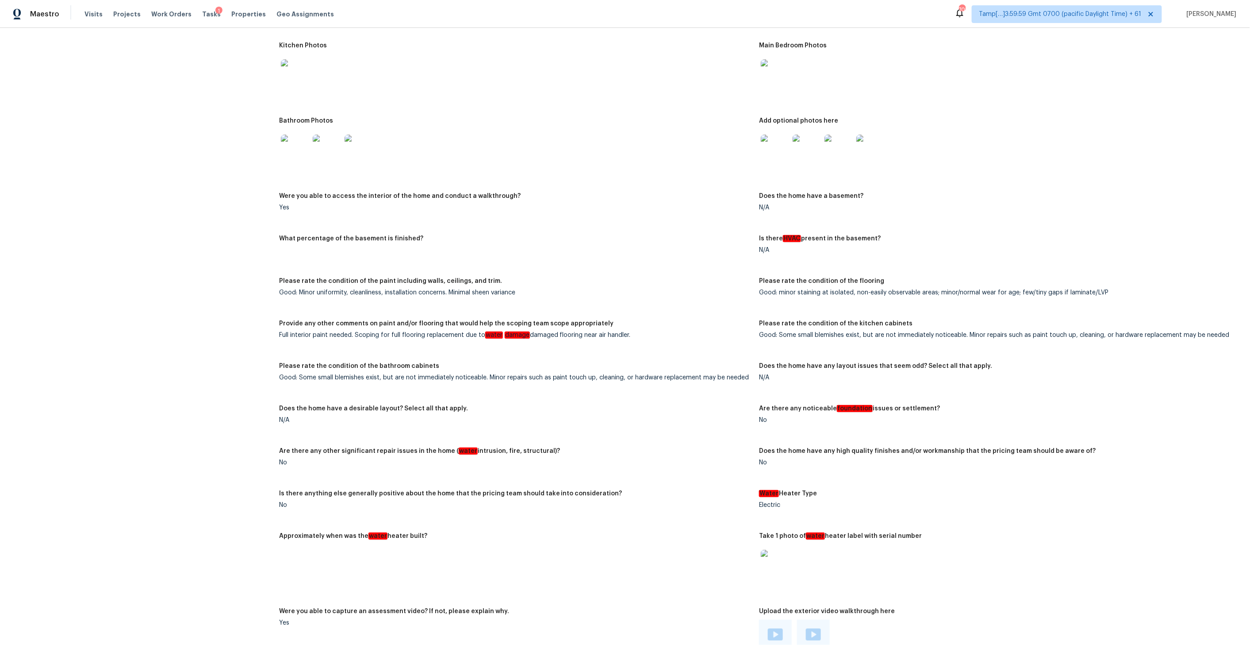
scroll to position [1006, 0]
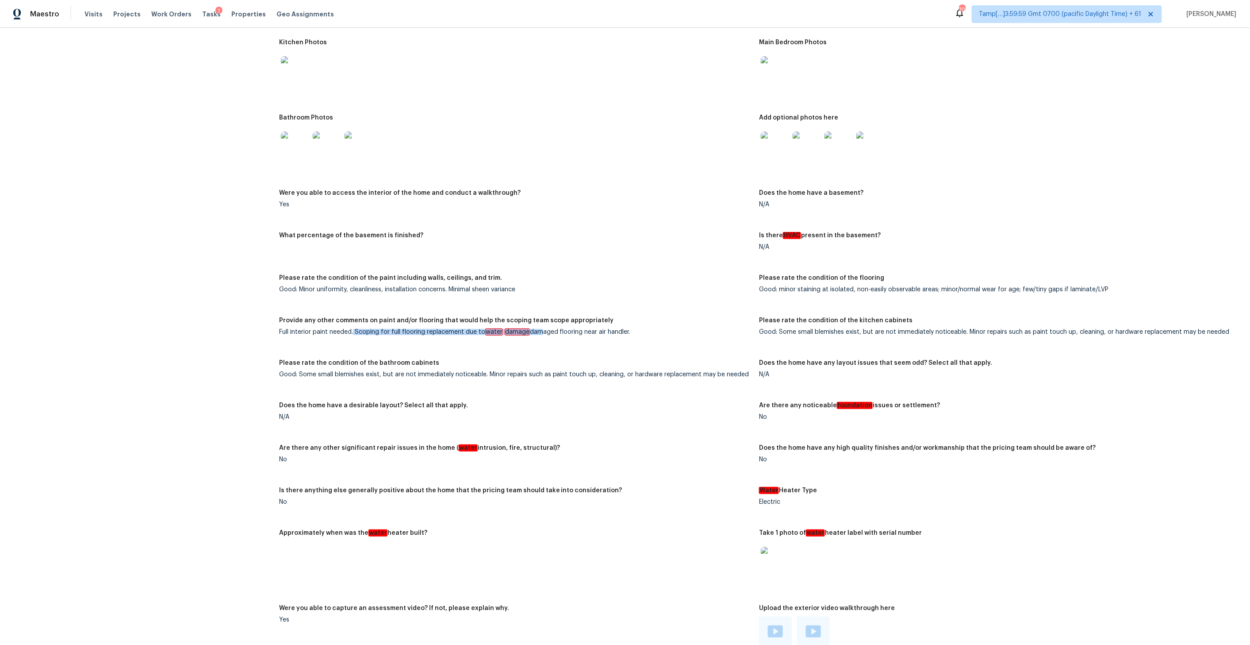
drag, startPoint x: 353, startPoint y: 334, endPoint x: 539, endPoint y: 333, distance: 186.3
click at [539, 333] on div "Full interior paint needed. Scoping for full flooring replacement due to water …" at bounding box center [515, 332] width 473 height 6
click at [523, 343] on figure "Provide any other comments on paint and/or flooring that would help the scoping…" at bounding box center [519, 333] width 480 height 32
drag, startPoint x: 484, startPoint y: 331, endPoint x: 599, endPoint y: 337, distance: 114.3
click at [599, 338] on figure "Provide any other comments on paint and/or flooring that would help the scoping…" at bounding box center [519, 333] width 480 height 32
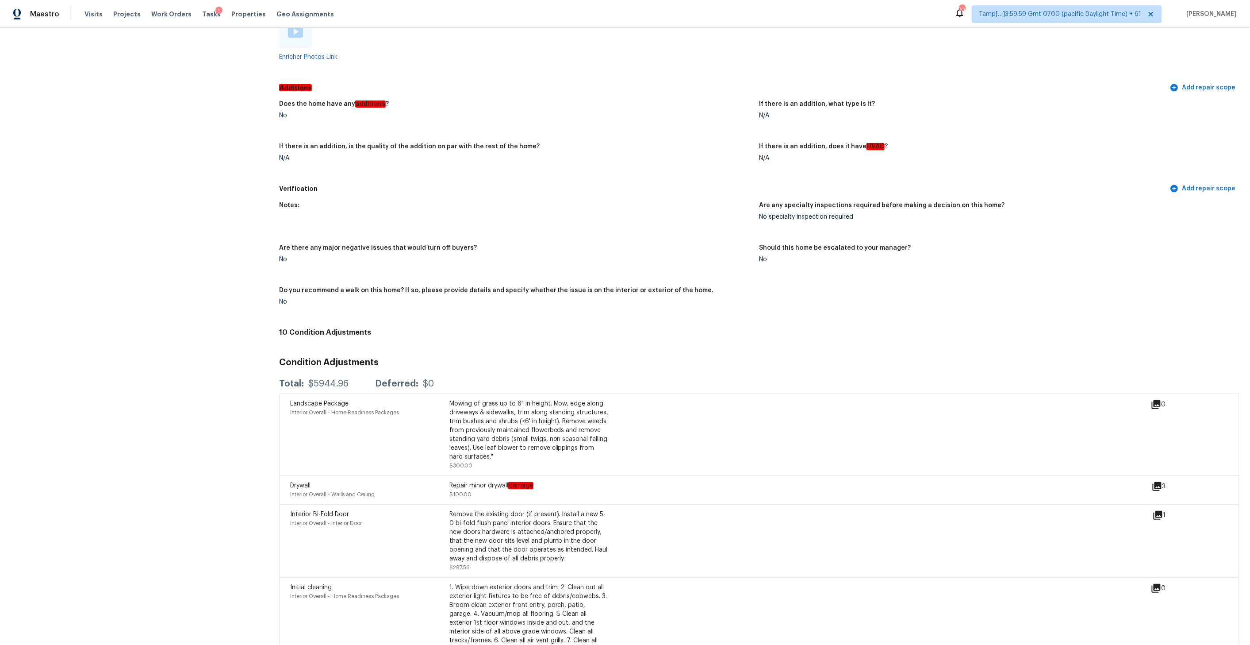
scroll to position [1687, 0]
drag, startPoint x: 449, startPoint y: 482, endPoint x: 552, endPoint y: 481, distance: 102.6
click at [552, 483] on div "Repair minor drywall damage" at bounding box center [528, 483] width 159 height 9
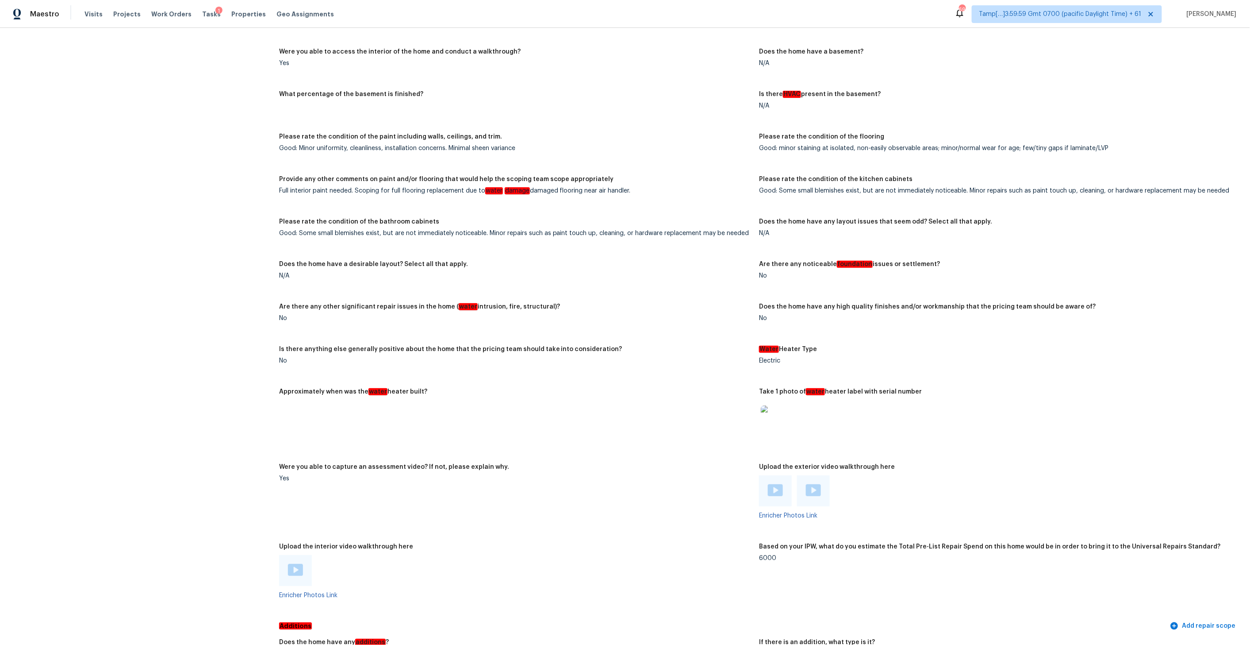
scroll to position [0, 0]
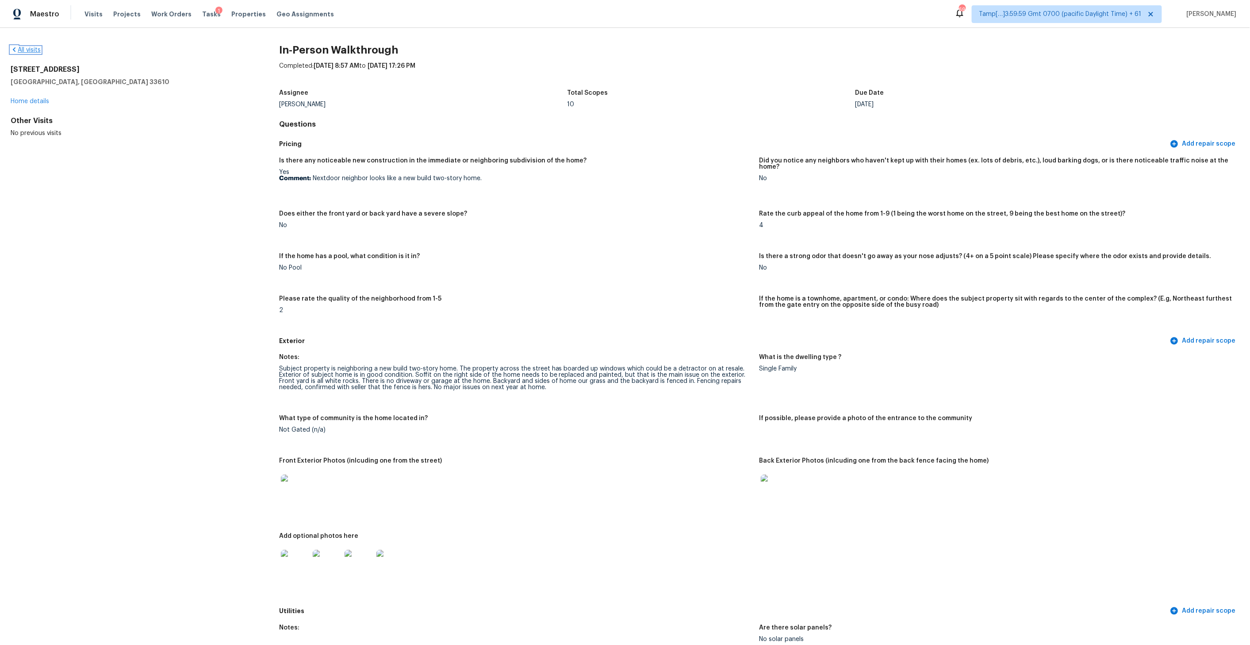
click at [12, 50] on icon at bounding box center [14, 49] width 7 height 7
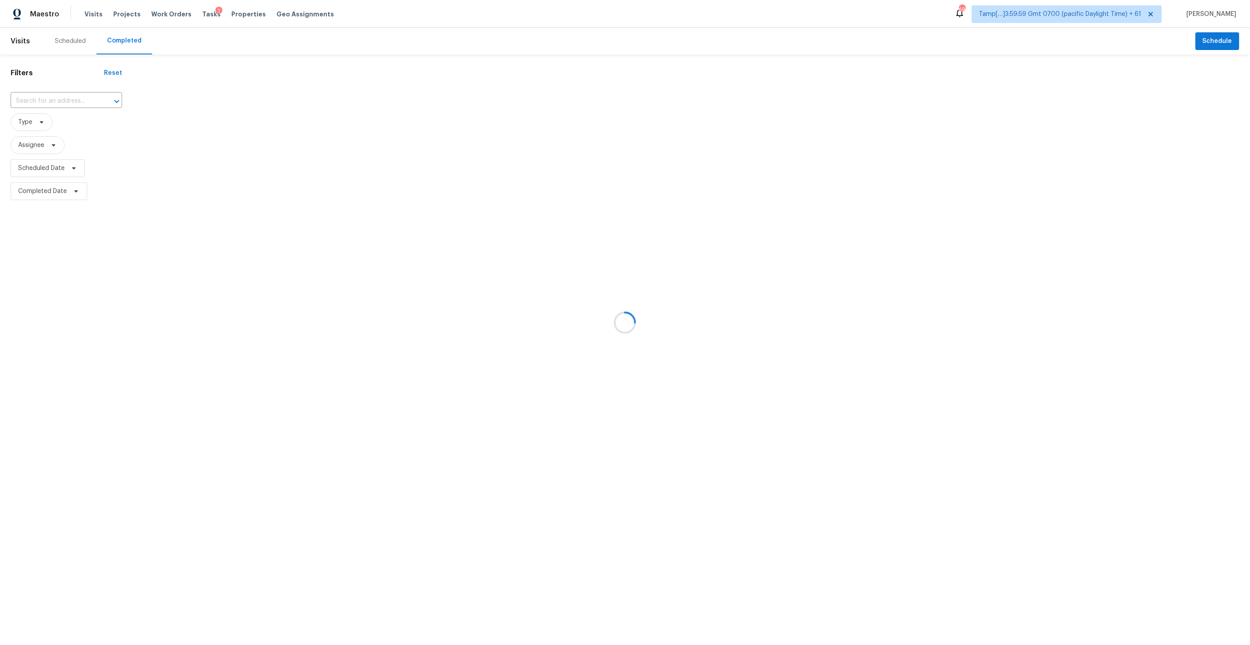
click at [31, 100] on div at bounding box center [625, 322] width 1250 height 645
click at [39, 100] on div at bounding box center [625, 322] width 1250 height 645
click at [47, 100] on div at bounding box center [625, 322] width 1250 height 645
click at [61, 101] on div at bounding box center [625, 322] width 1250 height 645
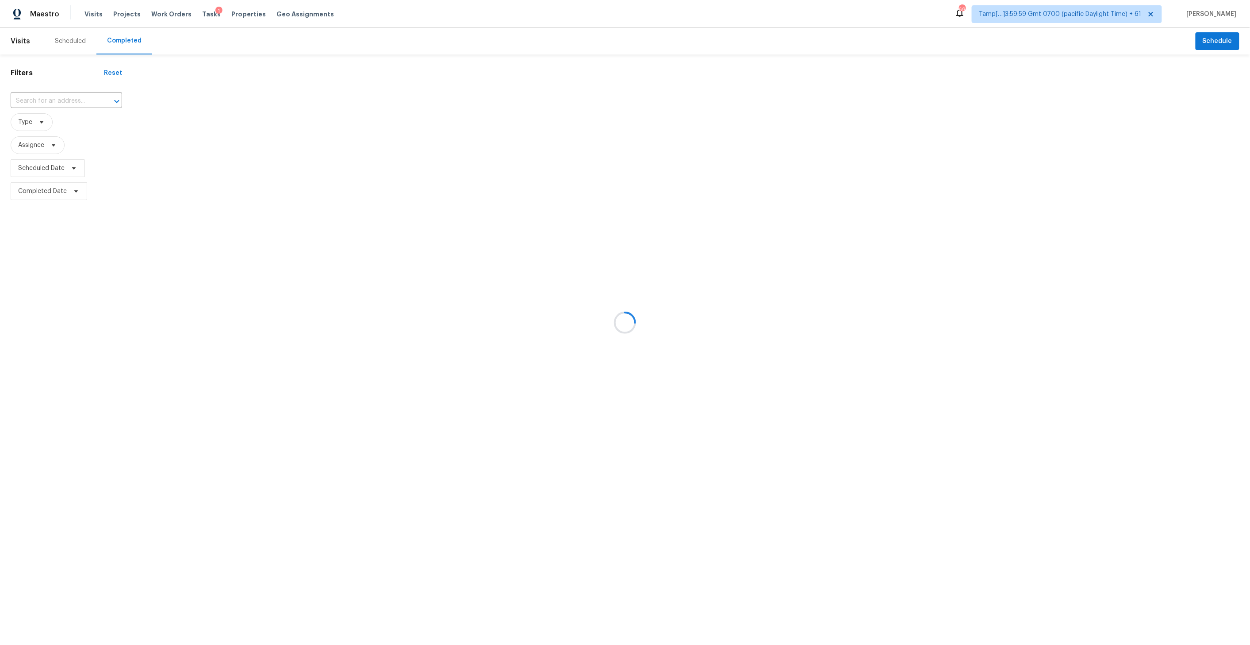
click at [37, 102] on div at bounding box center [625, 322] width 1250 height 645
click at [53, 100] on div at bounding box center [625, 322] width 1250 height 645
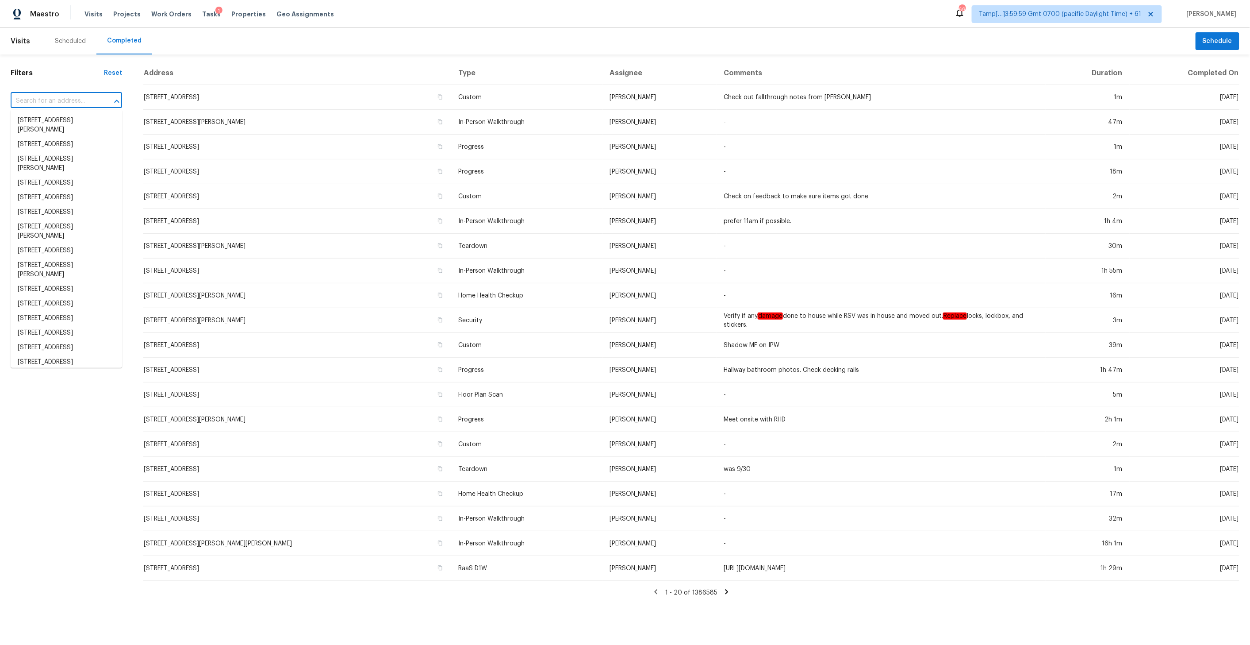
click at [43, 100] on input "text" at bounding box center [54, 101] width 87 height 14
paste input "15523 Baldswelle Dr, Tomball, TX 77377"
type input "15523 Baldswelle Dr, Tomball, TX 77377"
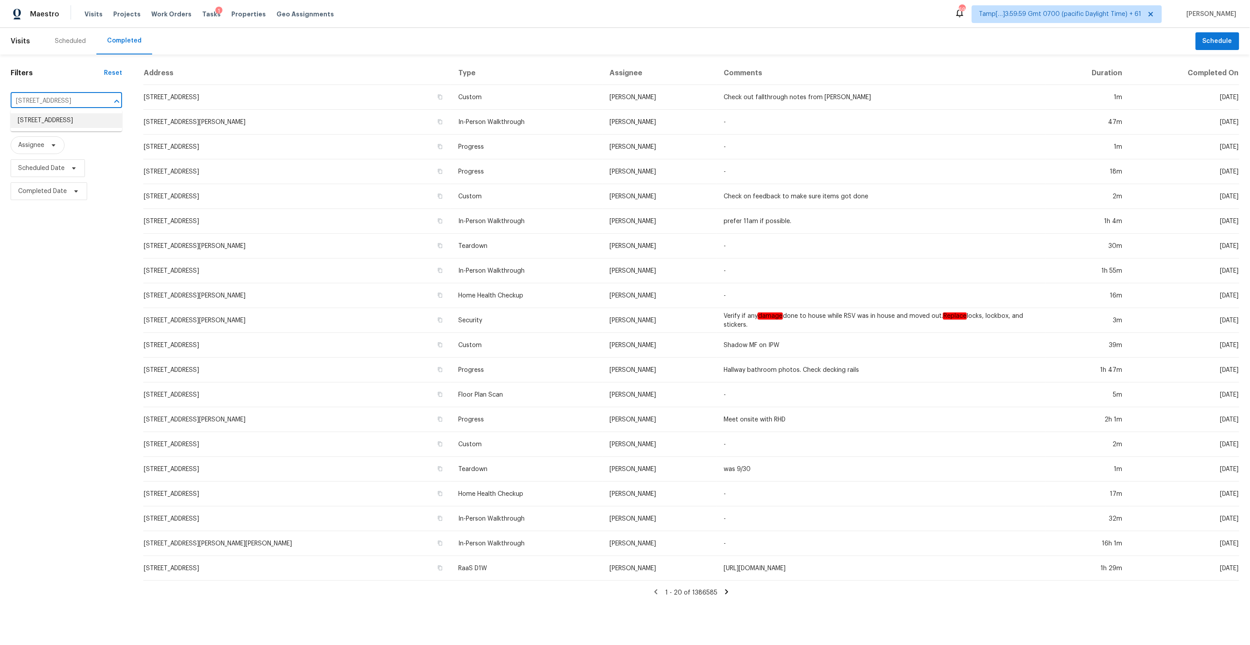
click at [53, 123] on li "15523 Baldswelle Dr, Tomball, TX 77377" at bounding box center [66, 120] width 111 height 15
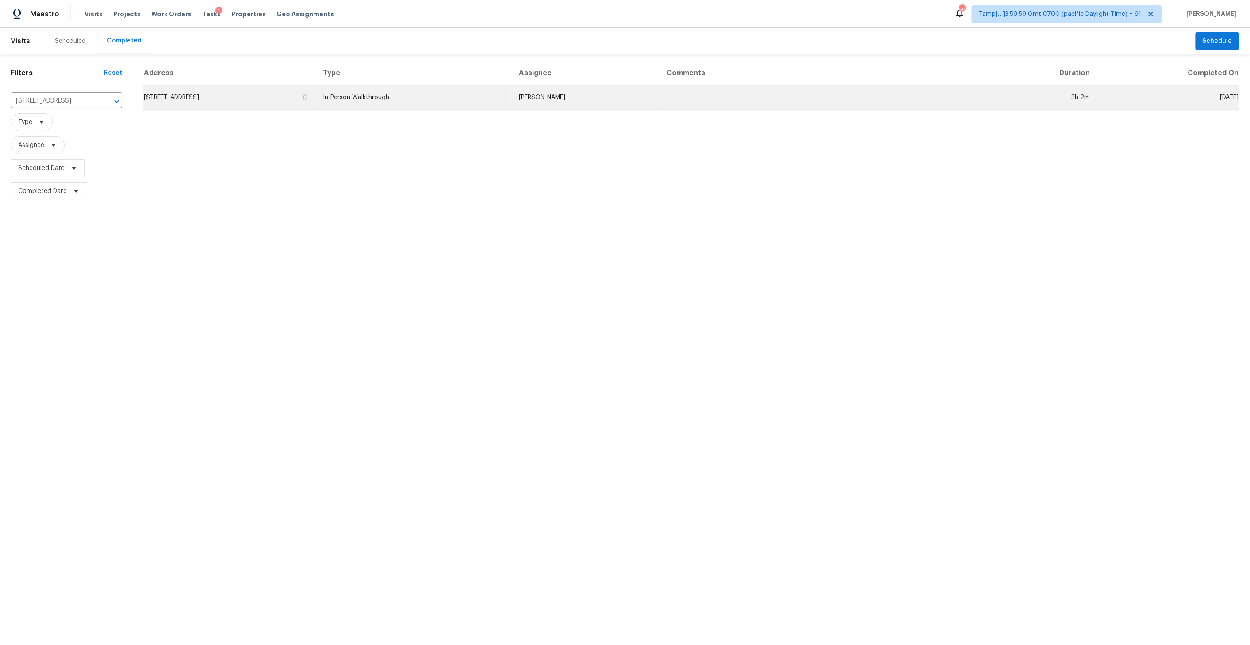
click at [316, 88] on td "15523 Baldswelle Dr, Tomball, TX 77377" at bounding box center [229, 97] width 173 height 25
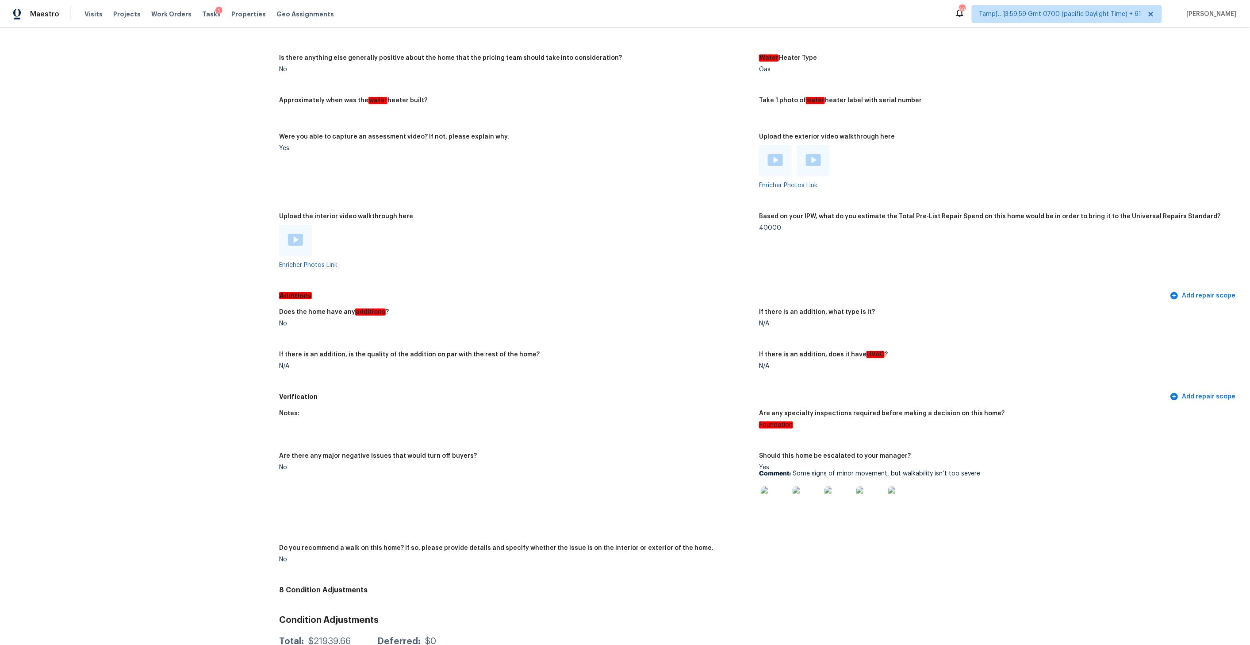
scroll to position [1519, 0]
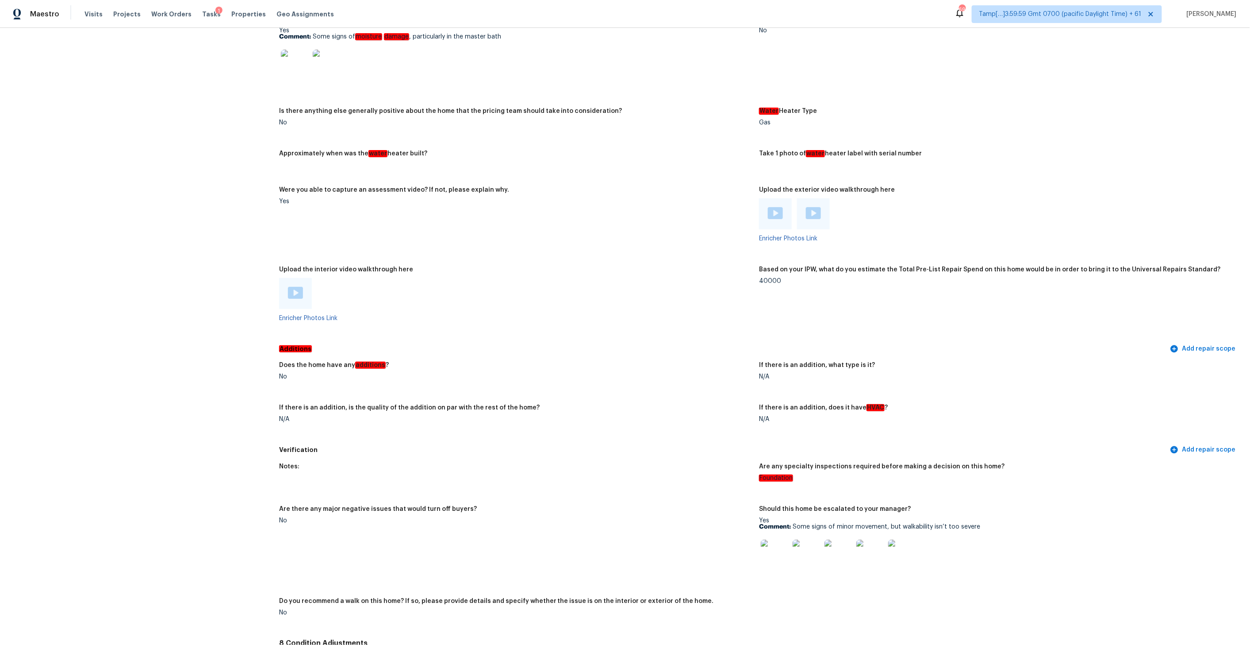
click at [295, 287] on img at bounding box center [295, 293] width 15 height 12
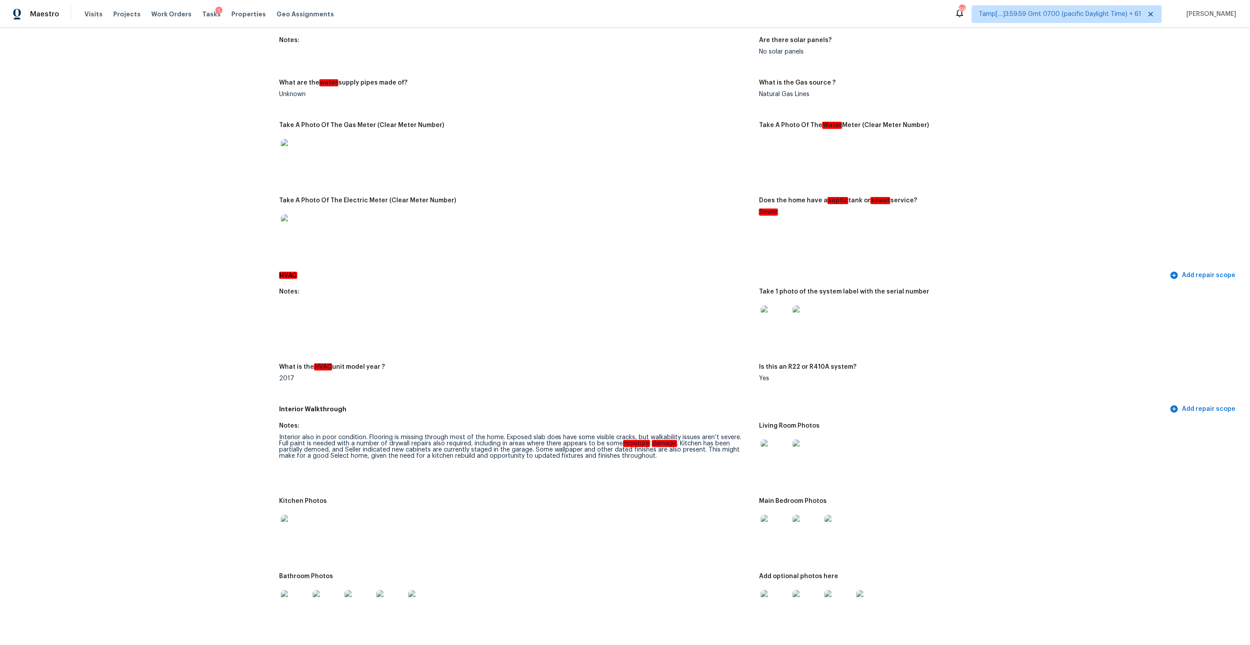
scroll to position [772, 0]
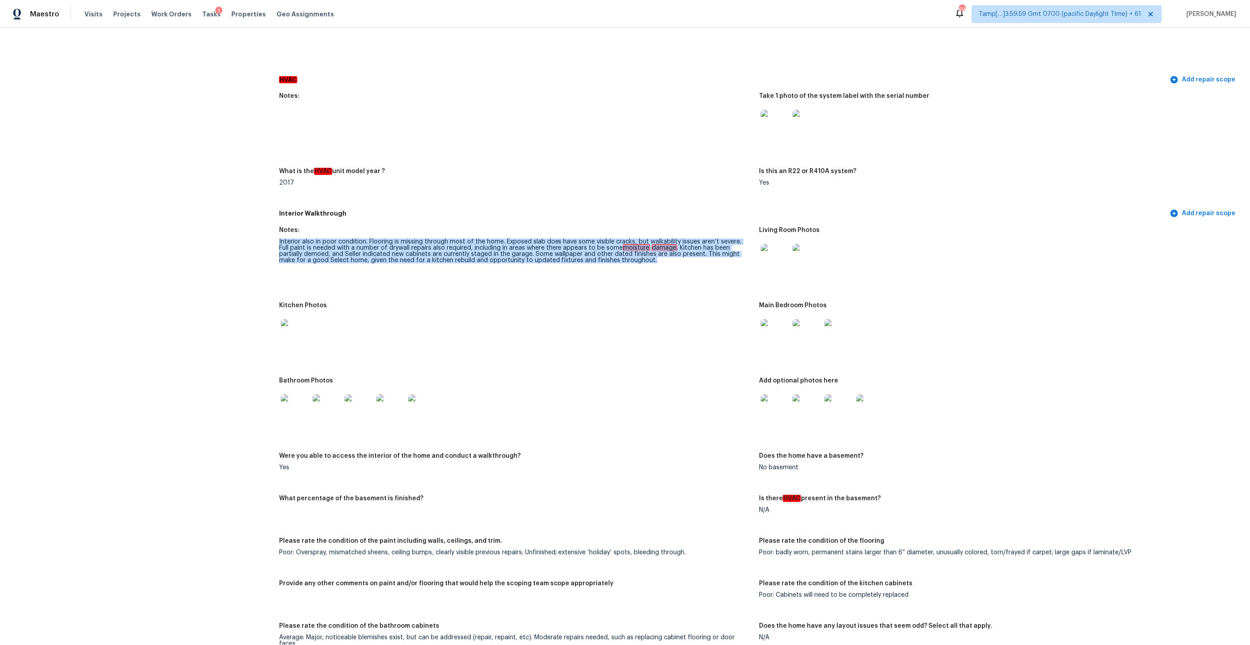
drag, startPoint x: 278, startPoint y: 234, endPoint x: 649, endPoint y: 267, distance: 372.3
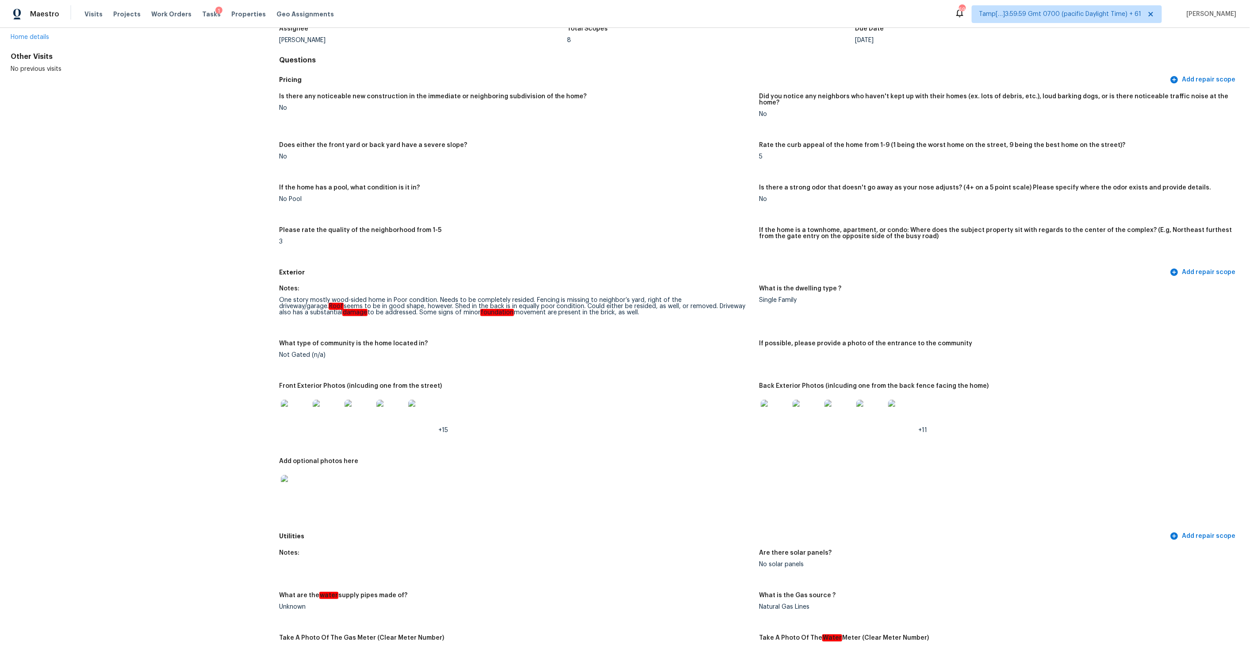
scroll to position [0, 0]
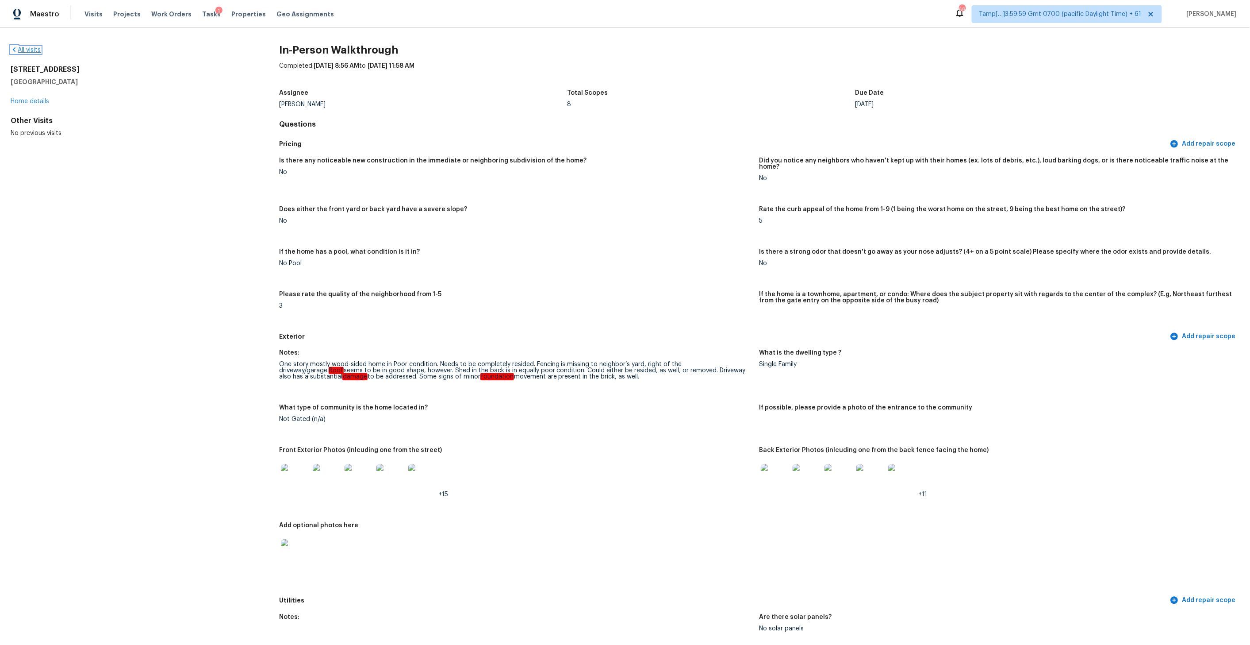
click at [14, 50] on icon at bounding box center [14, 49] width 7 height 7
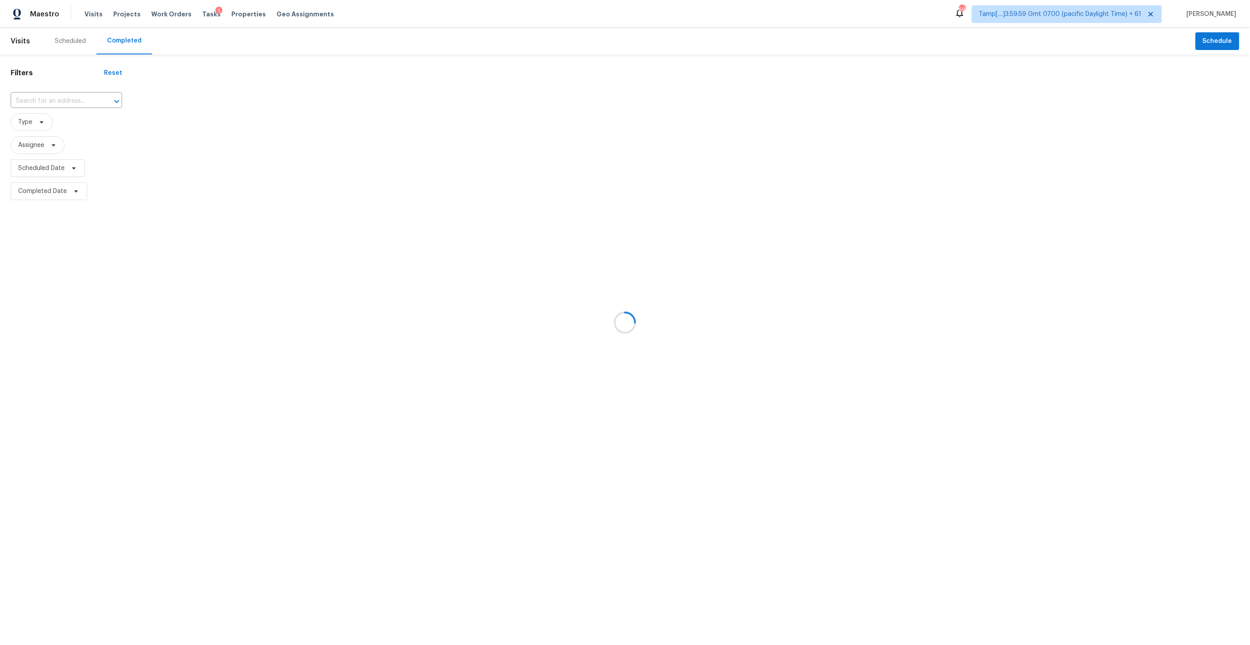
click at [43, 105] on div at bounding box center [625, 322] width 1250 height 645
click at [43, 100] on div at bounding box center [625, 322] width 1250 height 645
click at [52, 100] on div at bounding box center [625, 322] width 1250 height 645
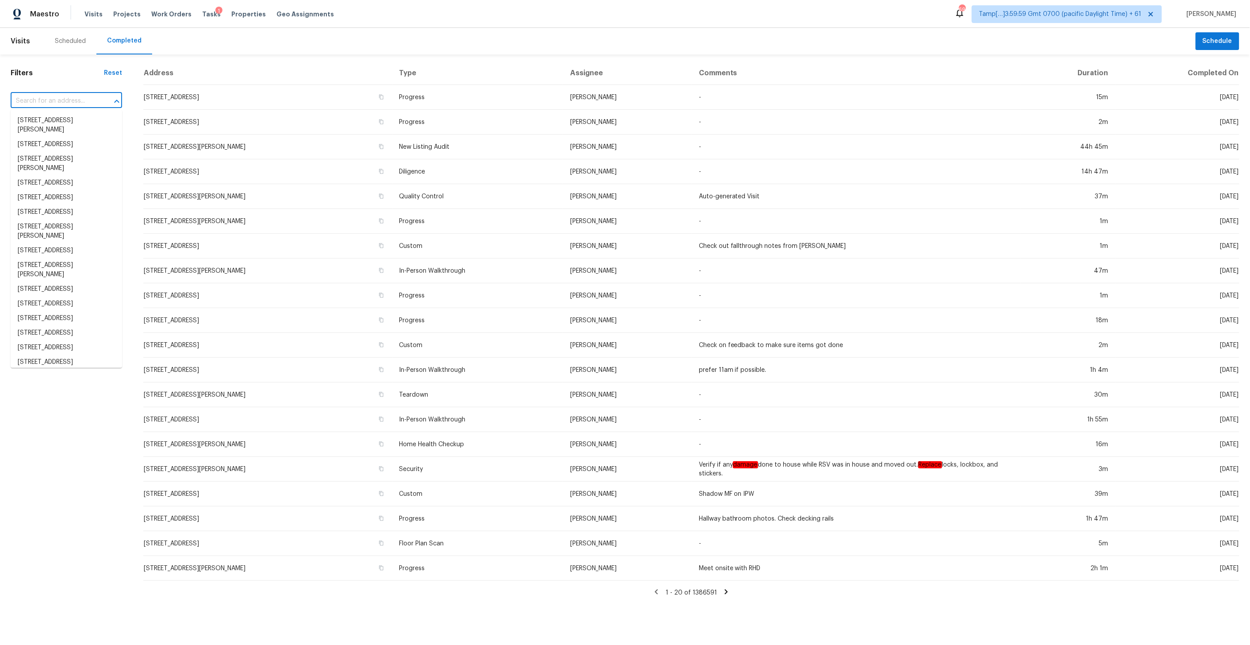
click at [28, 103] on input "text" at bounding box center [54, 101] width 87 height 14
paste input "15523 Baldswelle Dr, Tomball, TX 77377"
type input "15523 Baldswelle Dr, Tomball, TX 77377"
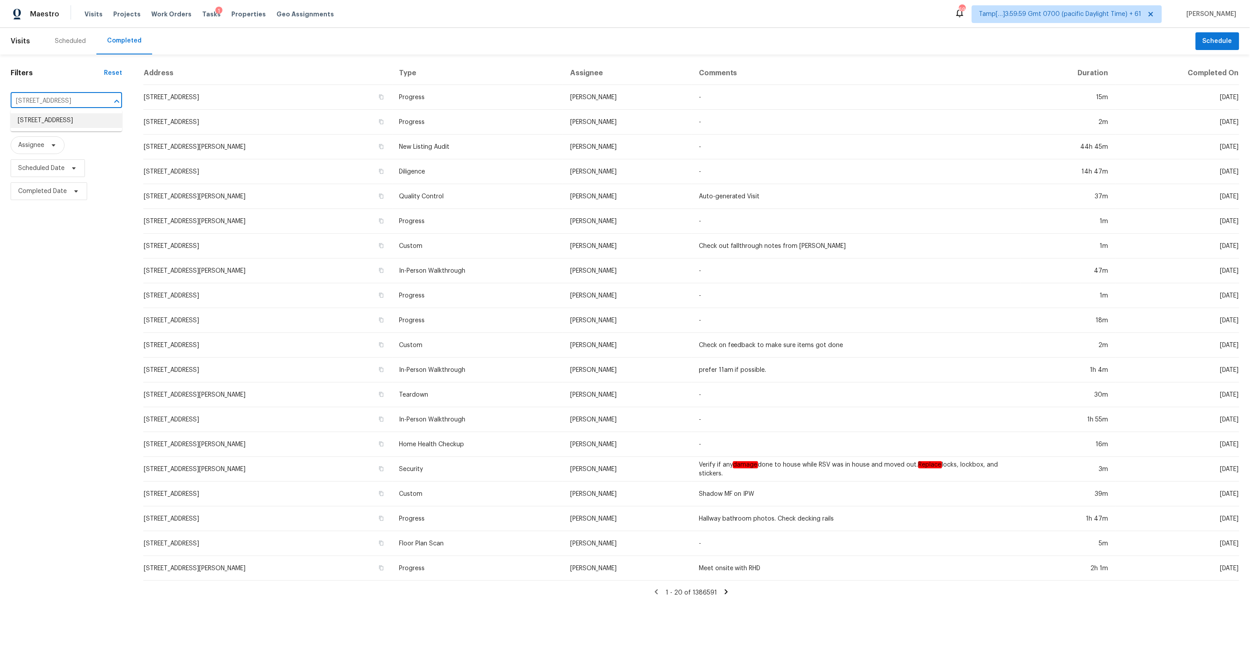
click at [41, 117] on li "15523 Baldswelle Dr, Tomball, TX 77377" at bounding box center [66, 120] width 111 height 15
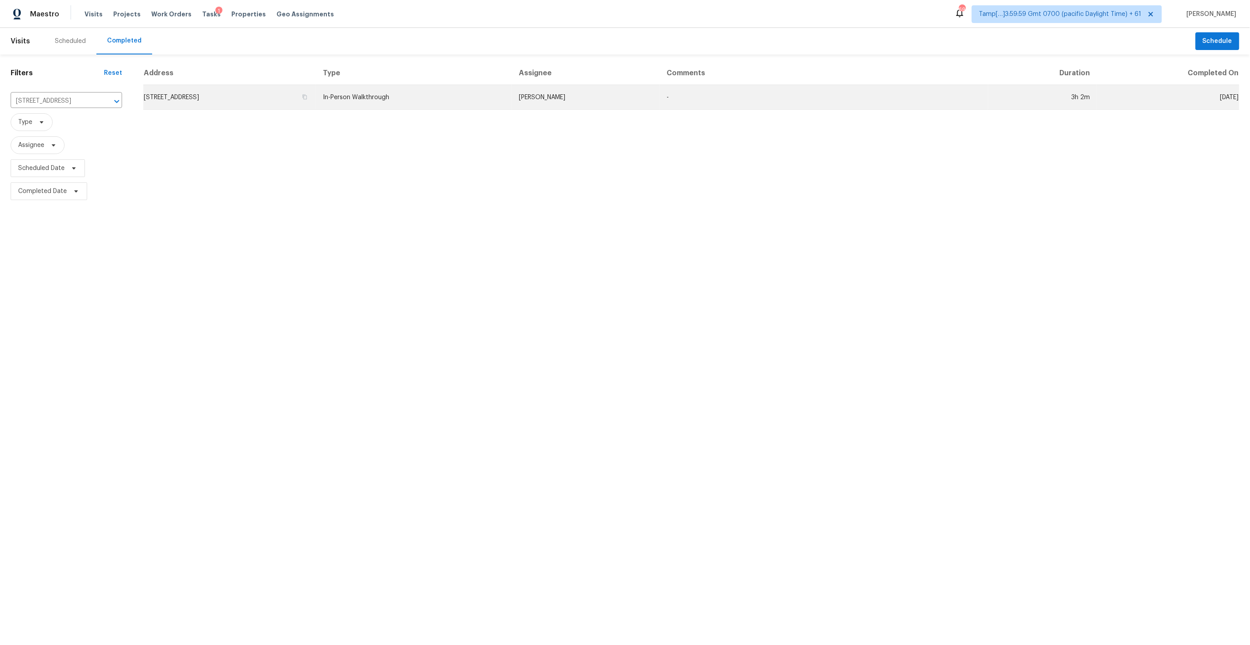
click at [316, 98] on td "15523 Baldswelle Dr, Tomball, TX 77377" at bounding box center [229, 97] width 173 height 25
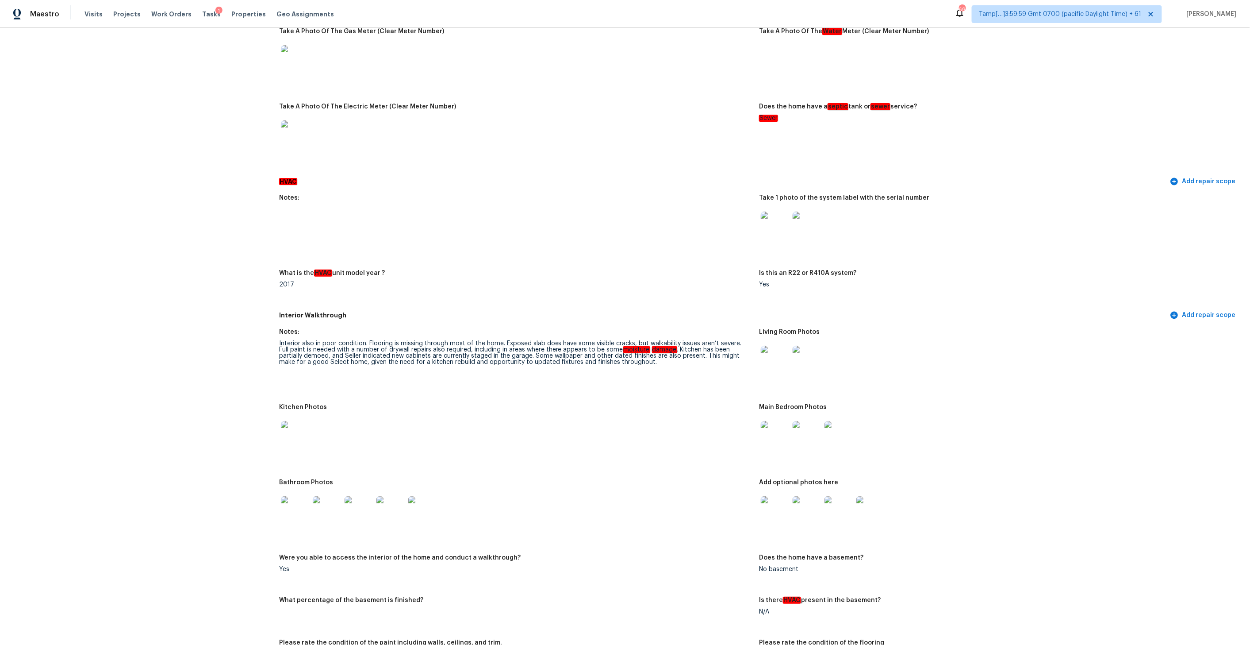
scroll to position [1054, 0]
